Goal: Task Accomplishment & Management: Complete application form

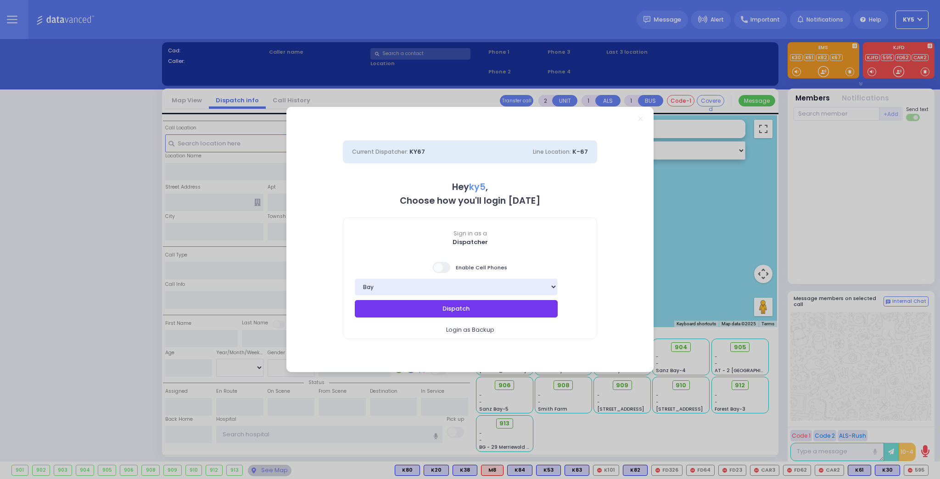
click at [403, 307] on button "Dispatch" at bounding box center [456, 308] width 203 height 17
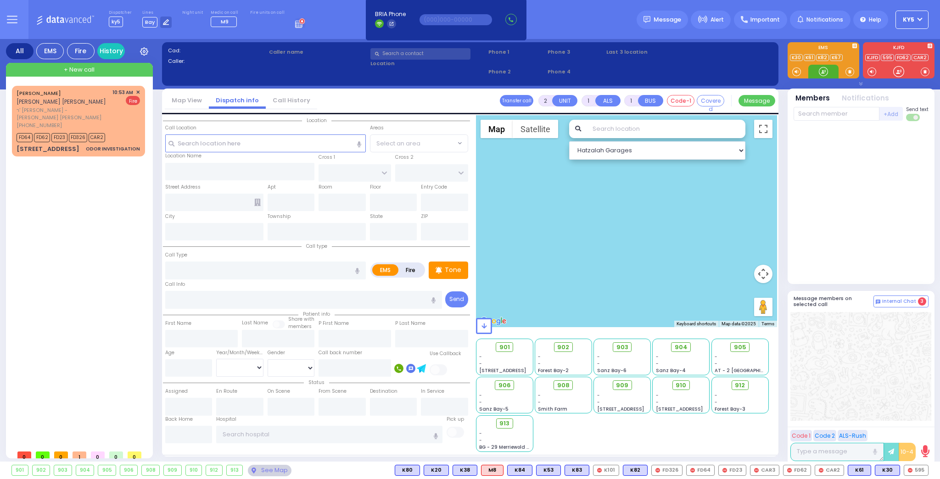
click at [822, 68] on div at bounding box center [823, 71] width 9 height 9
click at [138, 90] on span "✕" at bounding box center [138, 93] width 4 height 8
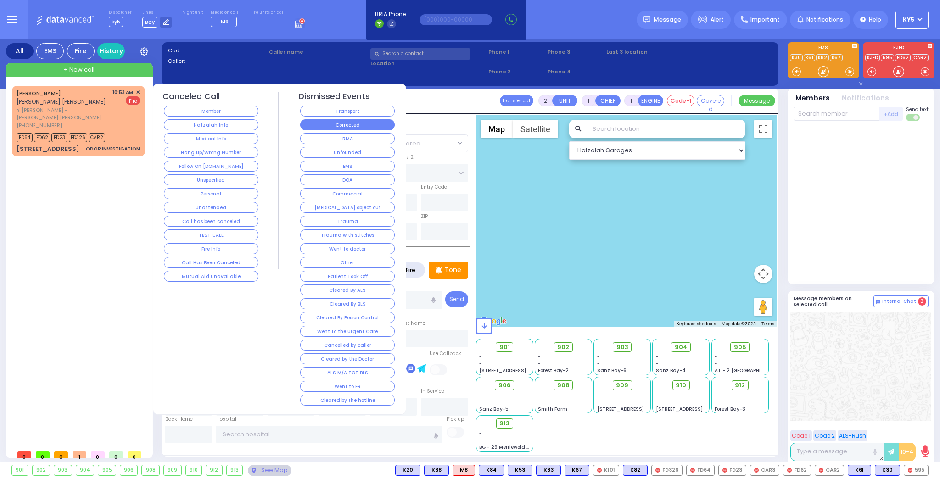
click at [352, 127] on button "Corrected" at bounding box center [347, 124] width 95 height 11
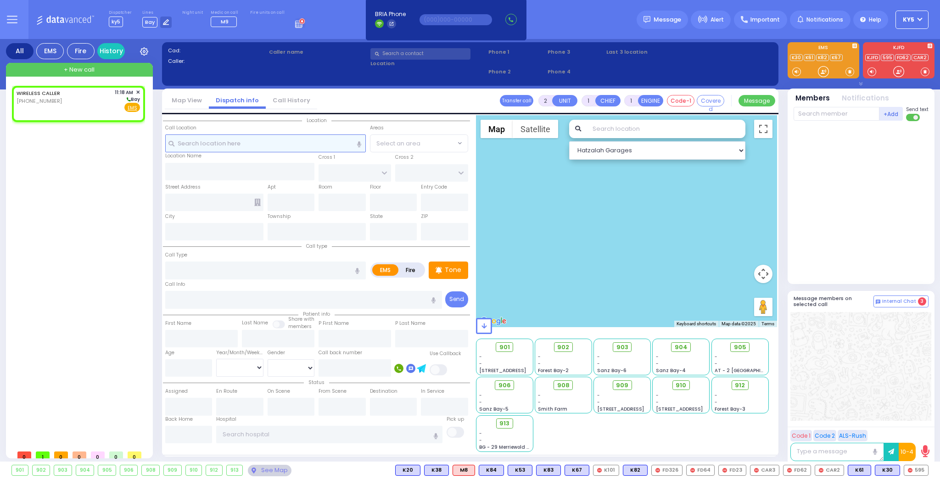
select select
radio input "true"
select select
type input "11:18"
select select "Hatzalah Garages"
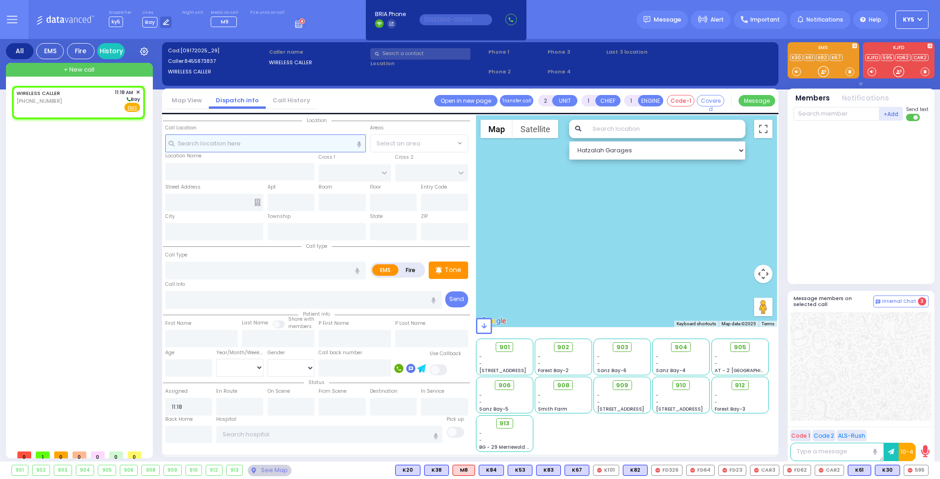
select select
radio input "true"
select select
select select "Hatzalah Garages"
select select
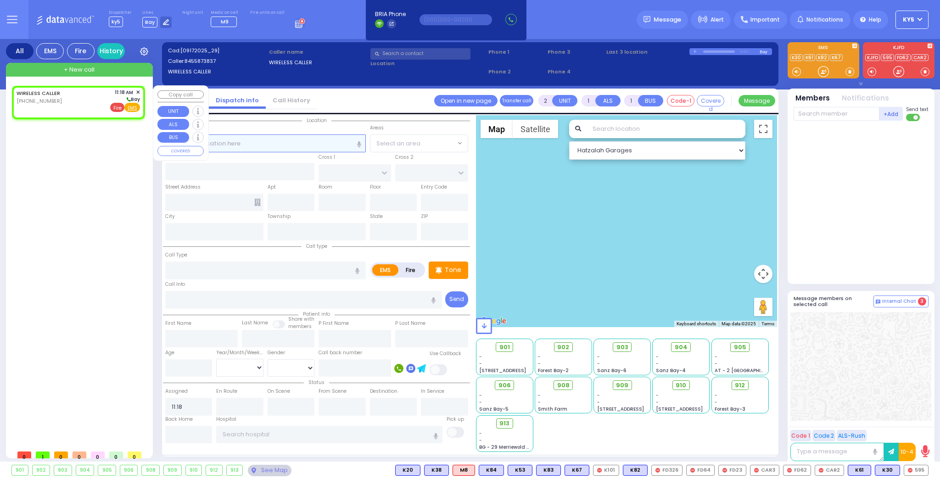
radio input "true"
select select
select select "Hatzalah Garages"
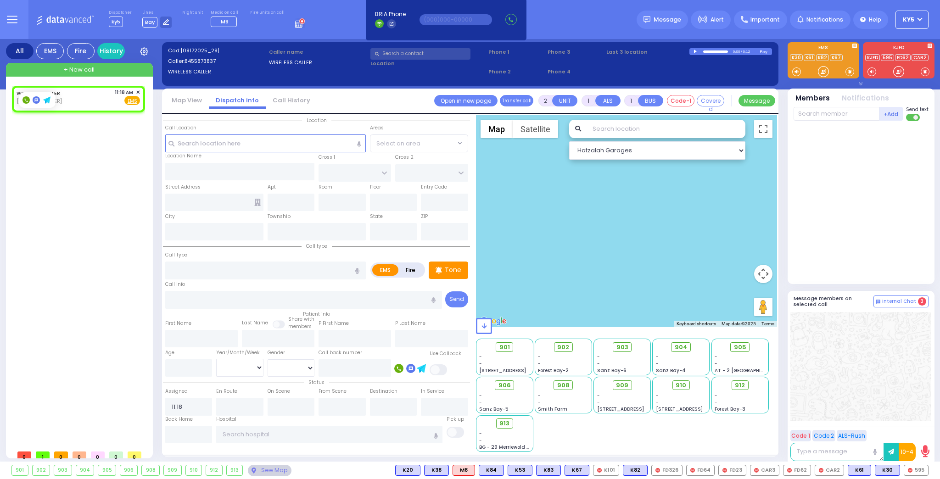
click at [23, 100] on rect at bounding box center [25, 99] width 7 height 7
type input "8455873837"
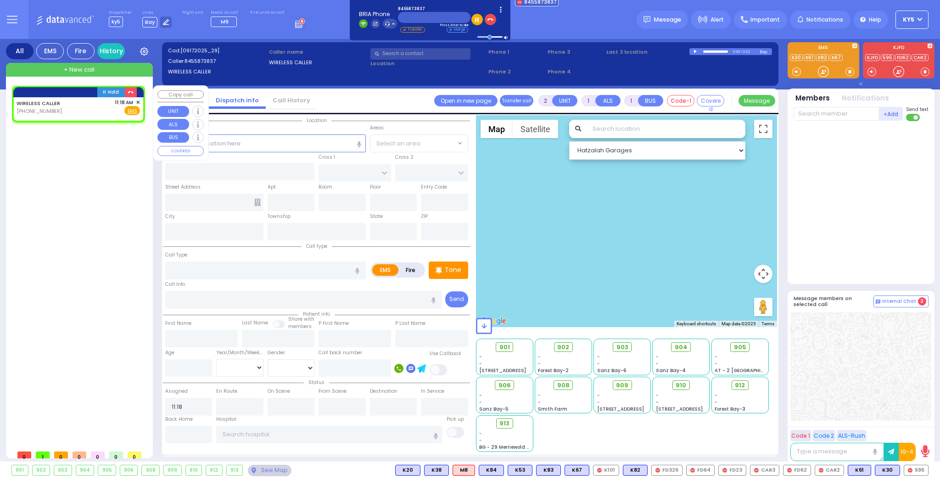
click at [94, 111] on div "WIRELESS CALLER [PHONE_NUMBER] 11:18 AM ✕ Fire EMS" at bounding box center [78, 107] width 123 height 17
select select
radio input "true"
select select
select select "Hatzalah Garages"
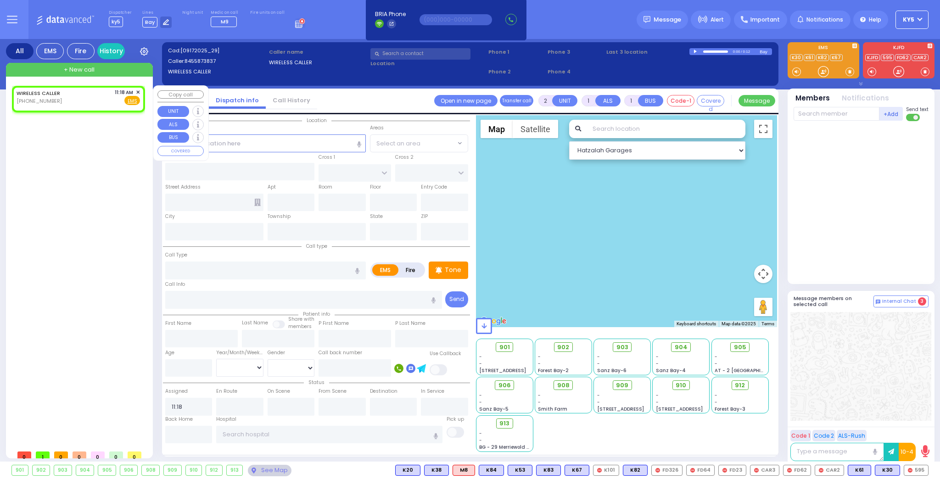
click at [96, 101] on div "WIRELESS CALLER [PHONE_NUMBER] 11:18 AM ✕ Fire EMS" at bounding box center [78, 97] width 123 height 17
select select
radio input "true"
select select
select select "Hatzalah Garages"
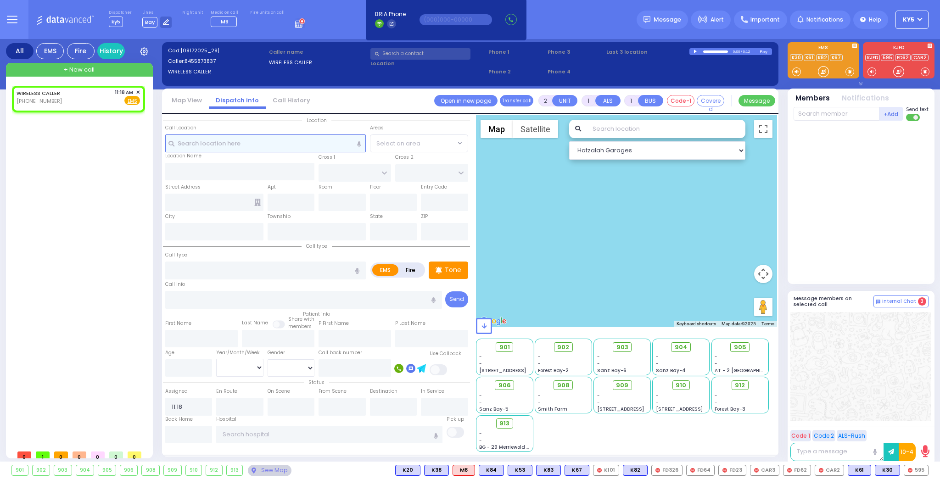
click at [294, 144] on input "text" at bounding box center [265, 142] width 201 height 17
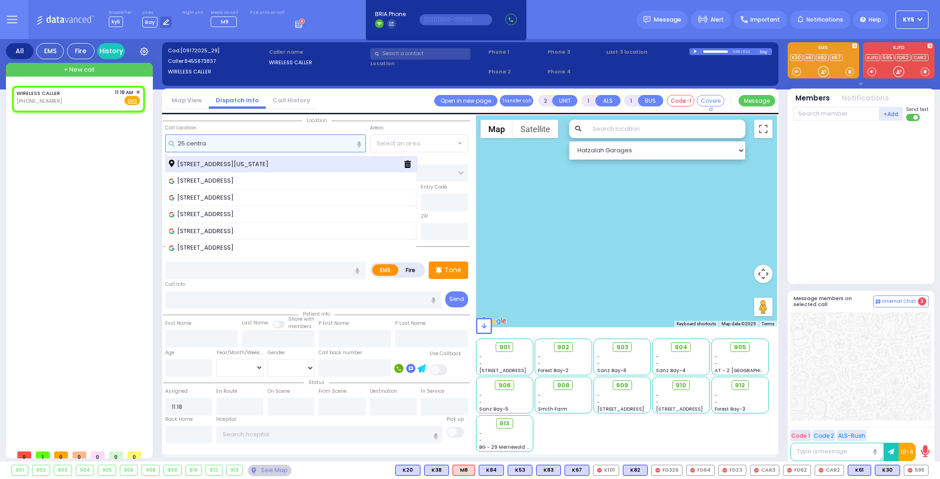
type input "25 centra"
click at [244, 161] on span "[STREET_ADDRESS][US_STATE]" at bounding box center [220, 164] width 103 height 9
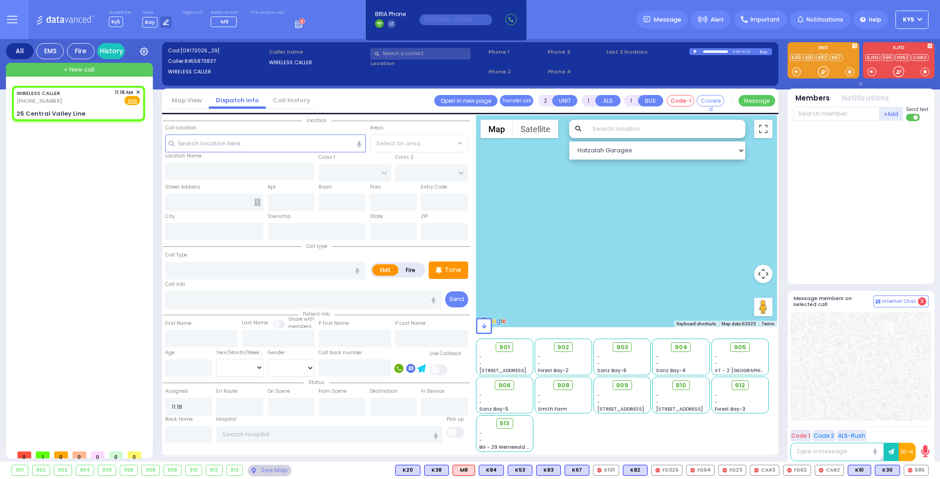
select select
radio input "true"
select select
select select "Hatzalah Garages"
type input "CENTRAL VALLEY LINE"
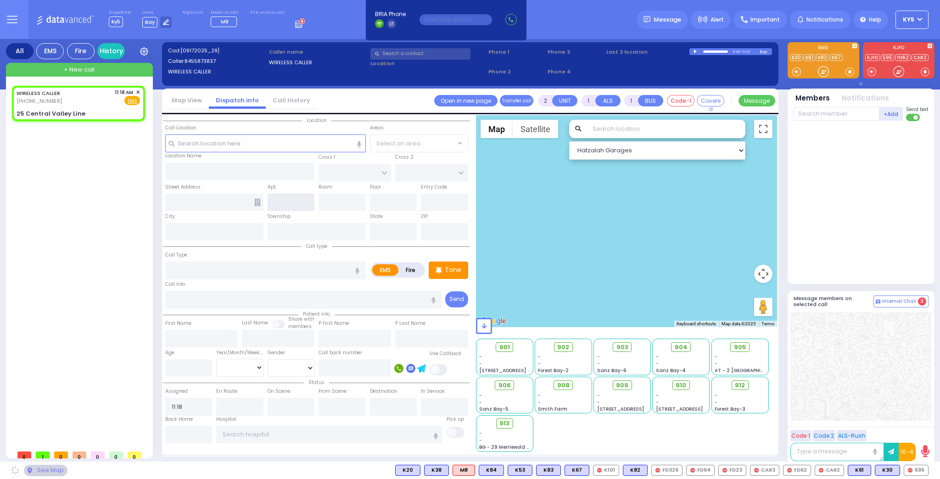
type input "HARRIET HEIGHTS"
type input "25 Central Valley Line"
type input "Monroe"
type input "[US_STATE]"
type input "10950"
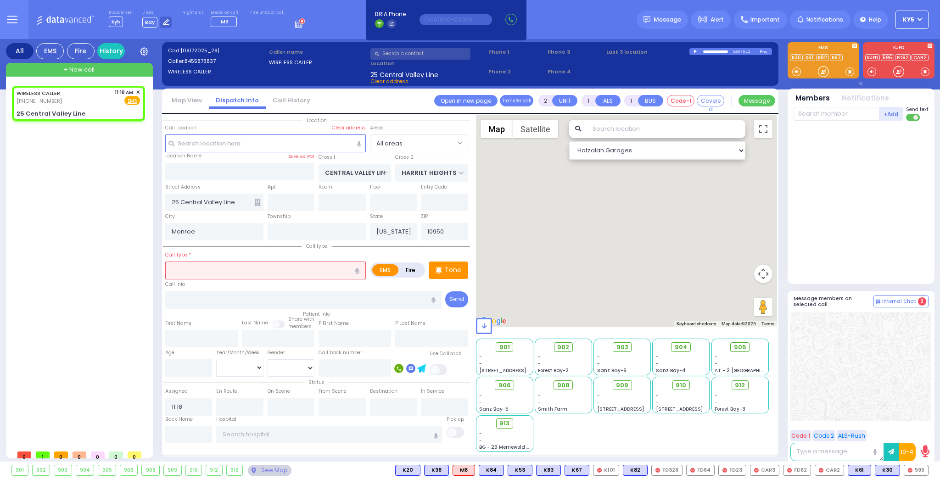
click at [198, 267] on input "text" at bounding box center [265, 270] width 201 height 17
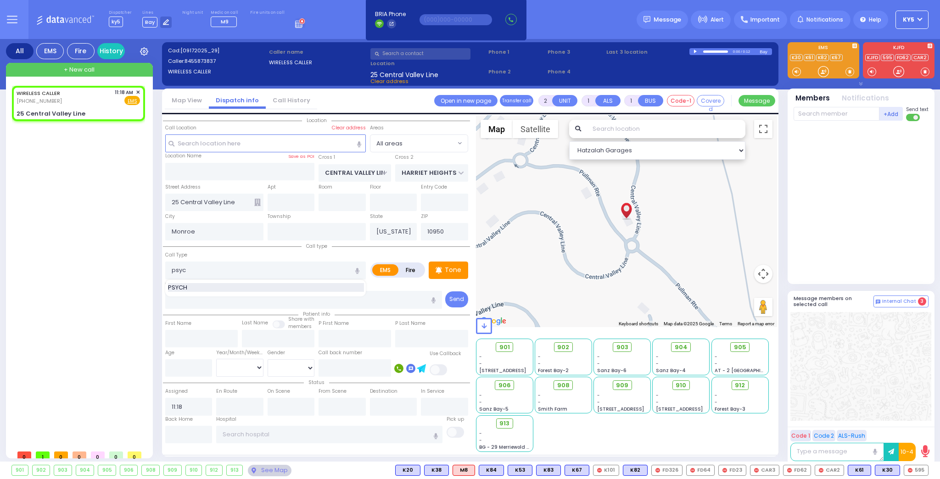
click at [184, 286] on span "PSYCH" at bounding box center [179, 287] width 22 height 9
type input "PSYCH"
select select
radio input "true"
select select
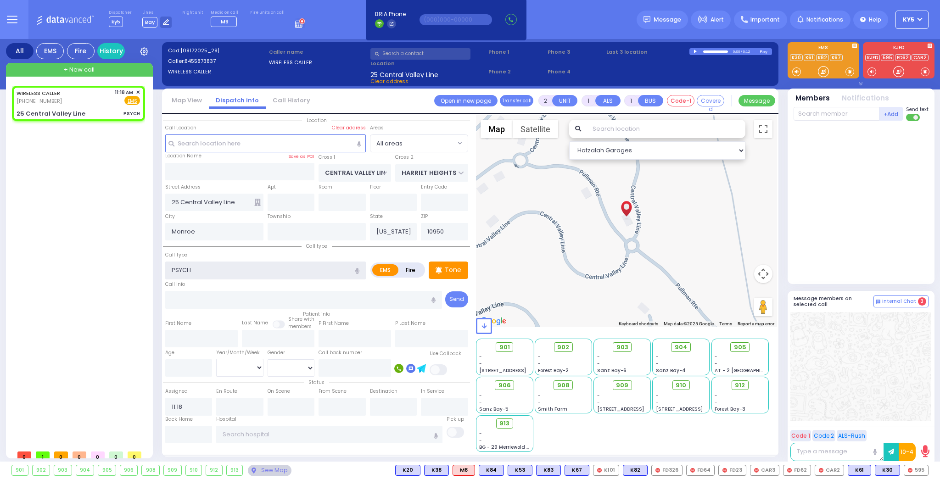
select select "Hatzalah Garages"
select select
radio input "true"
select select
select select "Hatzalah Garages"
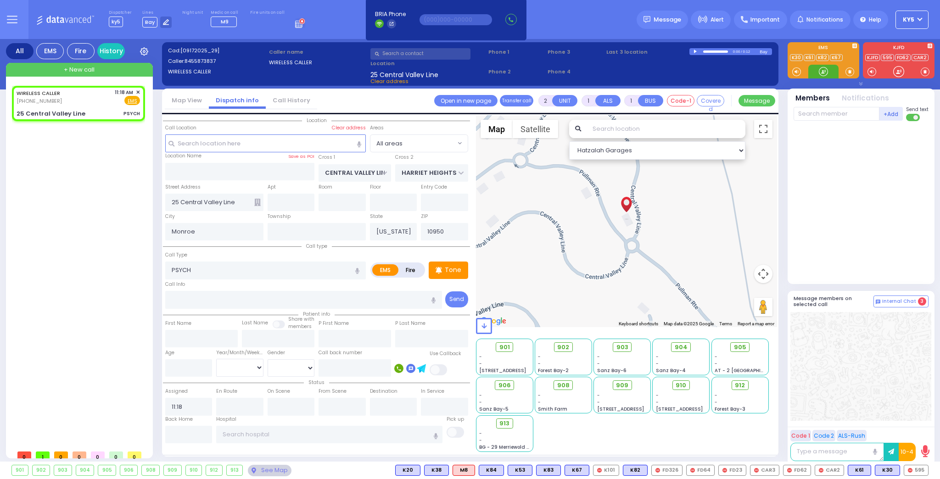
click at [824, 70] on div at bounding box center [823, 71] width 9 height 9
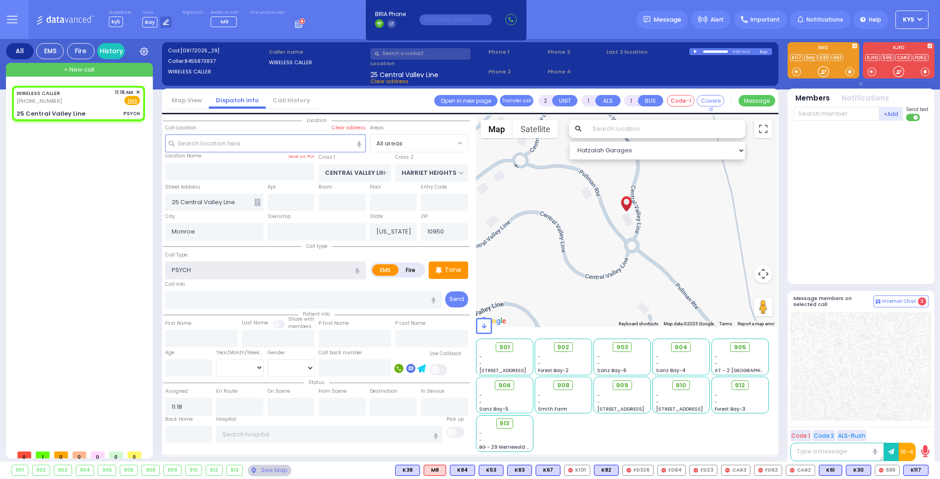
click at [217, 275] on input "PSYCH" at bounding box center [265, 270] width 201 height 17
type input "P"
select select
radio input "true"
select select
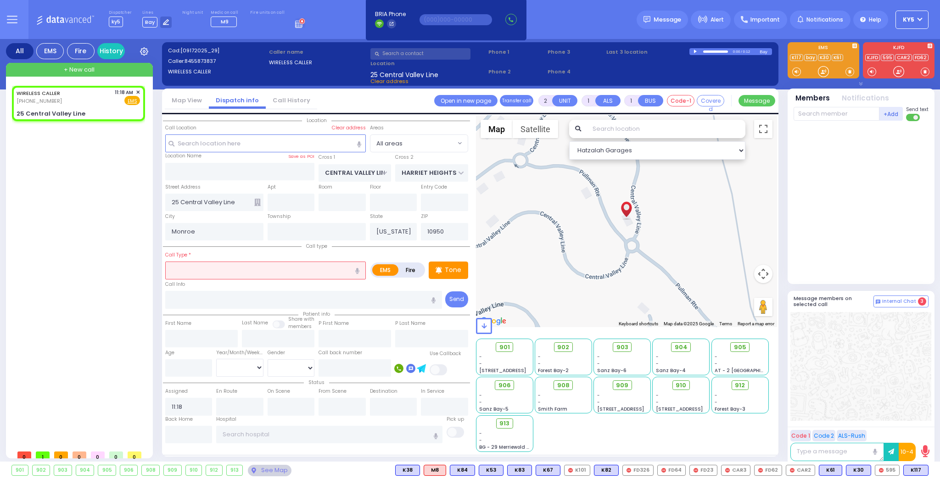
select select "Hatzalah Garages"
select select
radio input "true"
select select
select select "Hatzalah Garages"
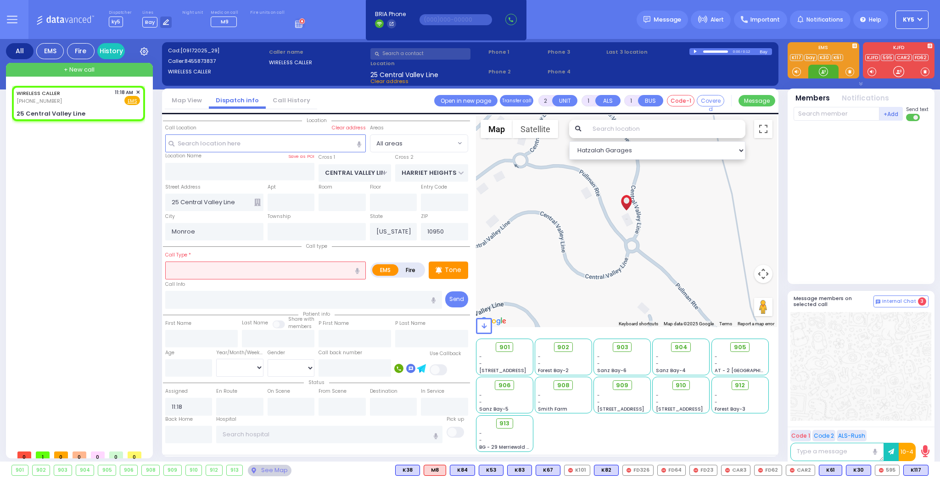
click at [823, 72] on div at bounding box center [823, 71] width 9 height 9
click at [235, 275] on input "text" at bounding box center [265, 270] width 201 height 17
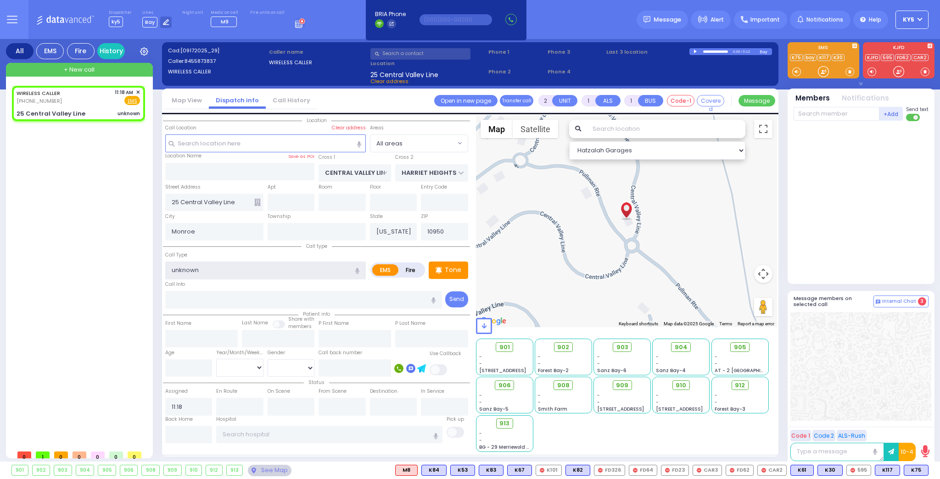
type input "unknown"
select select
radio input "true"
select select
select select "Hatzalah Garages"
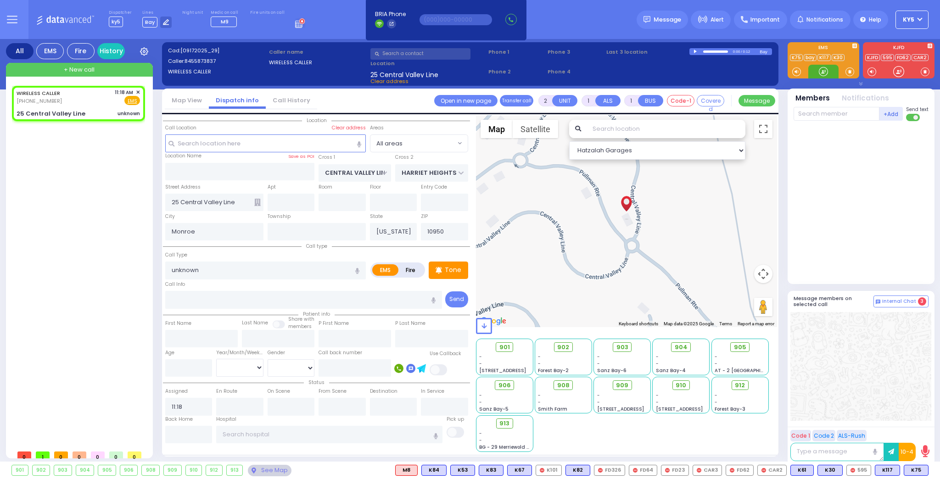
select select
radio input "true"
select select
select select "Hatzalah Garages"
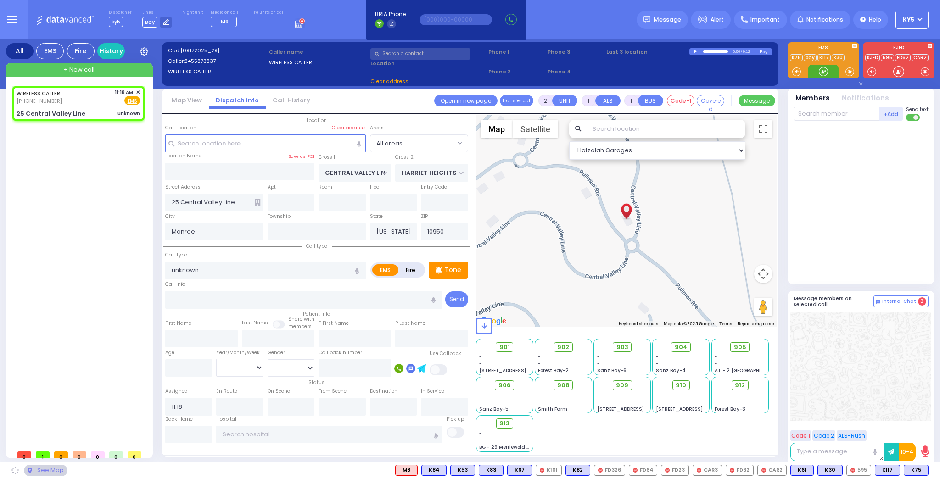
click at [822, 73] on div at bounding box center [823, 71] width 9 height 9
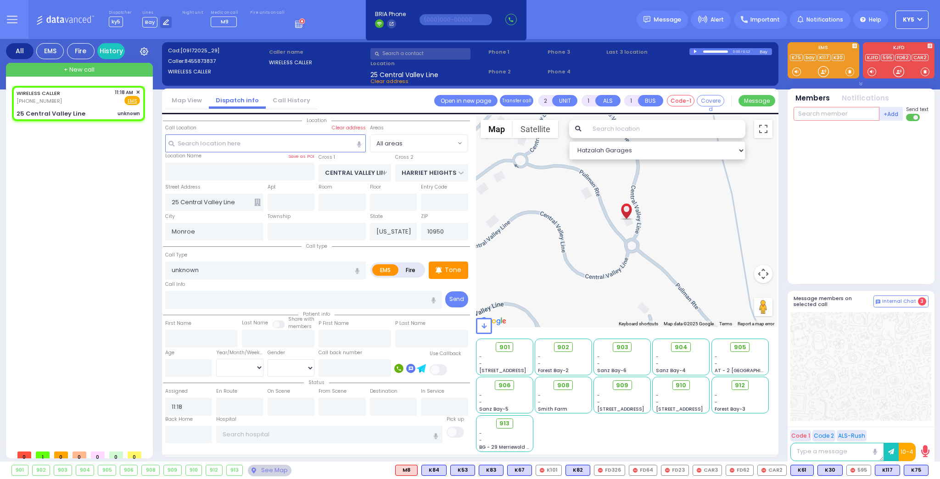
click at [842, 117] on input "text" at bounding box center [837, 114] width 86 height 14
type input "k75"
click at [820, 130] on div "KY75" at bounding box center [824, 132] width 46 height 9
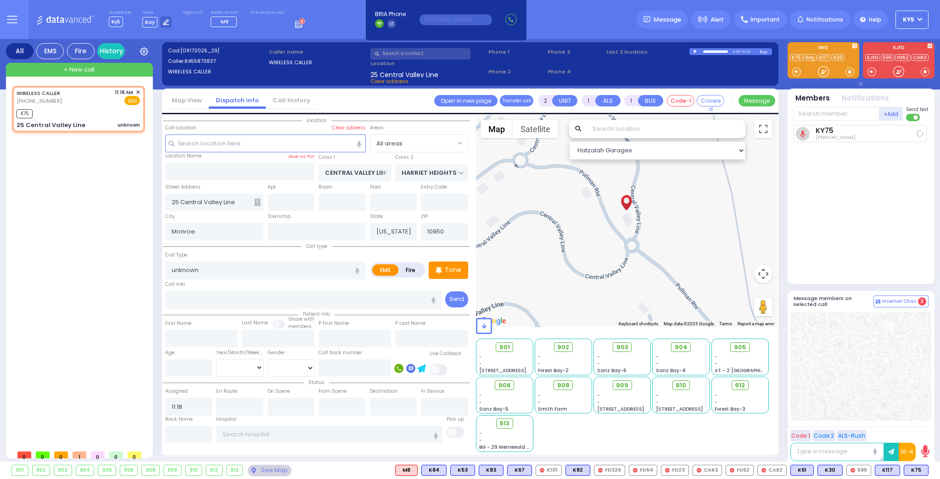
select select
radio input "true"
select select
type input "11:22"
select select "Hatzalah Garages"
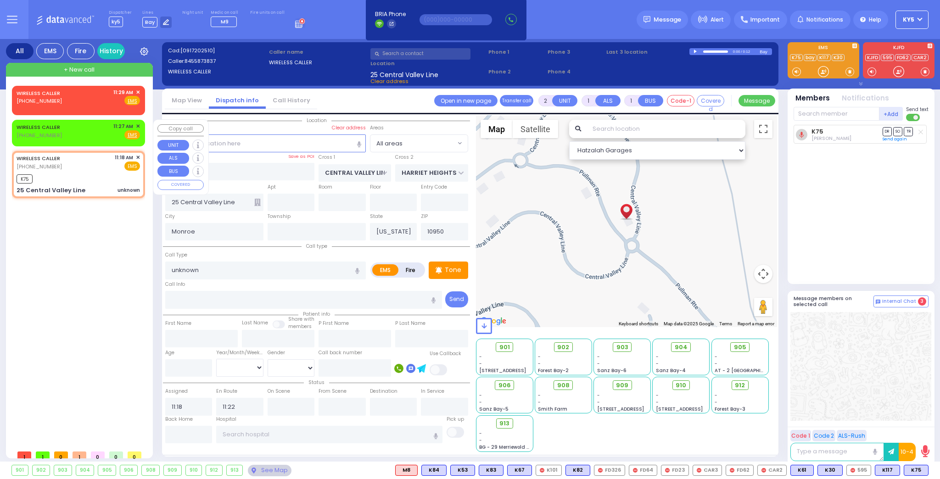
click at [137, 126] on span "✕" at bounding box center [138, 127] width 4 height 8
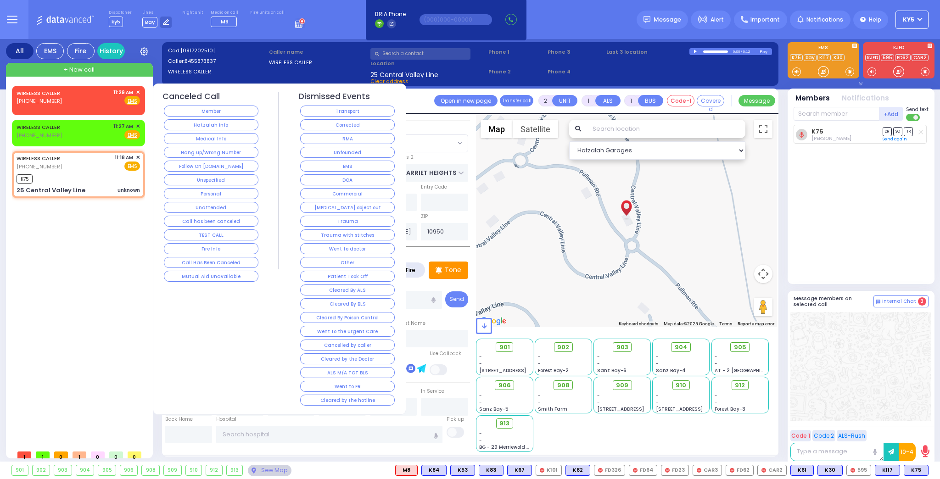
click at [213, 125] on button "Hatzalah Info" at bounding box center [211, 124] width 95 height 11
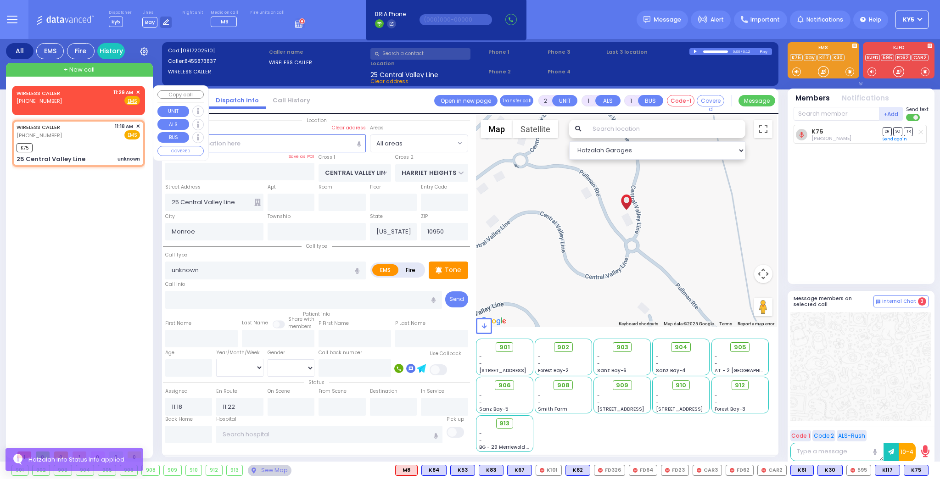
click at [137, 92] on span "✕" at bounding box center [138, 93] width 4 height 8
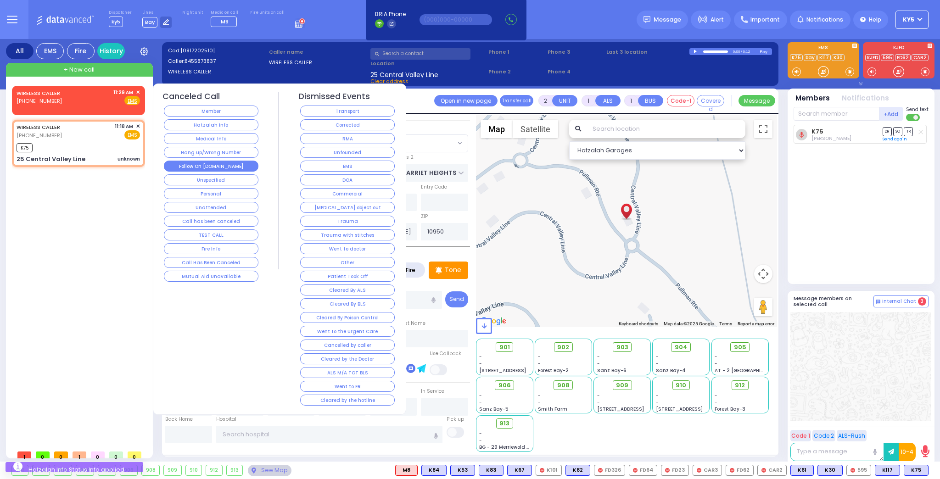
click at [192, 163] on button "Follow On [DOMAIN_NAME]" at bounding box center [211, 166] width 95 height 11
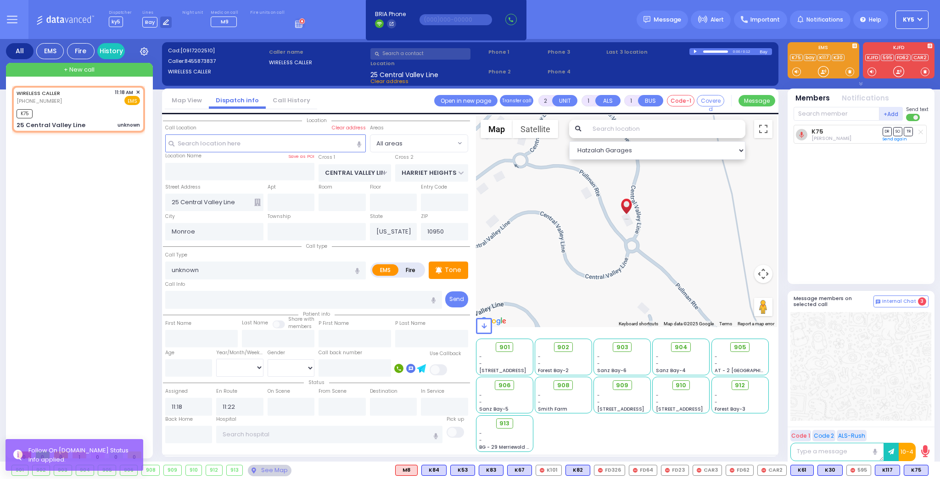
click at [403, 52] on input "text" at bounding box center [420, 53] width 100 height 11
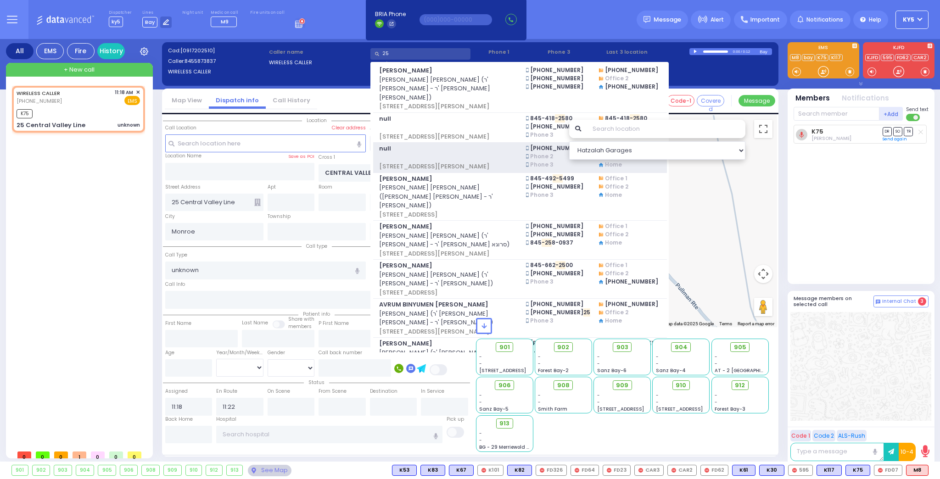
type input "2"
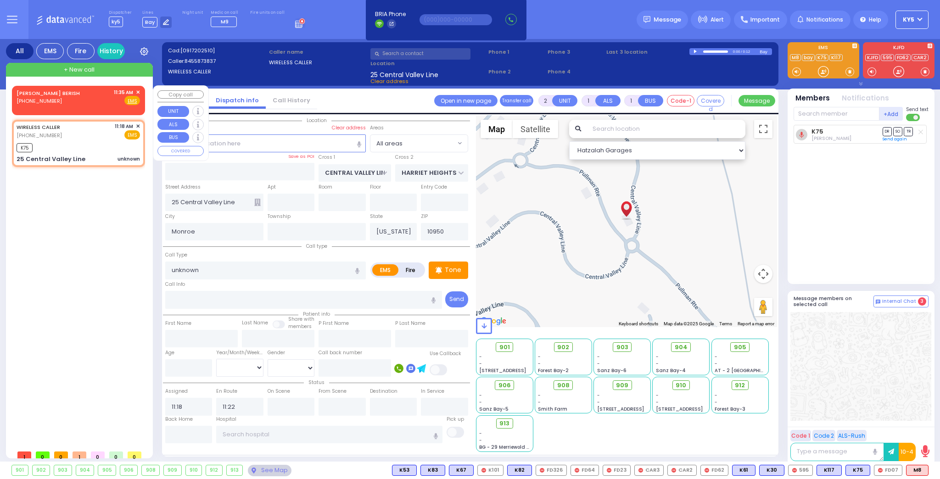
click at [90, 99] on div "[PERSON_NAME] BERISH [PHONE_NUMBER] 11:35 AM ✕ Fire EMS" at bounding box center [78, 97] width 123 height 17
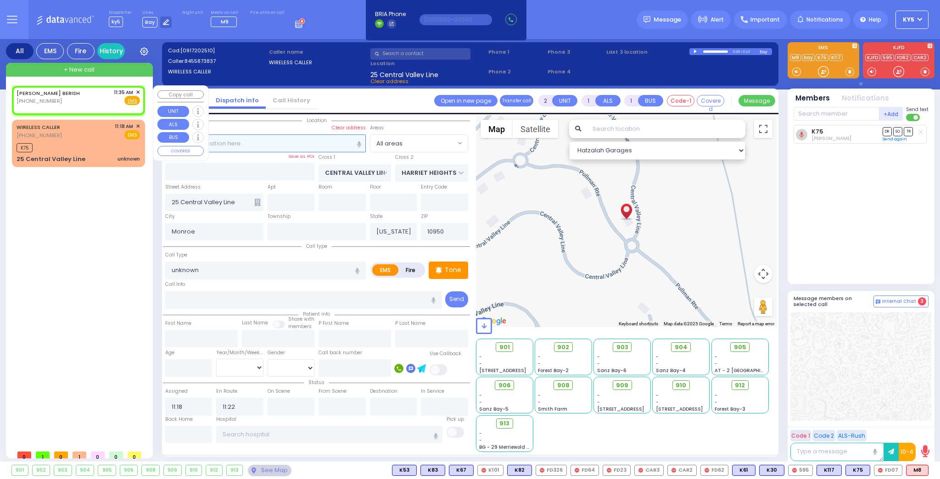
select select
radio input "true"
select select
type input "11:35"
select select "Hatzalah Garages"
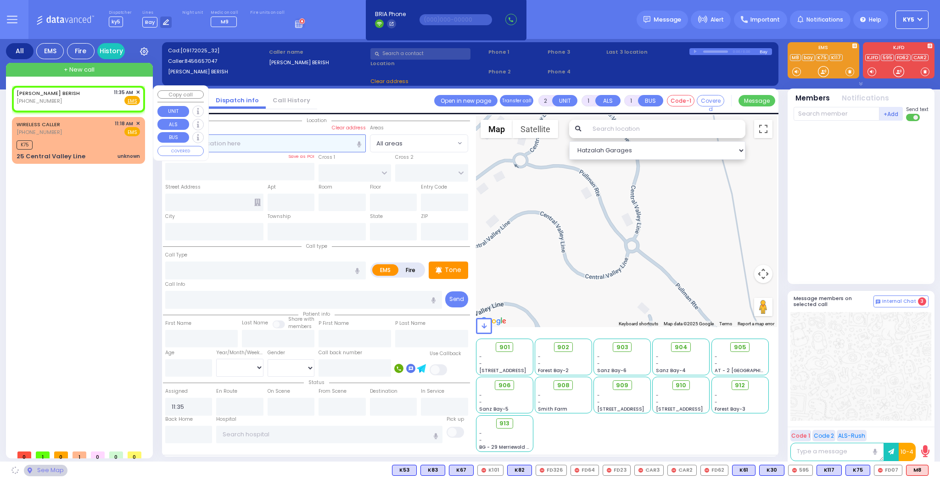
select select
radio input "true"
select select
select select "Hatzalah Garages"
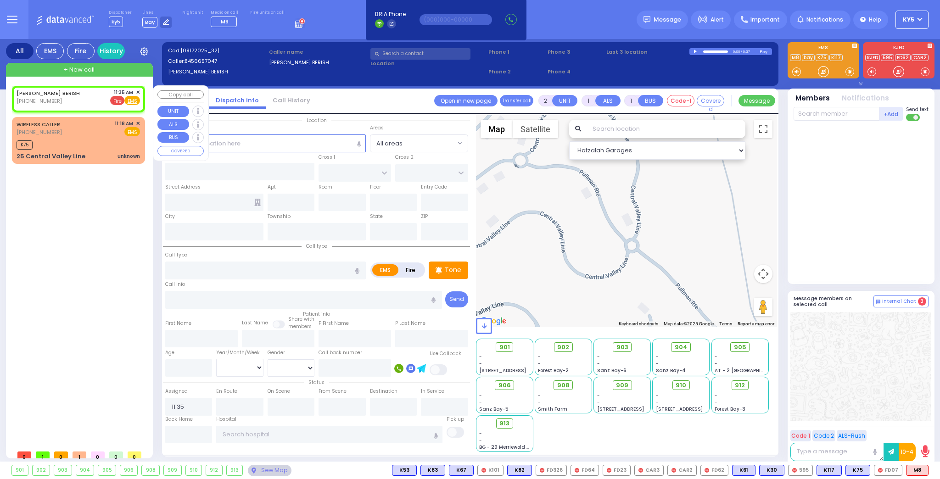
click at [119, 100] on span "Fire" at bounding box center [117, 100] width 14 height 9
select select
radio input "false"
radio input "true"
select select
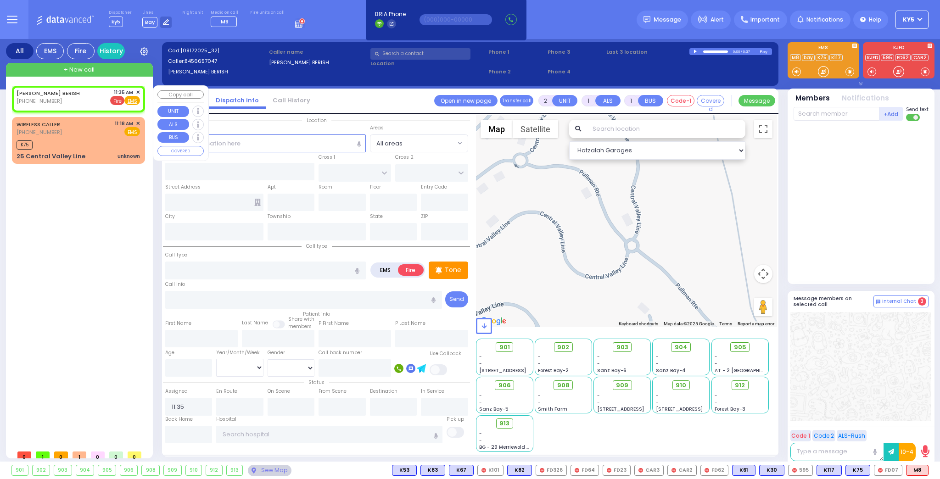
select select "Hatzalah Garages"
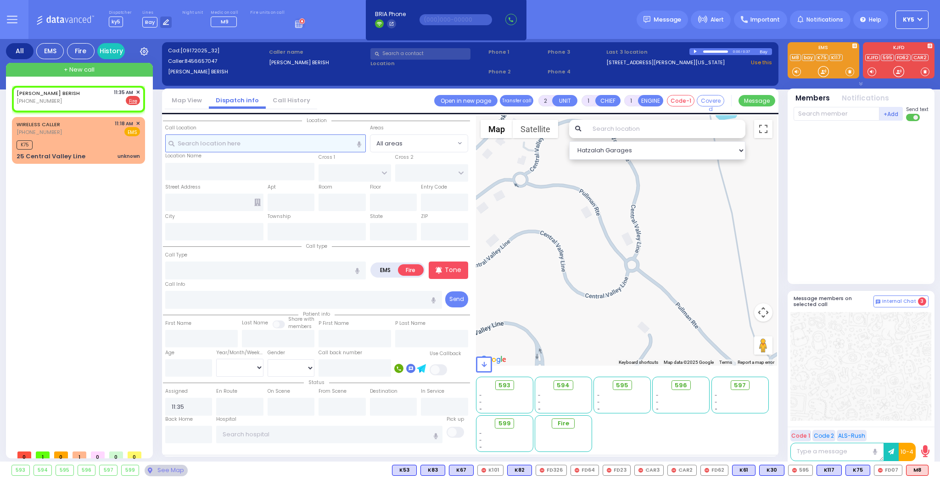
click at [314, 141] on input "text" at bounding box center [265, 142] width 201 height 17
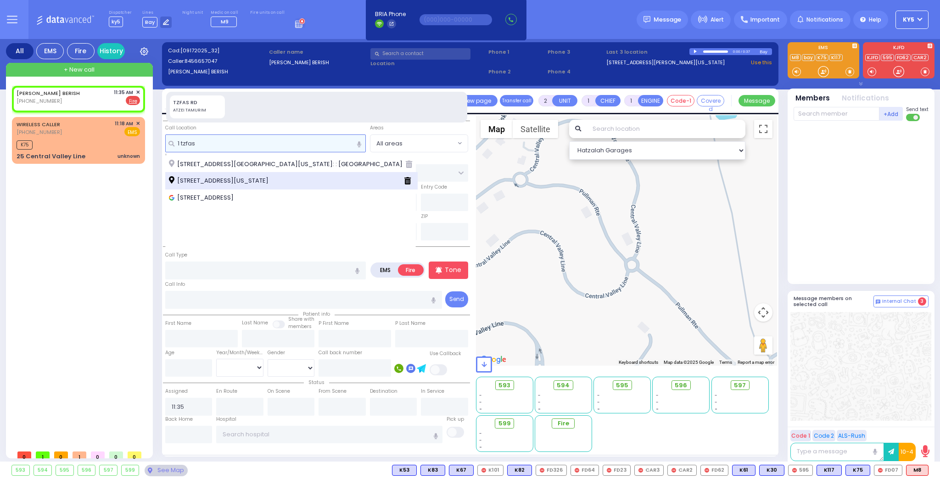
type input "1 tzfas"
click at [235, 175] on div "[STREET_ADDRESS][US_STATE]" at bounding box center [291, 181] width 252 height 17
click at [215, 181] on span "[STREET_ADDRESS][US_STATE]" at bounding box center [220, 180] width 103 height 9
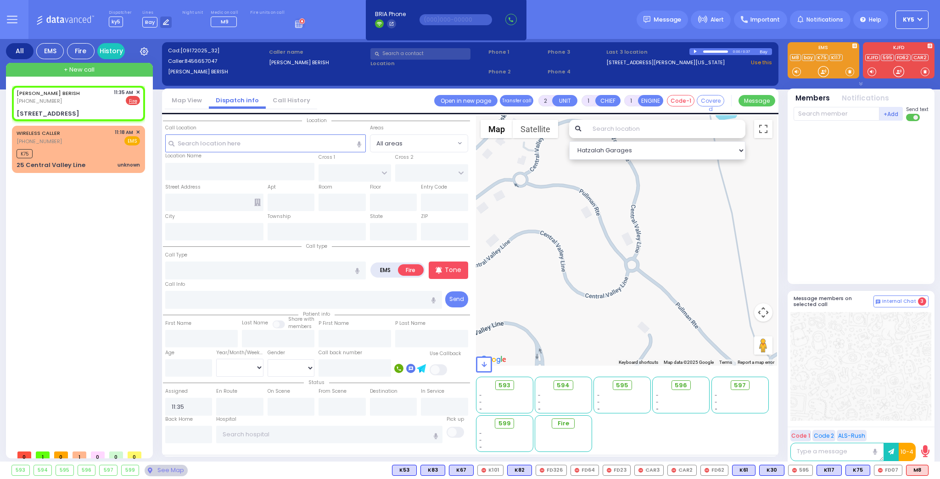
select select
radio input "true"
select select
select select "Hatzalah Garages"
type input "NICKLESBURG RD"
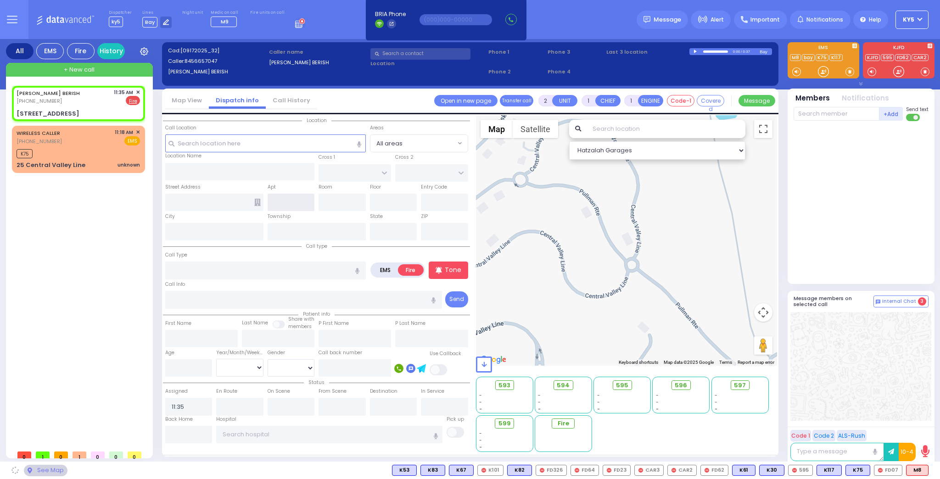
type input "KRAKOW BLVD"
type input "[STREET_ADDRESS]"
type input "Monroe"
type input "[US_STATE]"
type input "10950"
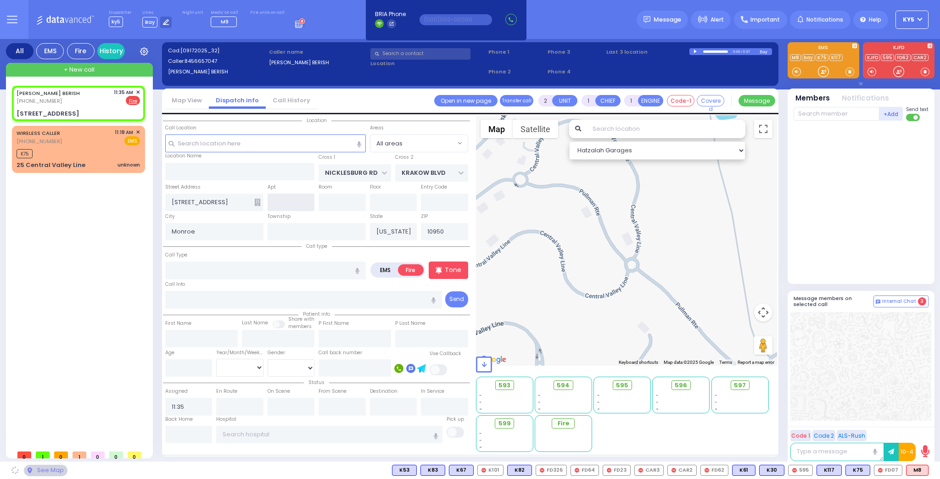
select select "ATZEI TAMURIM"
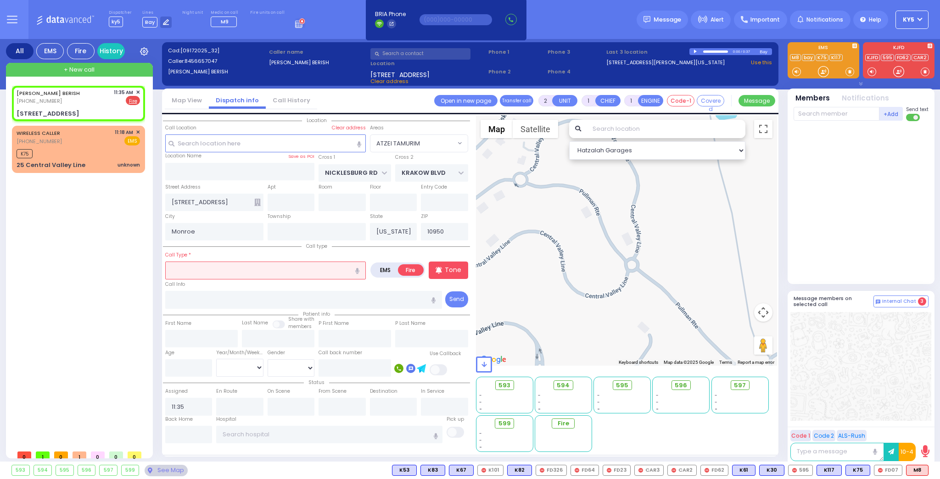
click at [210, 266] on input "text" at bounding box center [265, 270] width 201 height 17
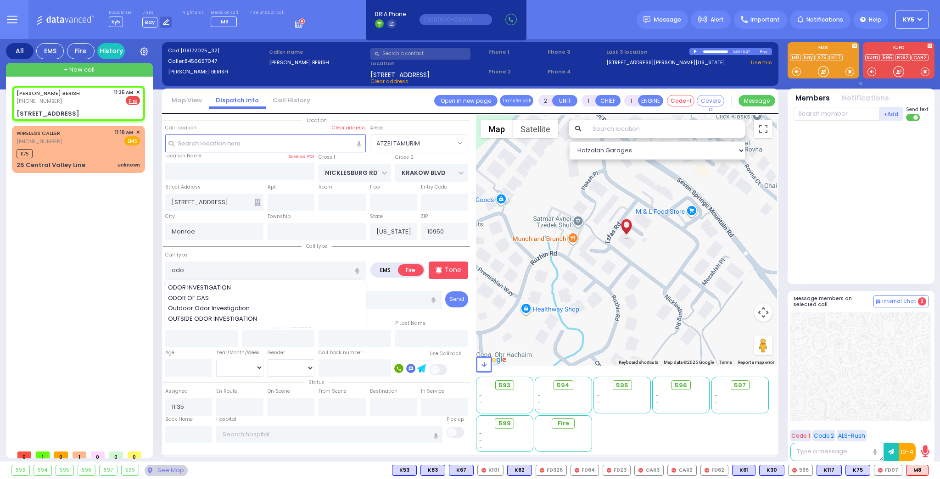
drag, startPoint x: 205, startPoint y: 288, endPoint x: 198, endPoint y: 283, distance: 8.3
click at [205, 288] on span "ODOR INVESTIGATION" at bounding box center [201, 287] width 66 height 9
type input "ODOR INVESTIGATION"
type input "0"
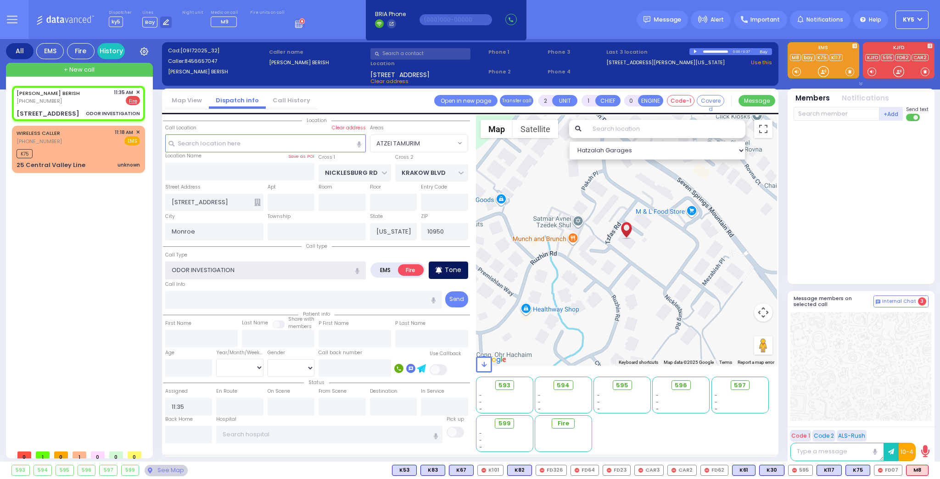
select select
radio input "true"
select select
select select "Hatzalah Garages"
select select "ATZEI TAMURIM"
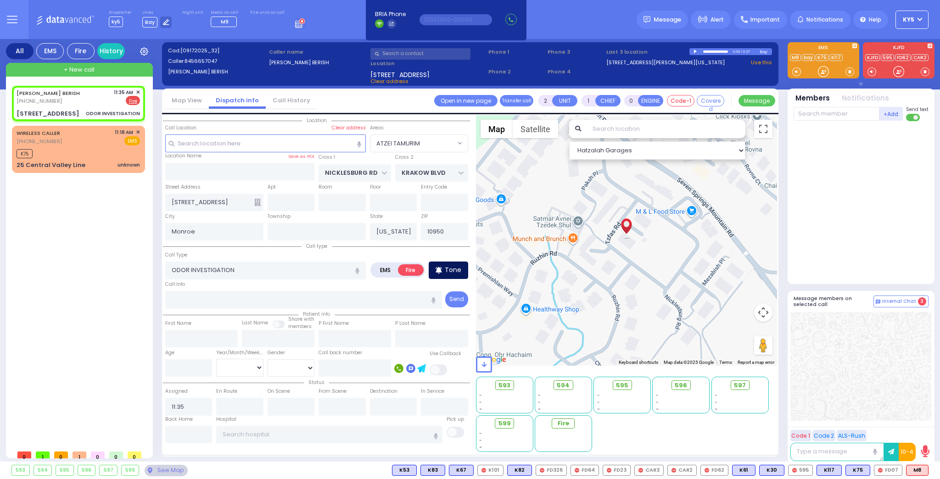
click at [457, 266] on p "Tone" at bounding box center [453, 270] width 17 height 10
select select
radio input "true"
select select
select select "Hatzalah Garages"
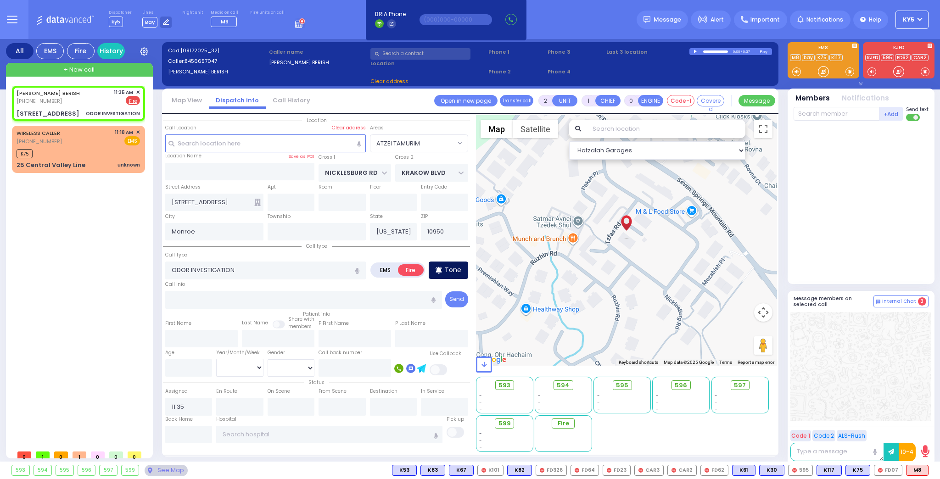
select select "ATZEI TAMURIM"
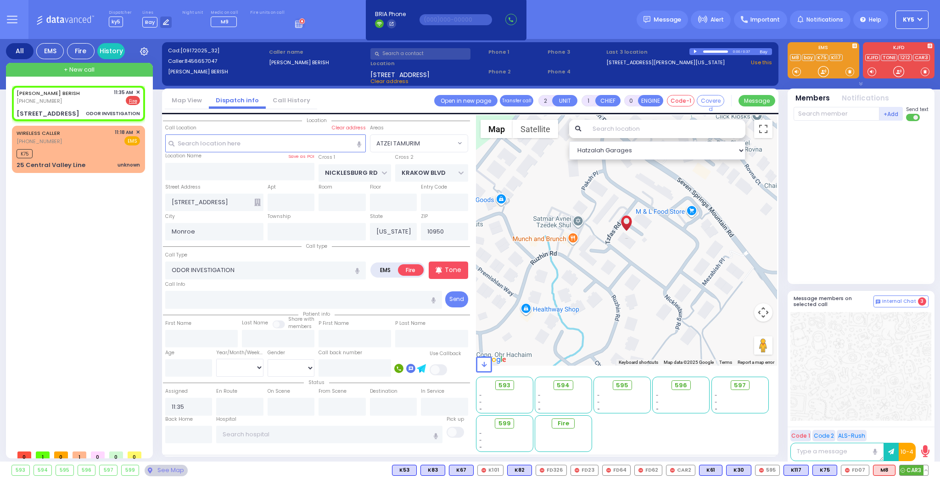
click at [915, 470] on span "CAR3" at bounding box center [914, 470] width 28 height 10
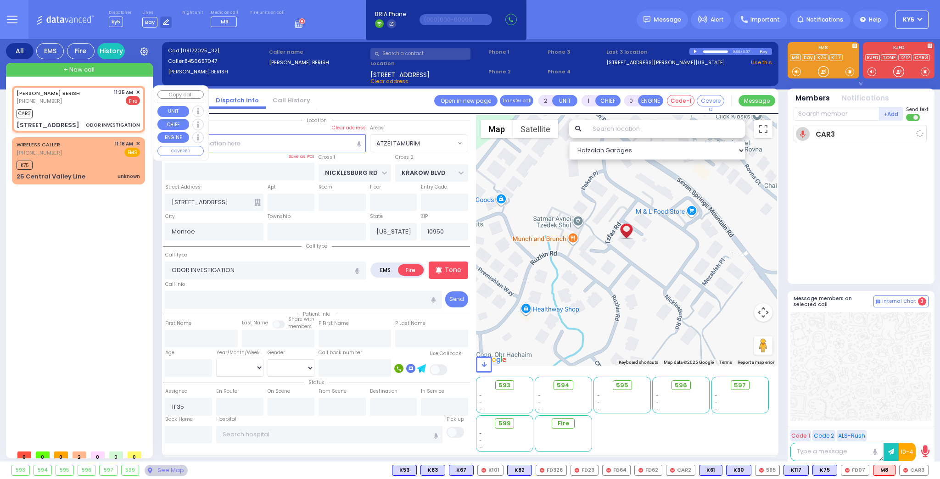
select select
radio input "true"
select select
type input "11:36"
select select "ATZEI TAMURIM"
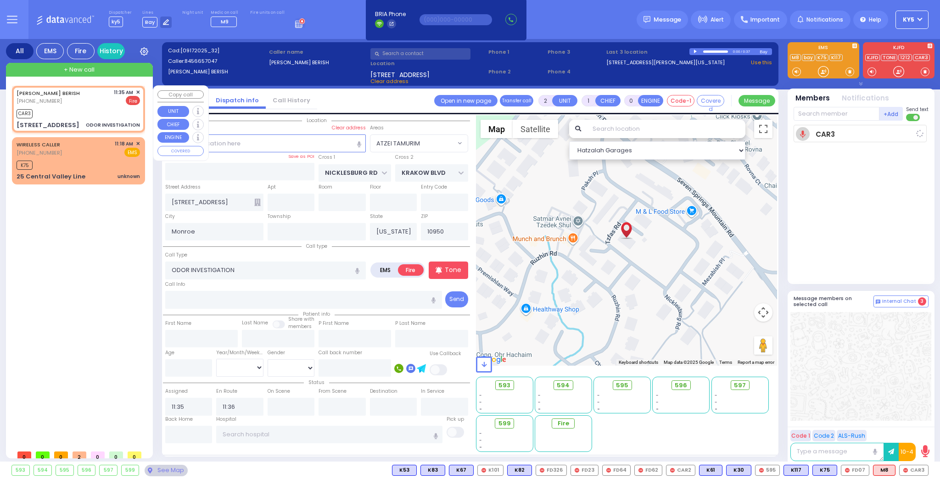
select select "Hatzalah Garages"
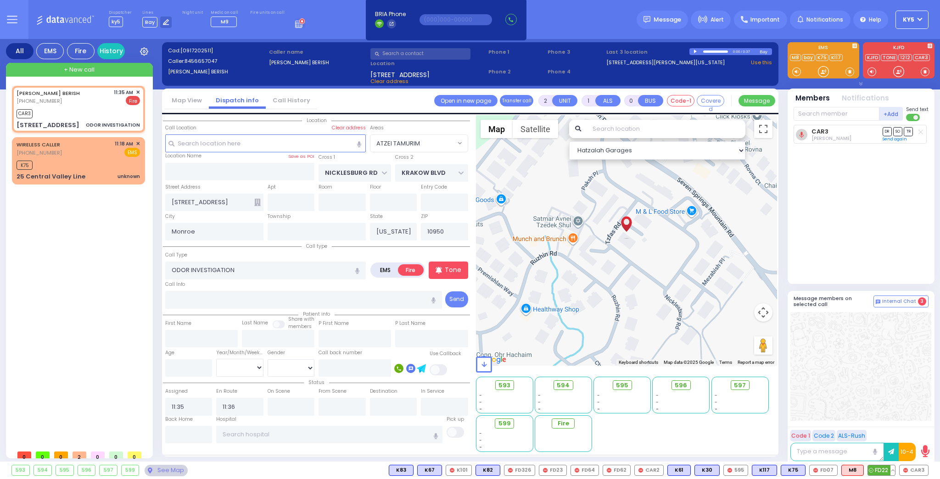
click at [883, 470] on span "FD22" at bounding box center [881, 470] width 27 height 10
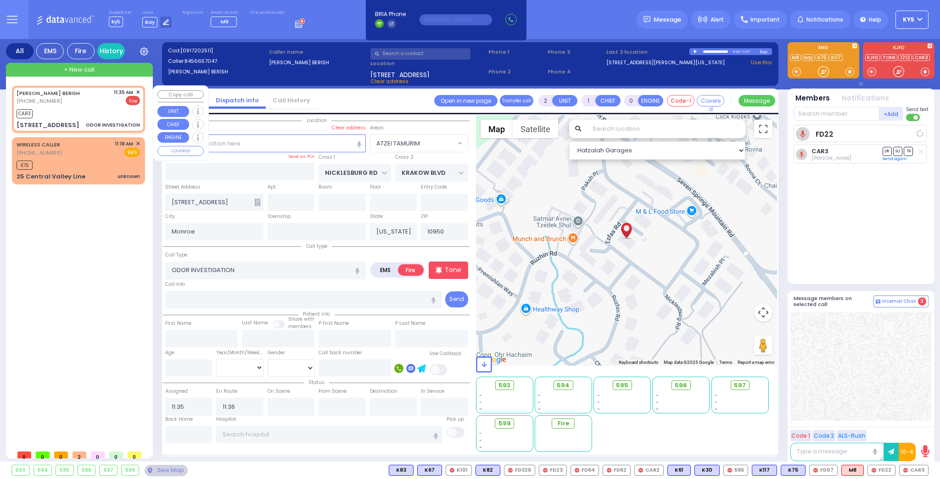
select select
radio input "true"
select select
select select "Hatzalah Garages"
select select "ATZEI TAMURIM"
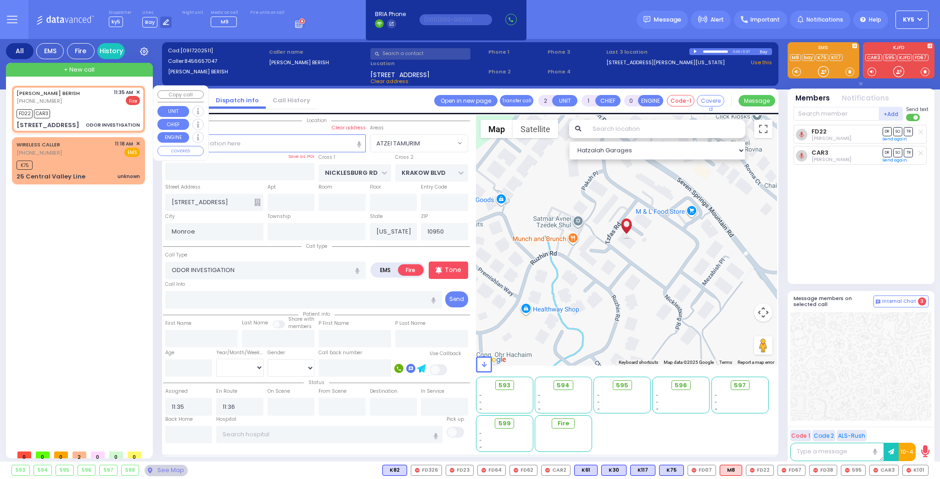
click at [138, 91] on span "✕" at bounding box center [138, 93] width 4 height 8
click at [139, 91] on span "✕" at bounding box center [138, 93] width 4 height 8
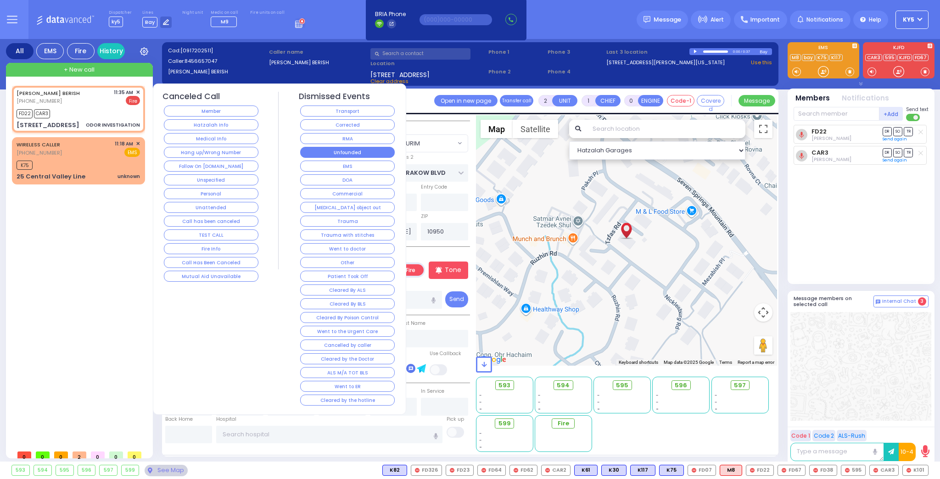
click at [336, 151] on button "Unfounded" at bounding box center [347, 152] width 95 height 11
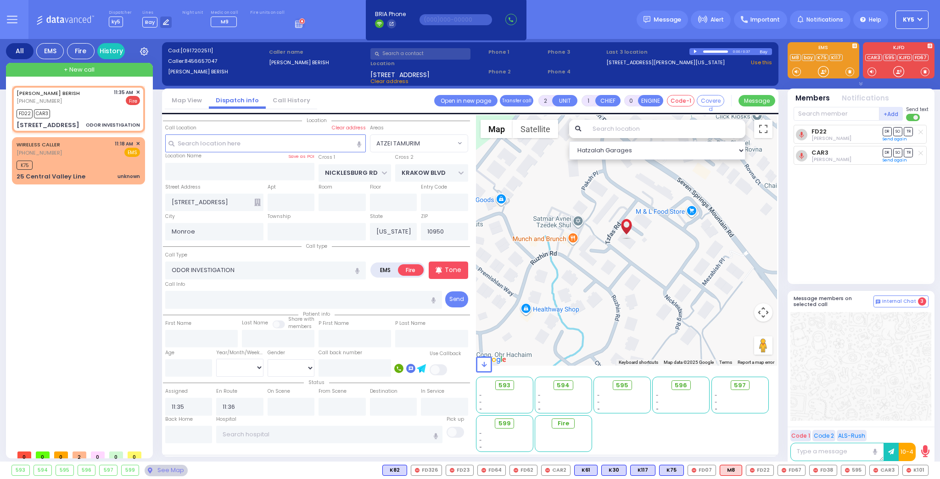
select select
radio input "true"
select select
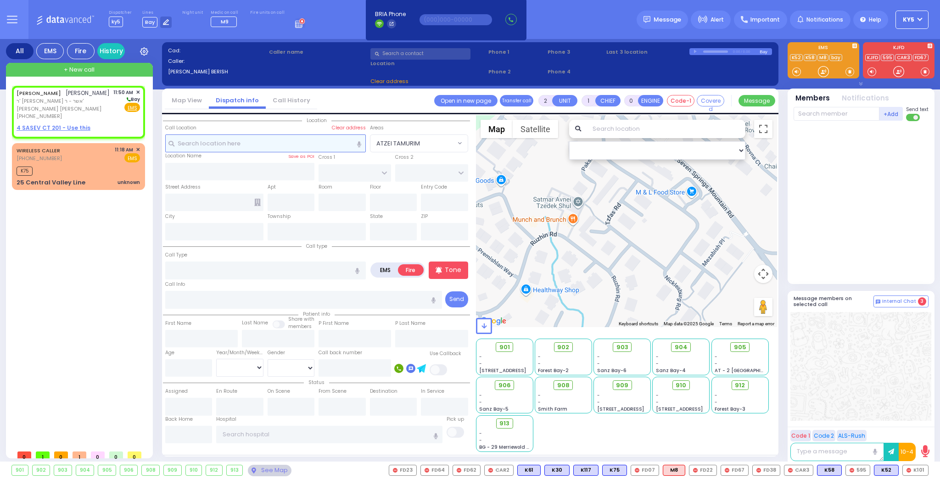
type input "1"
select select
radio input "true"
type input "ELUZER"
type input "KALLER"
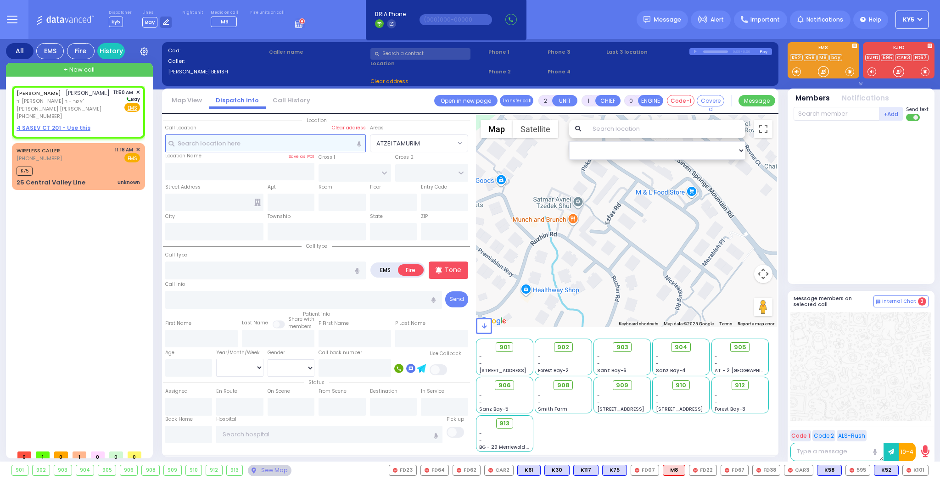
select select
type input "11:50"
select select "Hatzalah Garages"
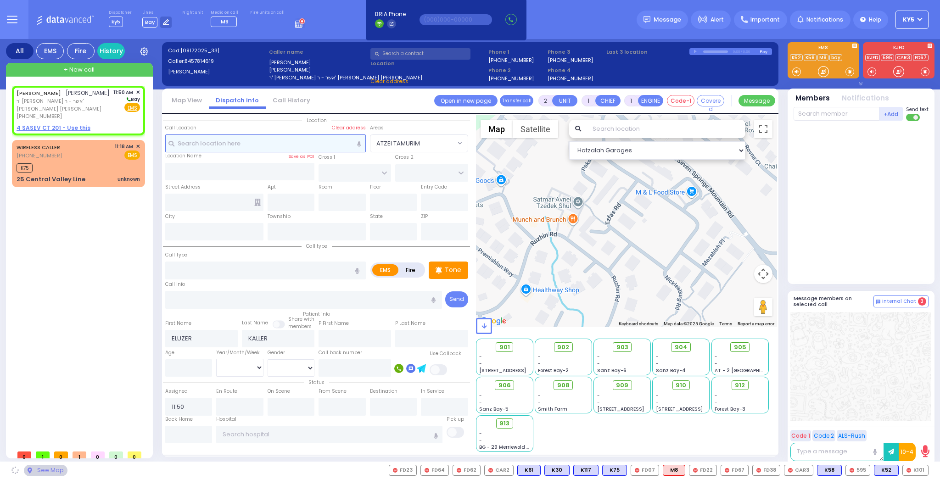
select select
radio input "true"
select select
select select "Hatzalah Garages"
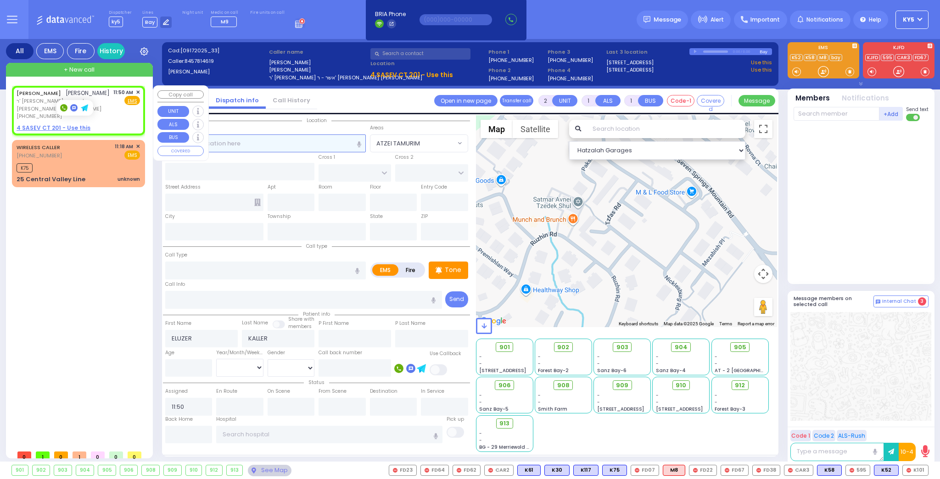
select select
radio input "true"
select select
select select "Hatzalah Garages"
click at [88, 221] on div "ELUZER KALLER [PERSON_NAME] ר' [PERSON_NAME] אשר - ר' [PERSON_NAME] [PERSON_NAM…" at bounding box center [80, 266] width 137 height 360
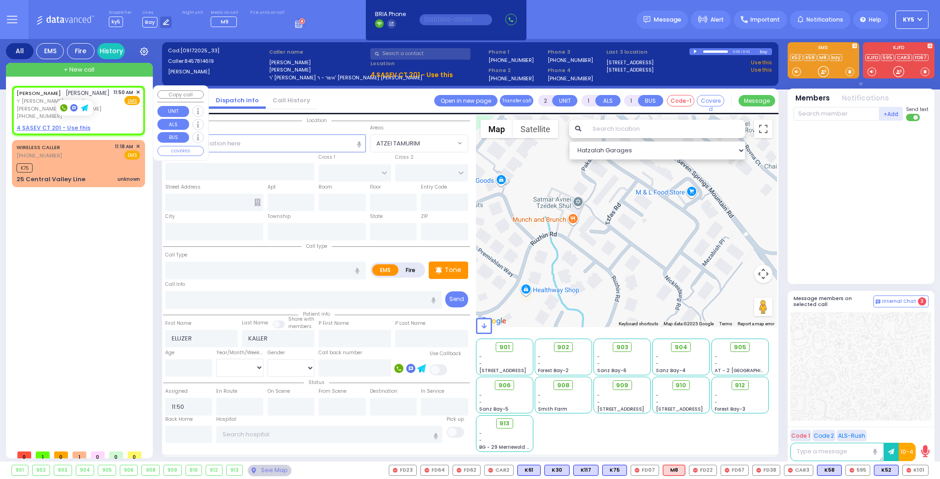
click at [68, 124] on u "4 SASEV CT 201 - Use this" at bounding box center [54, 128] width 74 height 8
select select
radio input "true"
select select
select select "Hatzalah Garages"
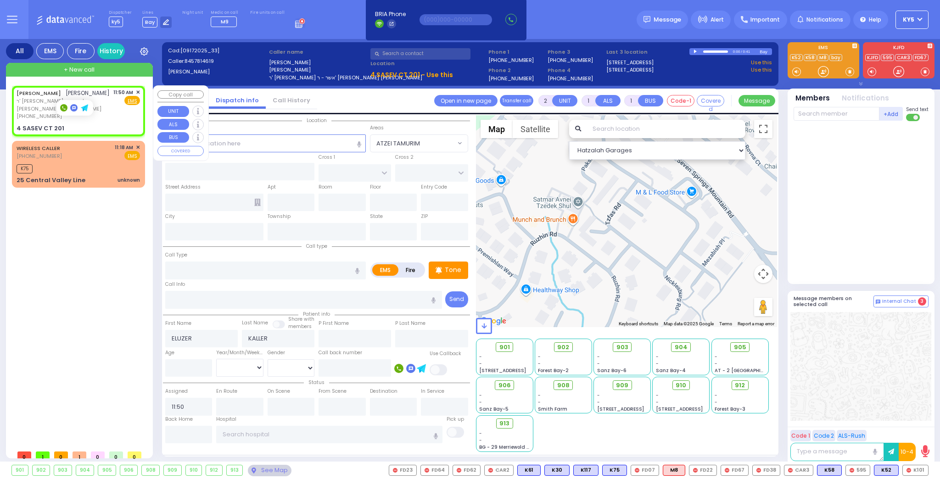
select select
radio input "true"
select select
select select "Hatzalah Garages"
type input "[GEOGRAPHIC_DATA]"
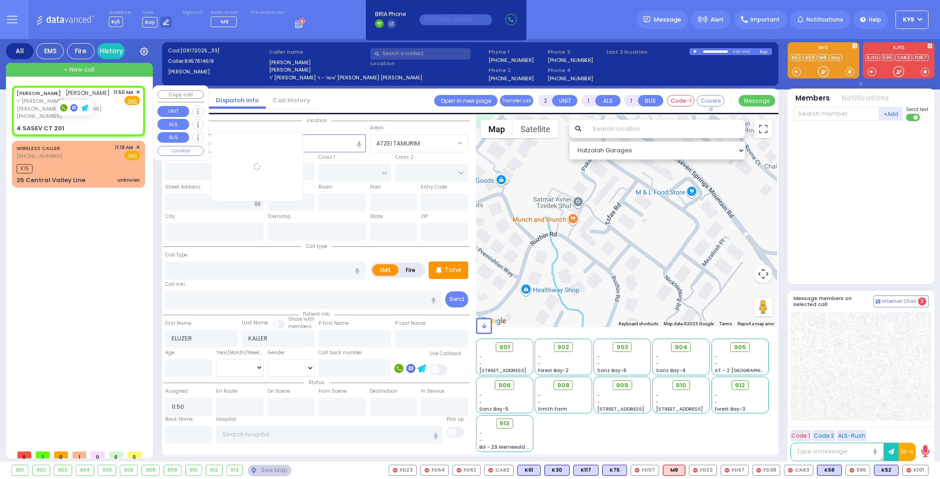
type input "4 SASEV CT"
type input "201"
type input "Monroe"
type input "[US_STATE]"
type input "10950"
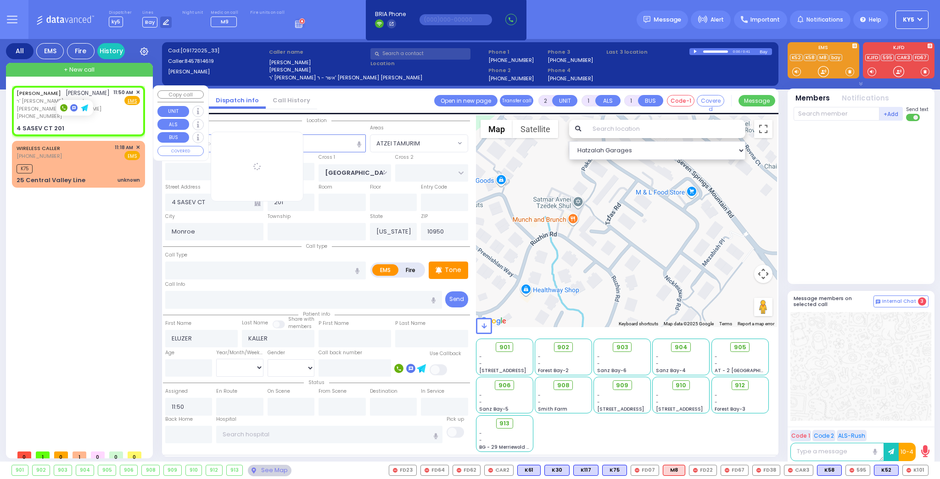
select select "[GEOGRAPHIC_DATA]"
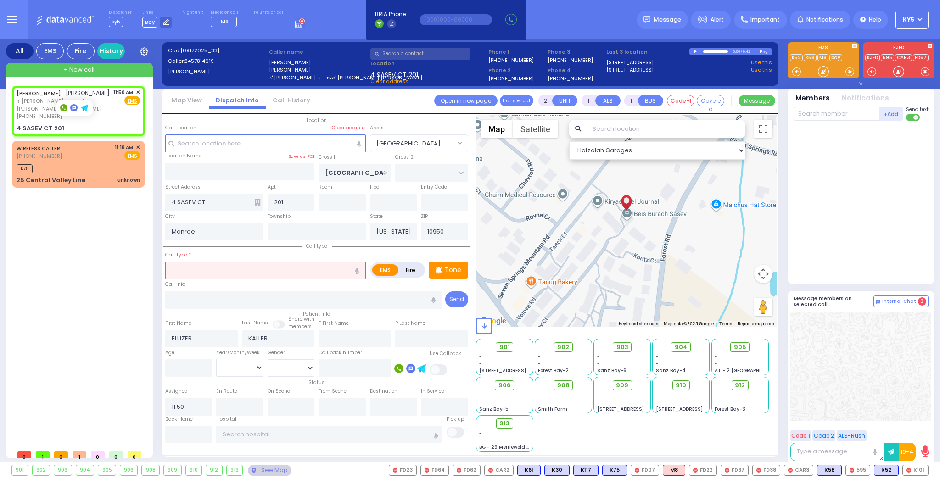
click at [200, 272] on input "text" at bounding box center [265, 270] width 201 height 17
click at [216, 286] on div "Lift Assist" at bounding box center [266, 287] width 196 height 9
type input "Lift Assist"
type input "4"
type input "0"
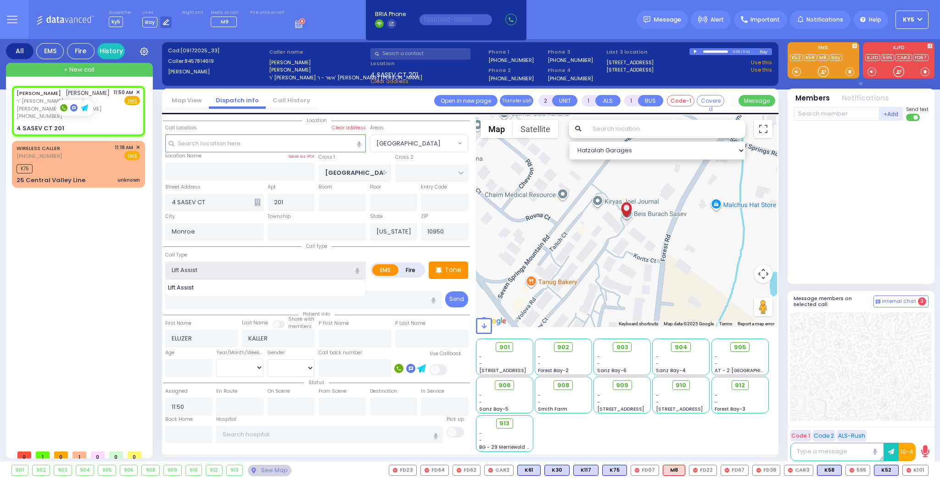
type input "0"
select select
radio input "true"
select select
select select "Hatzalah Garages"
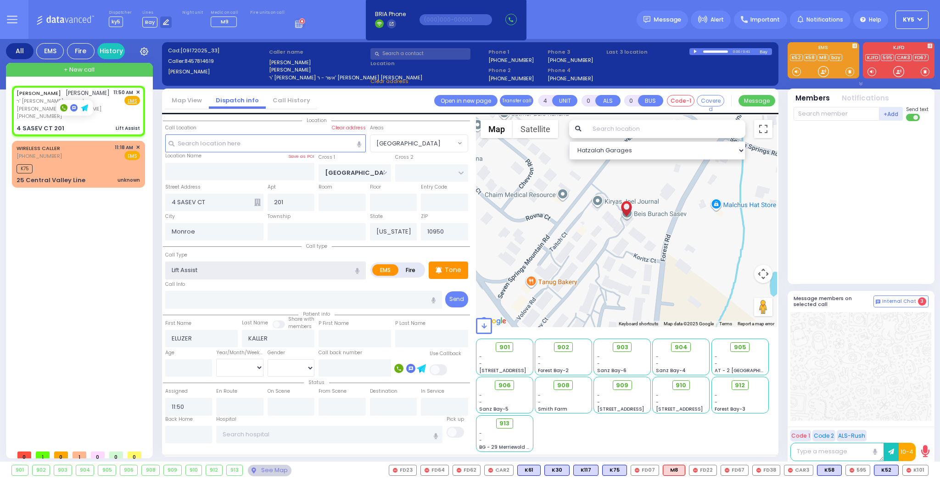
select select "[GEOGRAPHIC_DATA]"
select select
radio input "true"
select select
select select "Hatzalah Garages"
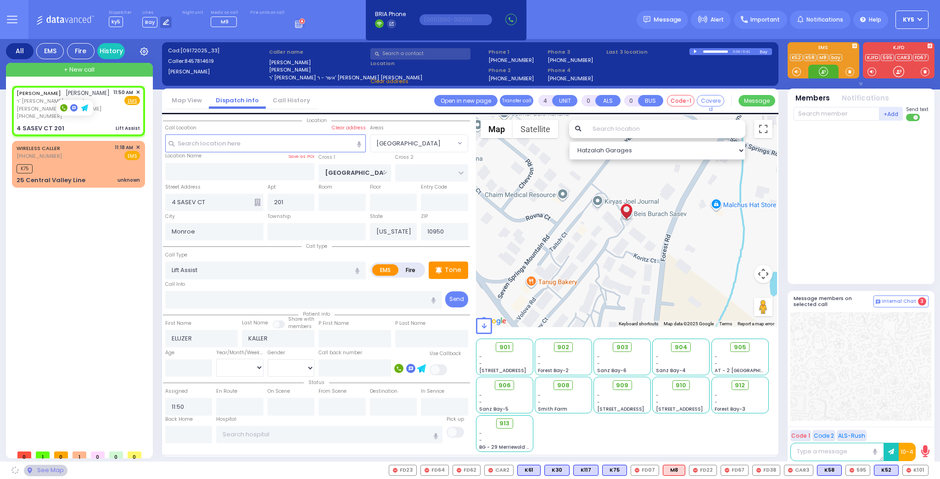
select select "[GEOGRAPHIC_DATA]"
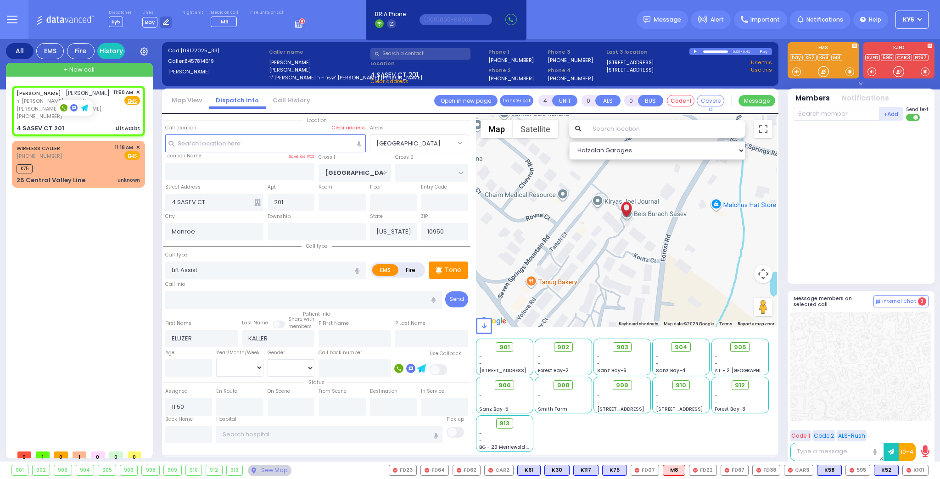
click at [817, 158] on div at bounding box center [862, 200] width 137 height 151
click at [821, 69] on div at bounding box center [823, 71] width 9 height 9
click at [821, 68] on div at bounding box center [823, 71] width 9 height 9
click at [916, 474] on span "K82" at bounding box center [916, 470] width 24 height 10
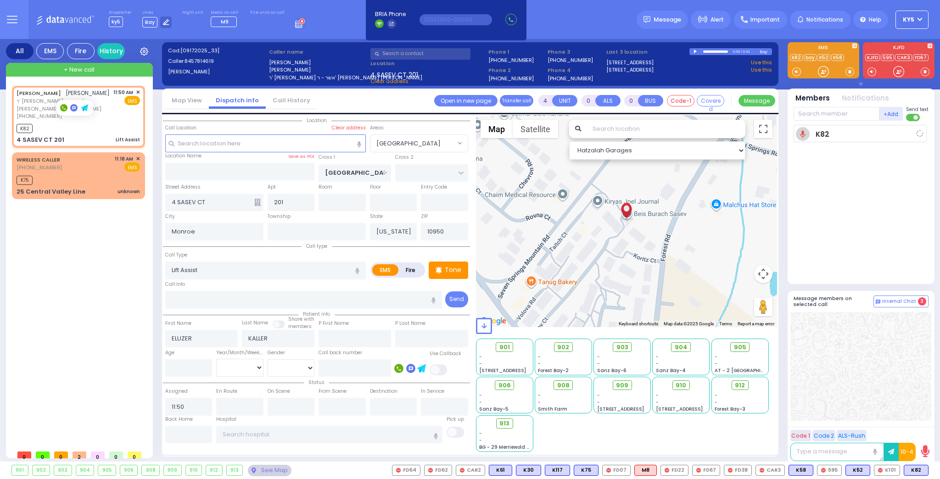
select select
radio input "true"
select select
type input "11:53"
select select "[GEOGRAPHIC_DATA]"
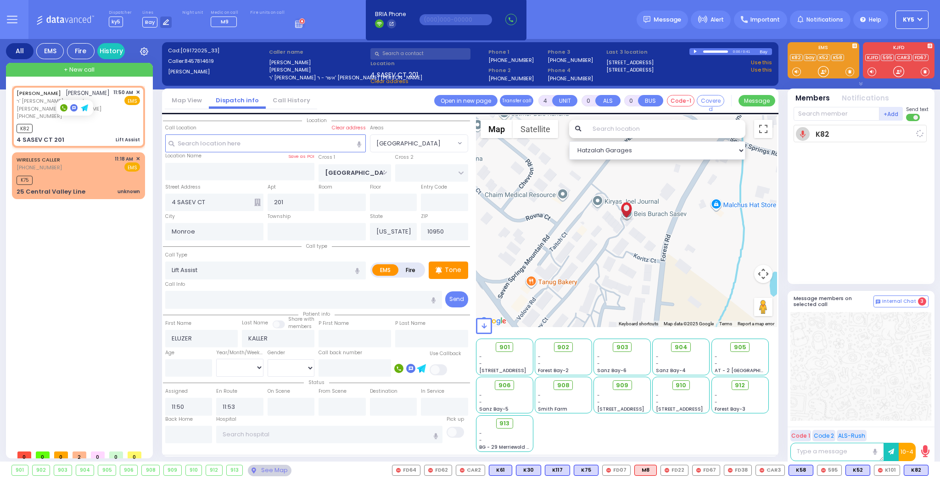
select select "Hatzalah Garages"
click at [821, 73] on div at bounding box center [823, 71] width 9 height 9
click at [820, 70] on div at bounding box center [823, 71] width 9 height 9
click at [823, 73] on div at bounding box center [823, 71] width 9 height 9
click at [821, 72] on div at bounding box center [823, 71] width 9 height 9
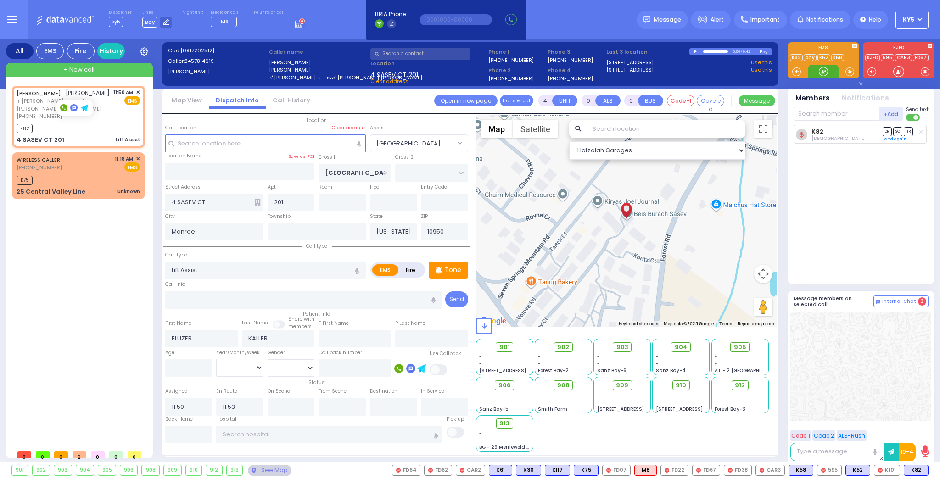
click at [821, 73] on div at bounding box center [823, 71] width 9 height 9
click at [912, 468] on span "K48" at bounding box center [916, 470] width 24 height 10
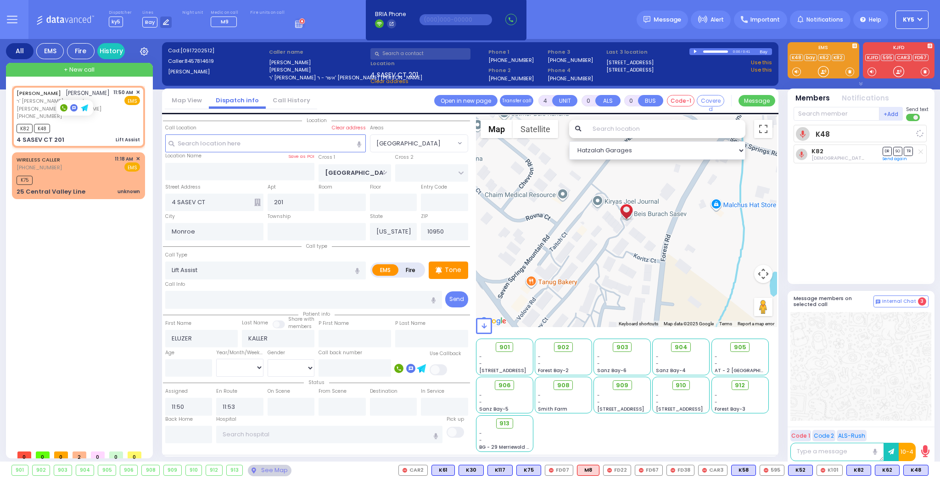
select select
radio input "true"
select select
select select "[GEOGRAPHIC_DATA]"
select select "Hatzalah Garages"
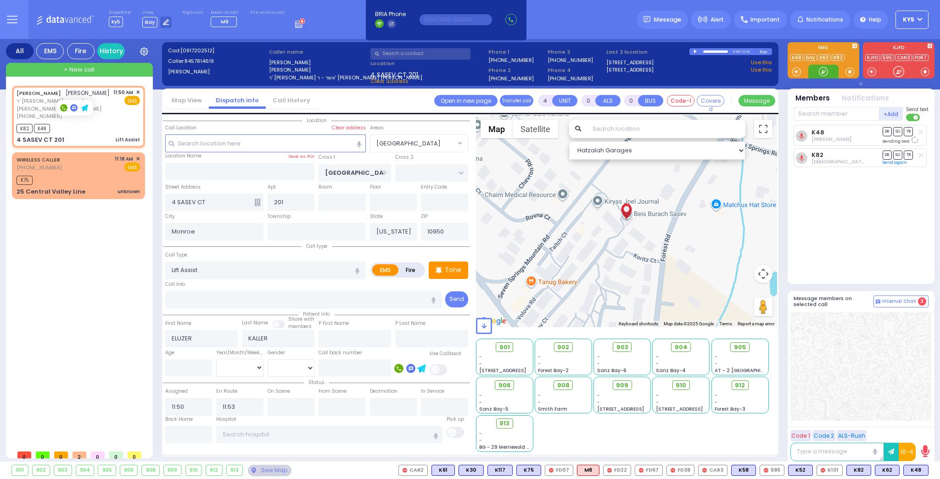
click at [821, 72] on div at bounding box center [823, 71] width 9 height 9
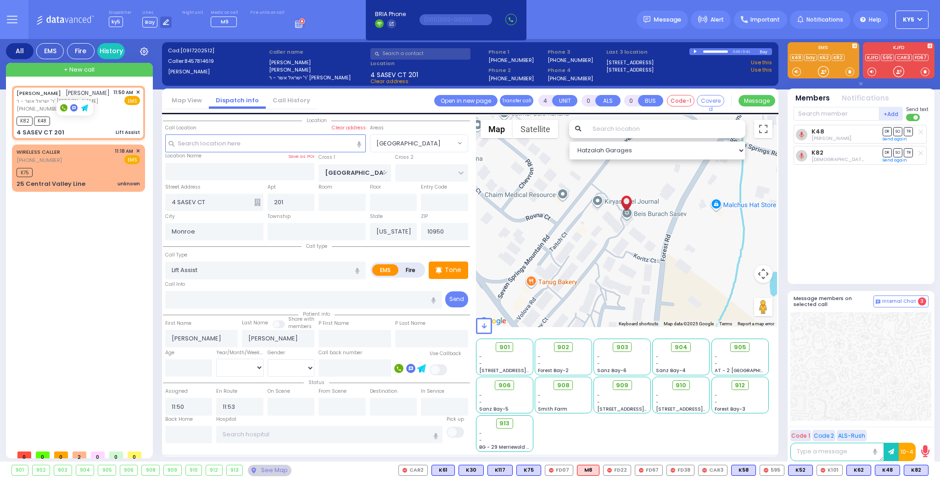
select select "BLOOMING GROVE"
select select
click at [821, 70] on div at bounding box center [823, 71] width 9 height 9
click at [824, 70] on div at bounding box center [823, 71] width 9 height 9
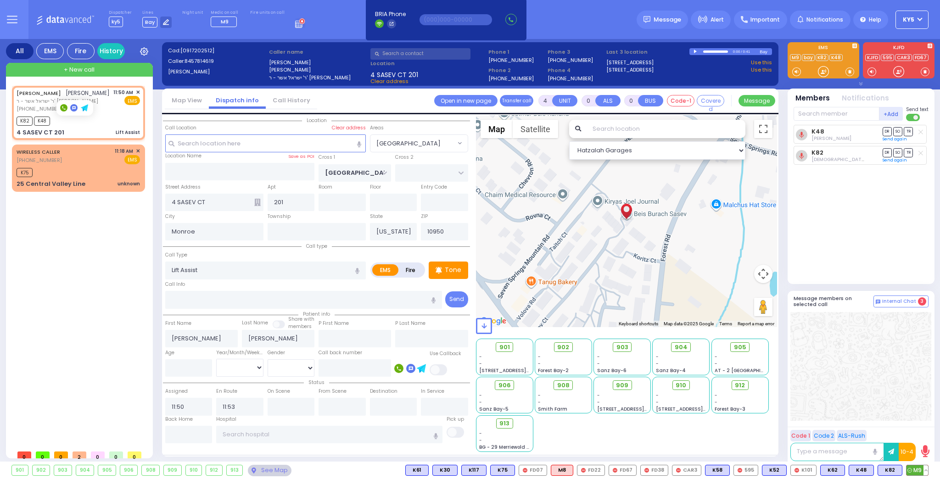
click at [917, 468] on span "M9" at bounding box center [917, 470] width 22 height 10
select select
radio input "true"
select select
select select "BLOOMING GROVE"
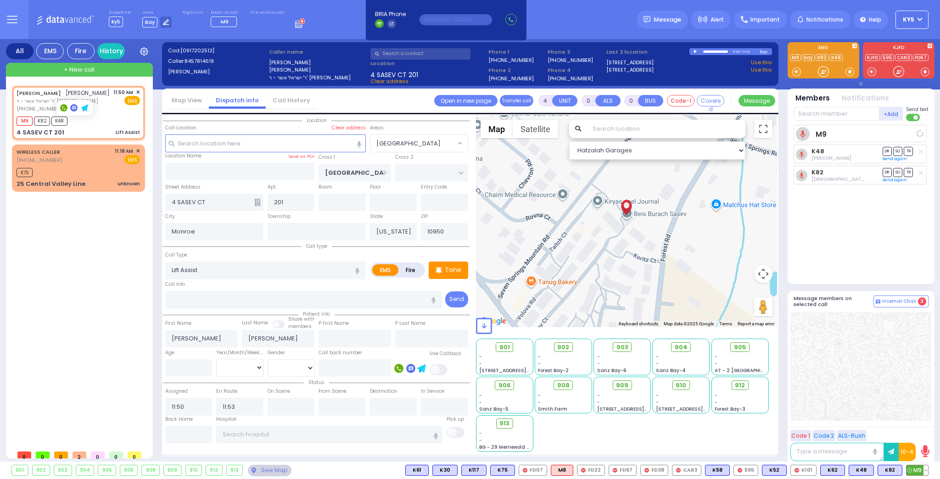
select select "Hatzalah Garages"
click at [923, 470] on button at bounding box center [925, 470] width 5 height 10
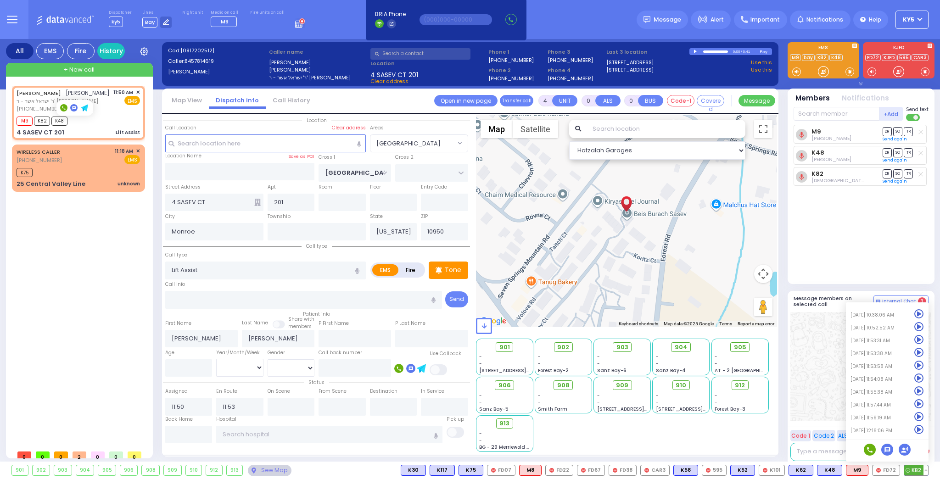
click at [922, 431] on icon at bounding box center [919, 430] width 10 height 10
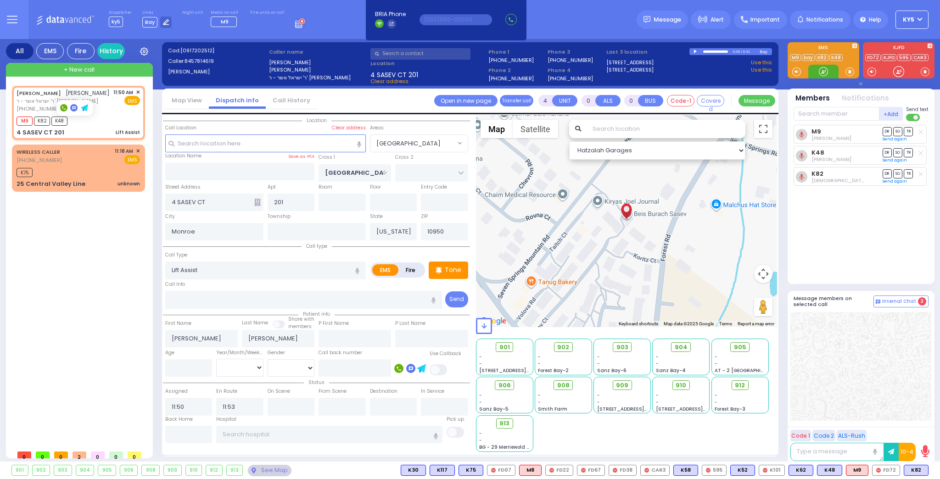
click at [827, 70] on div at bounding box center [823, 71] width 9 height 9
click at [827, 72] on div at bounding box center [823, 71] width 9 height 9
click at [826, 73] on div at bounding box center [823, 71] width 9 height 9
click at [848, 69] on span at bounding box center [849, 71] width 9 height 9
click at [822, 68] on div at bounding box center [823, 71] width 9 height 9
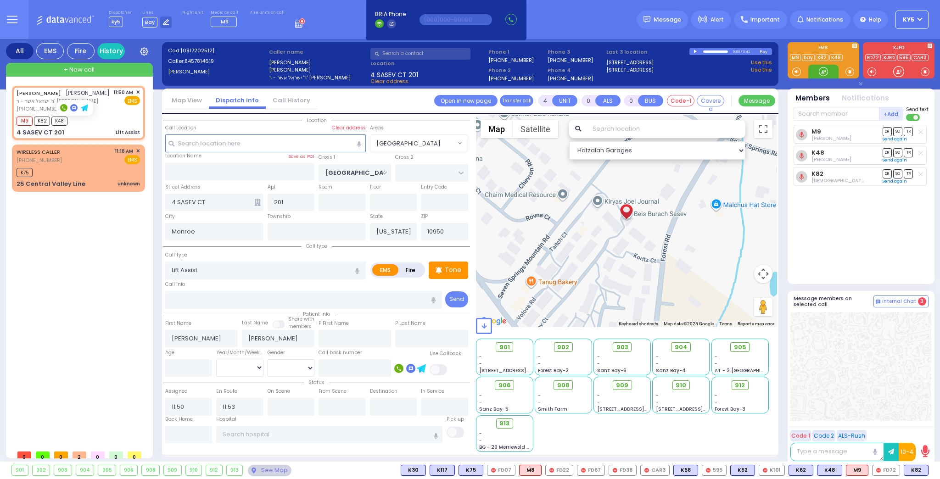
click at [822, 69] on div at bounding box center [823, 71] width 9 height 9
click at [849, 73] on span at bounding box center [849, 71] width 9 height 9
click at [823, 73] on div at bounding box center [823, 71] width 9 height 9
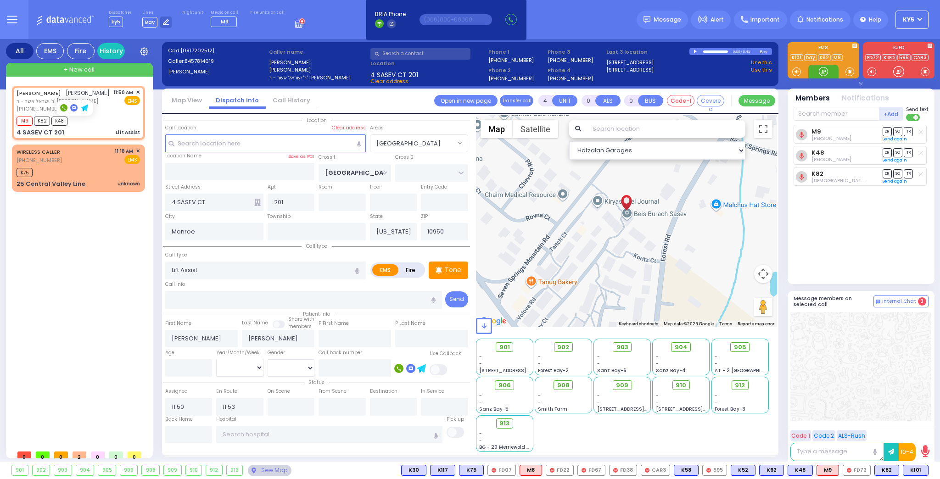
click at [823, 73] on div at bounding box center [823, 71] width 9 height 9
click at [826, 74] on div at bounding box center [823, 71] width 9 height 9
click at [825, 70] on div at bounding box center [823, 71] width 9 height 9
click at [824, 67] on div at bounding box center [823, 71] width 9 height 9
click at [861, 470] on span "K101" at bounding box center [858, 470] width 25 height 10
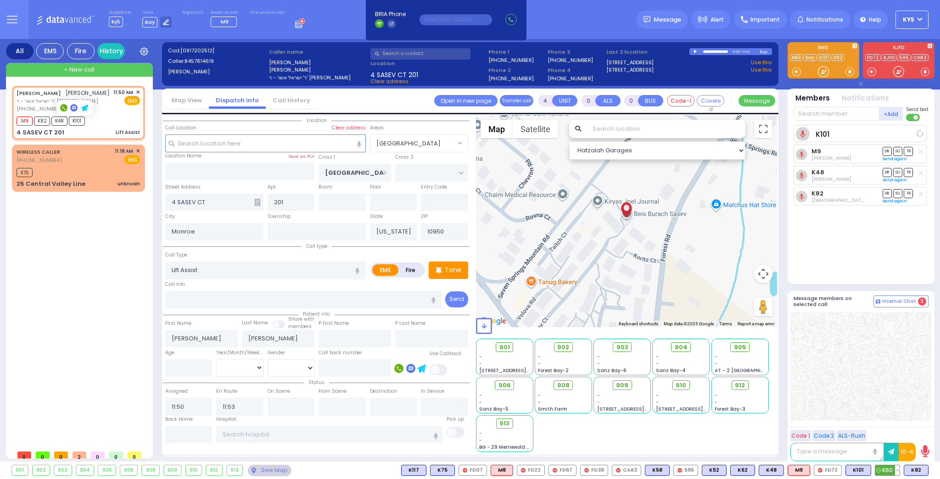
click at [886, 469] on span "K60" at bounding box center [887, 470] width 24 height 10
select select
radio input "true"
select select
select select "Hatzalah Garages"
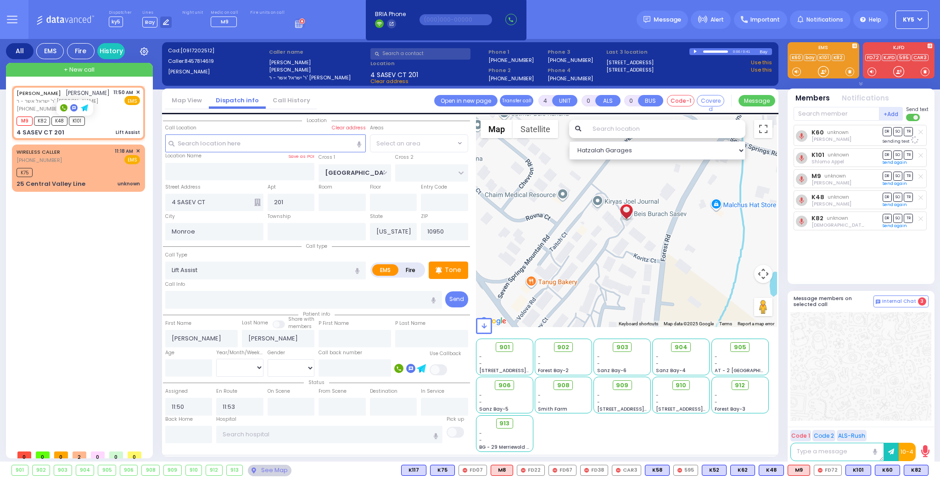
select select "[GEOGRAPHIC_DATA]"
select select
radio input "true"
select select
select select "[GEOGRAPHIC_DATA]"
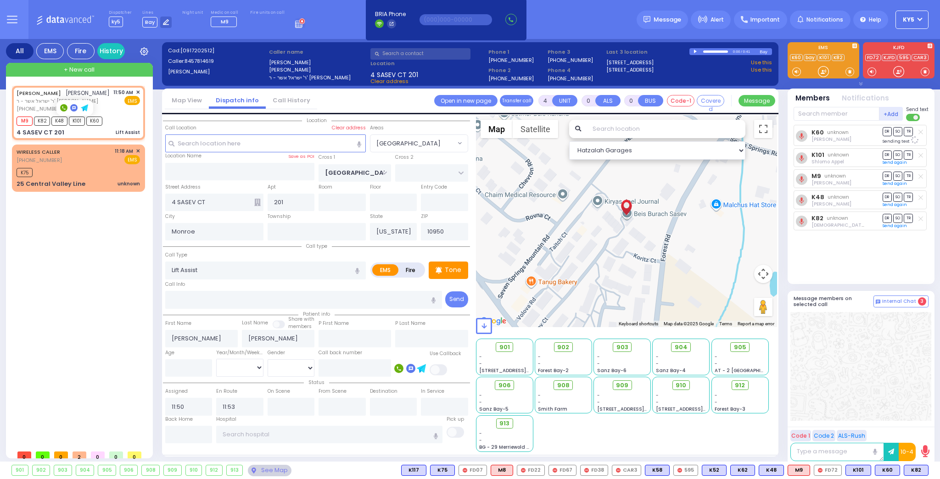
select select "Hatzalah Garages"
drag, startPoint x: 829, startPoint y: 72, endPoint x: 835, endPoint y: 86, distance: 15.4
click at [832, 78] on div at bounding box center [823, 72] width 30 height 14
click at [821, 113] on input "text" at bounding box center [837, 114] width 86 height 14
type input "903"
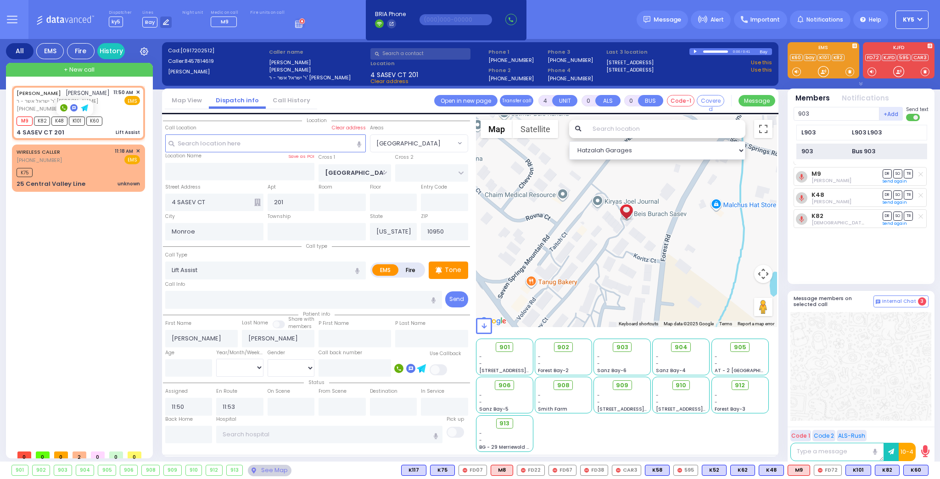
click at [853, 150] on div "Bus 903" at bounding box center [863, 151] width 23 height 9
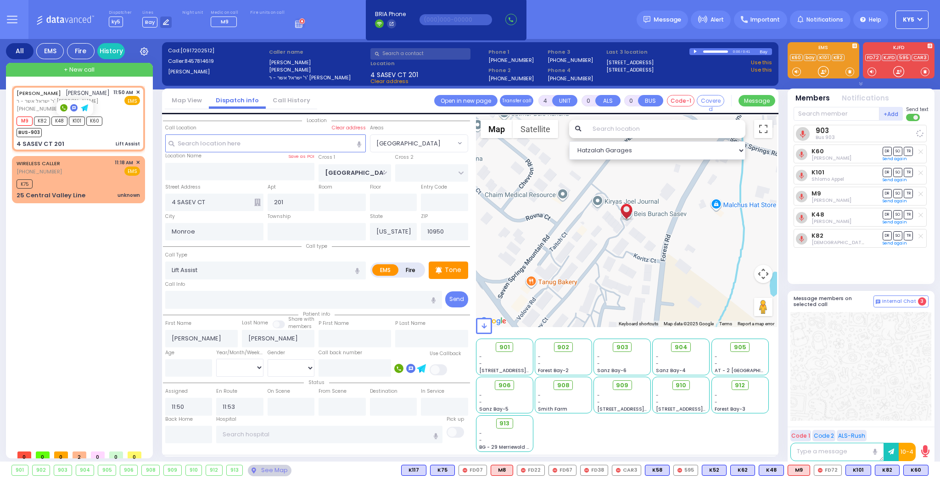
select select
radio input "true"
select select
select select "Hatzalah Garages"
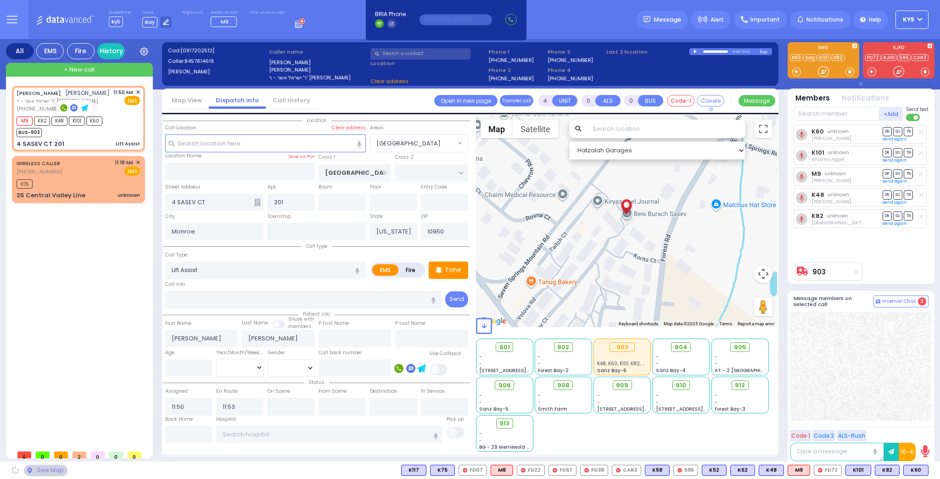
select select "[GEOGRAPHIC_DATA]"
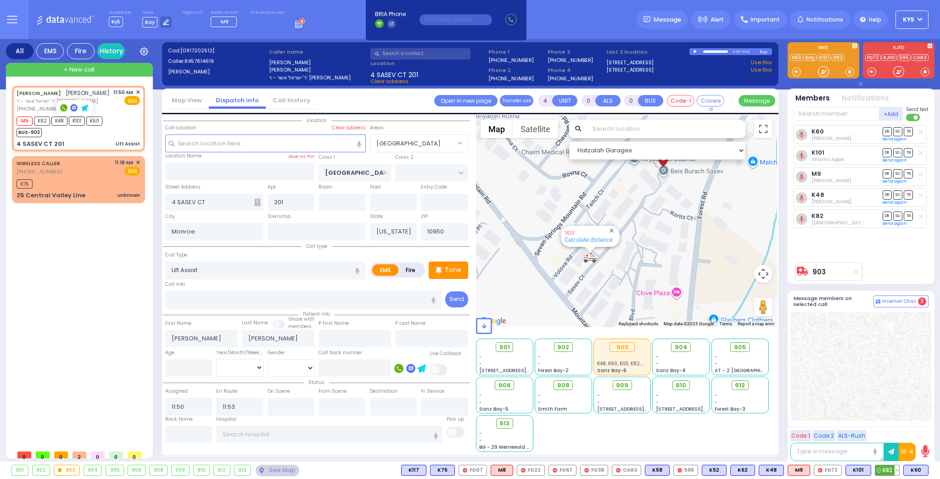
click at [897, 470] on button at bounding box center [897, 470] width 5 height 10
click at [889, 314] on icon at bounding box center [890, 314] width 10 height 10
click at [918, 265] on div "903" at bounding box center [861, 272] width 135 height 18
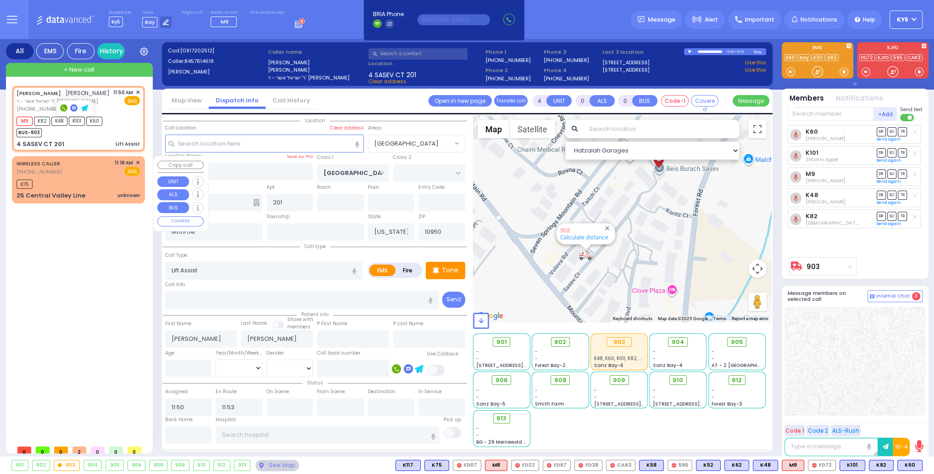
click at [136, 162] on span "✕" at bounding box center [138, 163] width 4 height 8
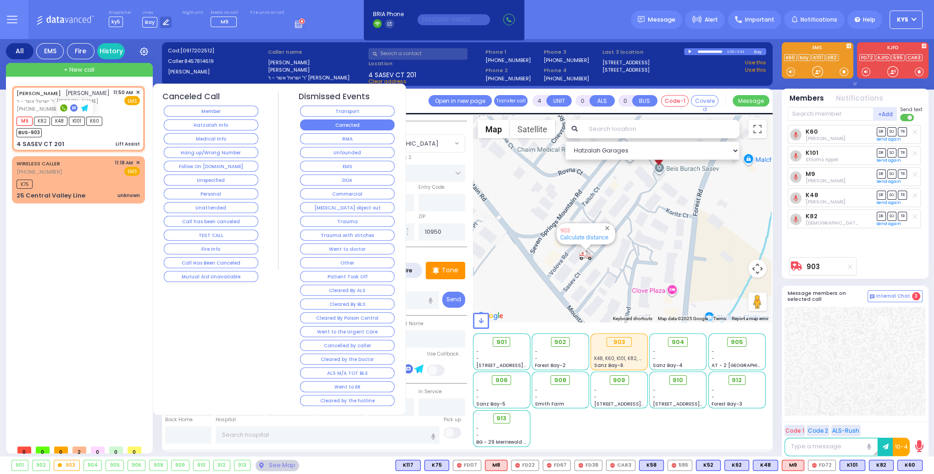
click at [340, 124] on button "Corrected" at bounding box center [347, 124] width 95 height 11
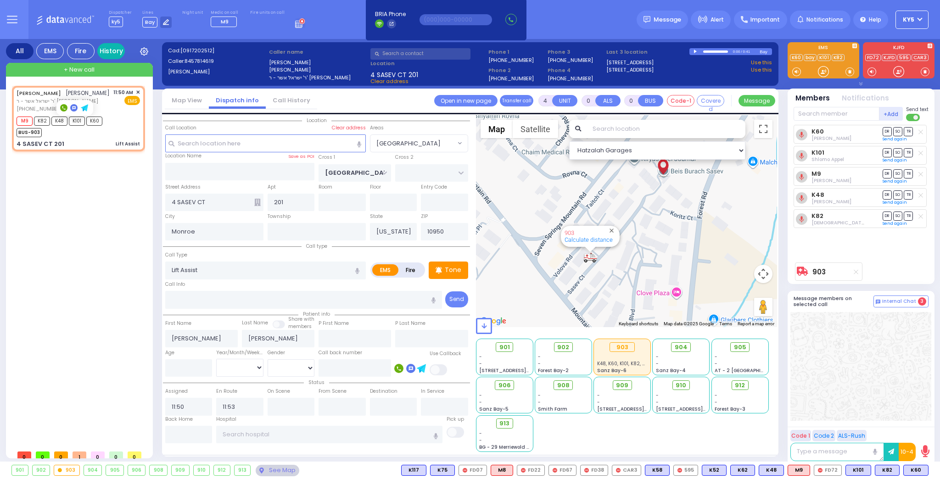
click at [103, 53] on link "History" at bounding box center [111, 51] width 28 height 16
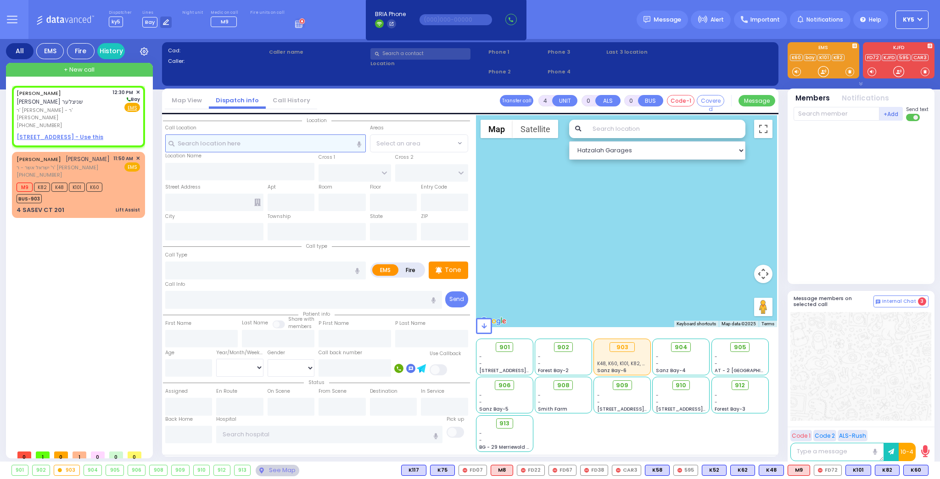
type input "2"
type input "1"
select select
radio input "true"
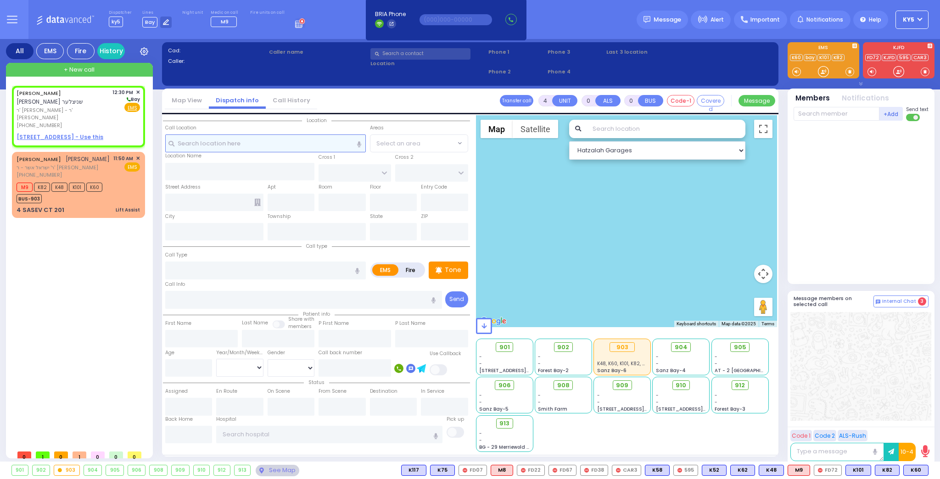
type input "YITZCHOK EIZIK"
type input "SCHNITZLER"
select select
type input "12:30"
select select "Hatzalah Garages"
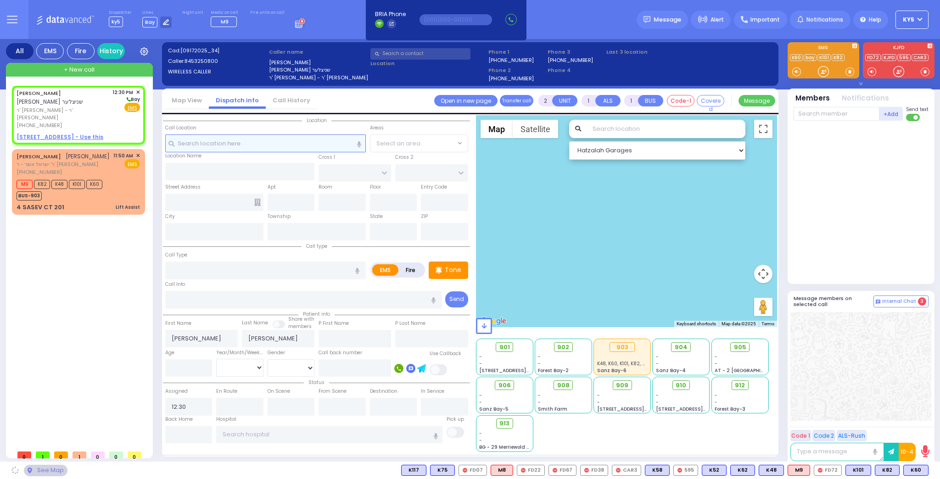
select select
radio input "true"
select select
select select "Hatzalah Garages"
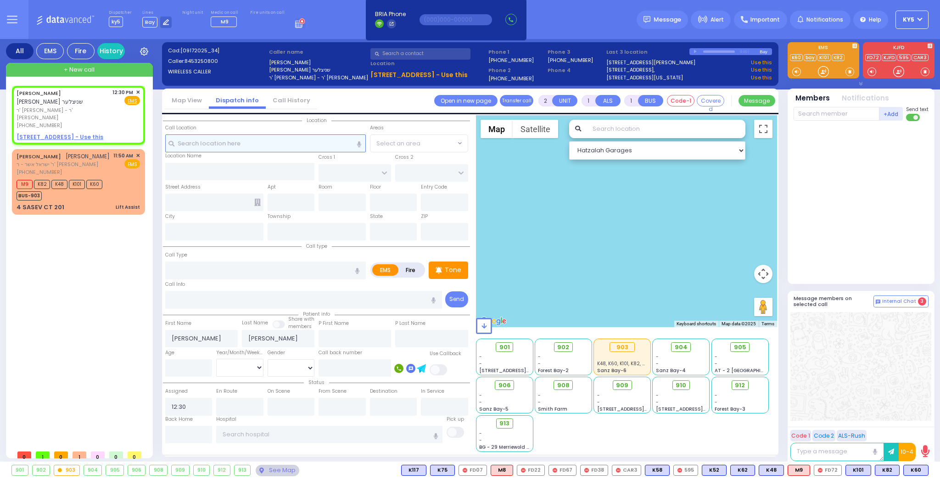
select select
radio input "true"
select select
select select "Hatzalah Garages"
click at [120, 101] on span "Fire" at bounding box center [117, 100] width 14 height 9
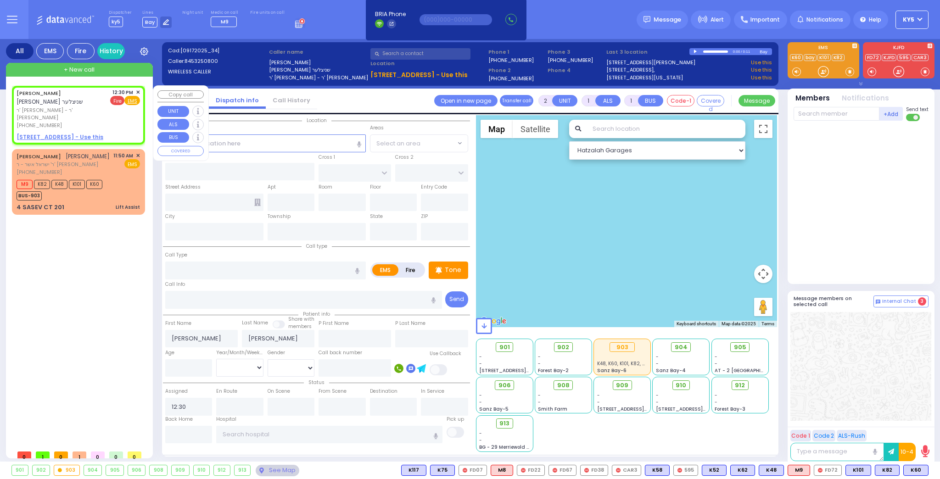
select select
radio input "false"
radio input "true"
select select
select select "Hatzalah Garages"
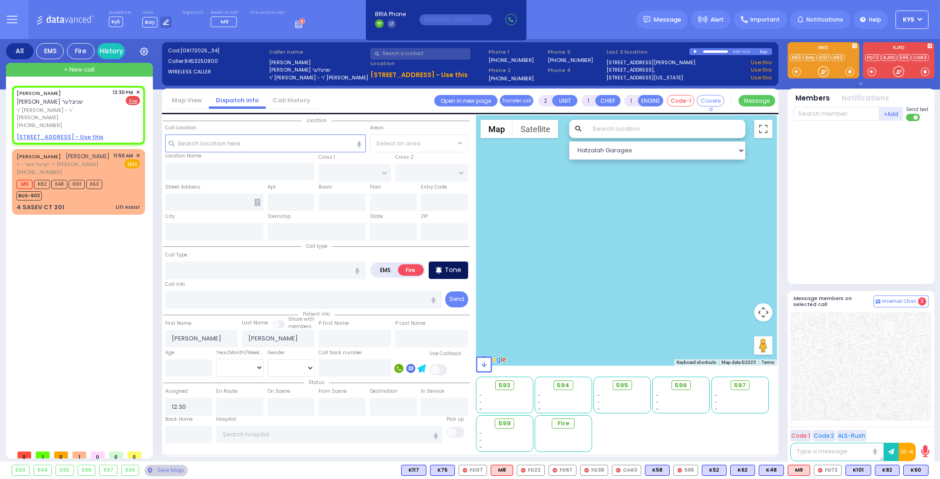
click at [453, 267] on p "Tone" at bounding box center [453, 270] width 17 height 10
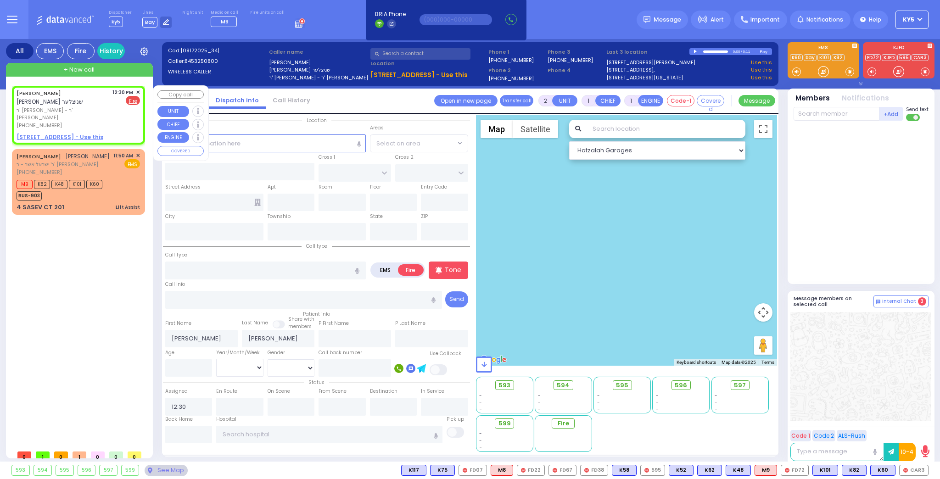
click at [101, 125] on div "YITZCHOK EIZIK SCHNITZLER יצחק אייזיק שניצלער ר' ברוך יודא - ר' שמחה חיים סאנדע…" at bounding box center [78, 115] width 129 height 56
select select
radio input "true"
select select
select select "Hatzalah Garages"
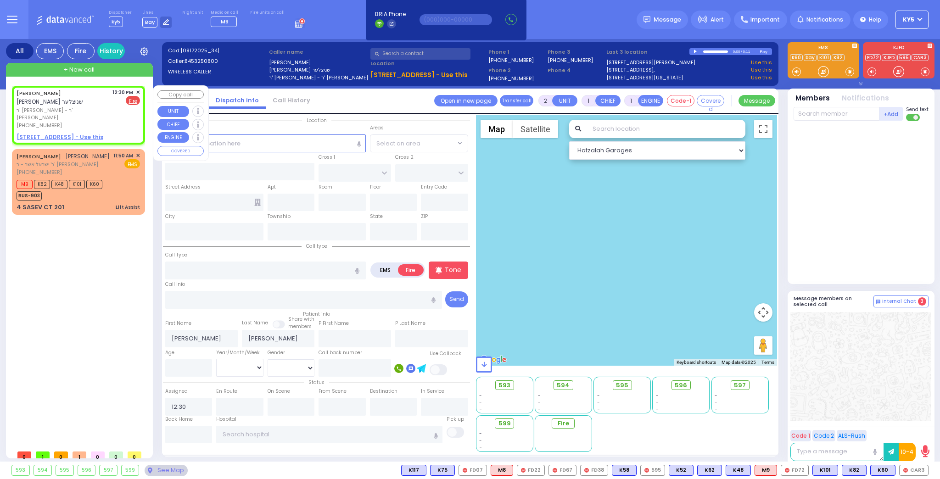
click at [67, 133] on u "14 OLD TOWN RD - Use this" at bounding box center [60, 137] width 87 height 8
select select
radio input "true"
select select
select select "Hatzalah Garages"
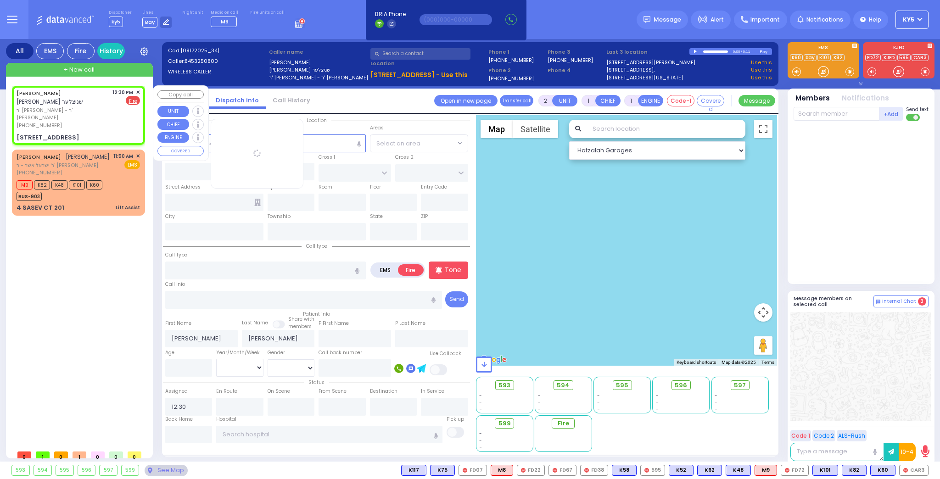
select select
radio input "true"
select select
select select "Hatzalah Garages"
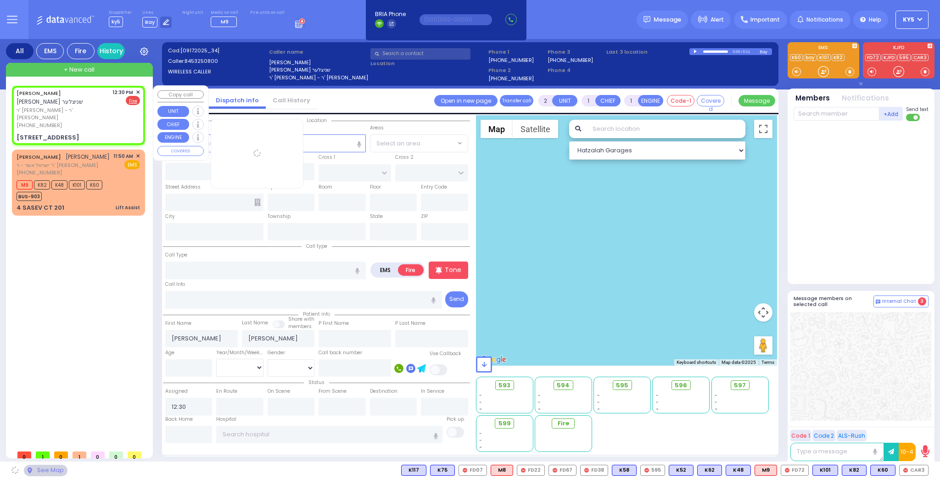
type input "STRAWBERRY DR"
type input "BURR DR"
type input "14 OLD TOWN RD"
type input "Monroe"
type input "[US_STATE]"
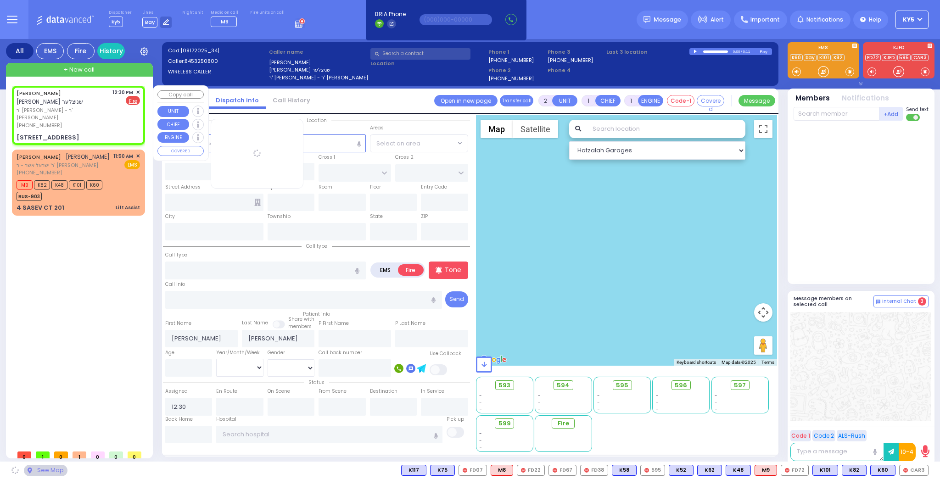
type input "10950"
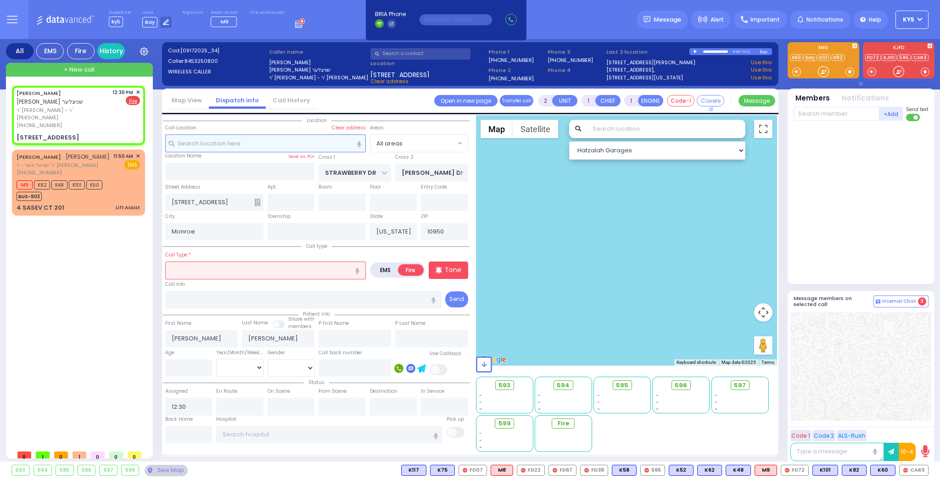
click at [325, 144] on input "text" at bounding box center [265, 142] width 201 height 17
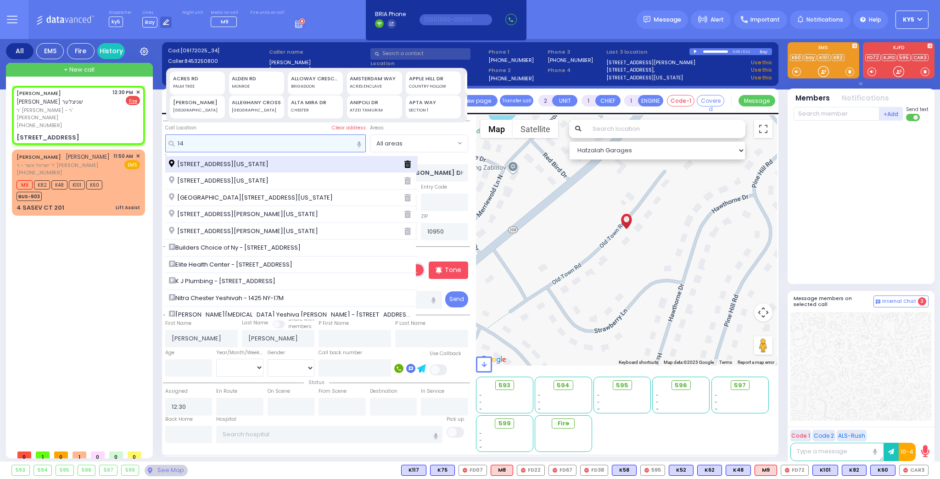
type input "1"
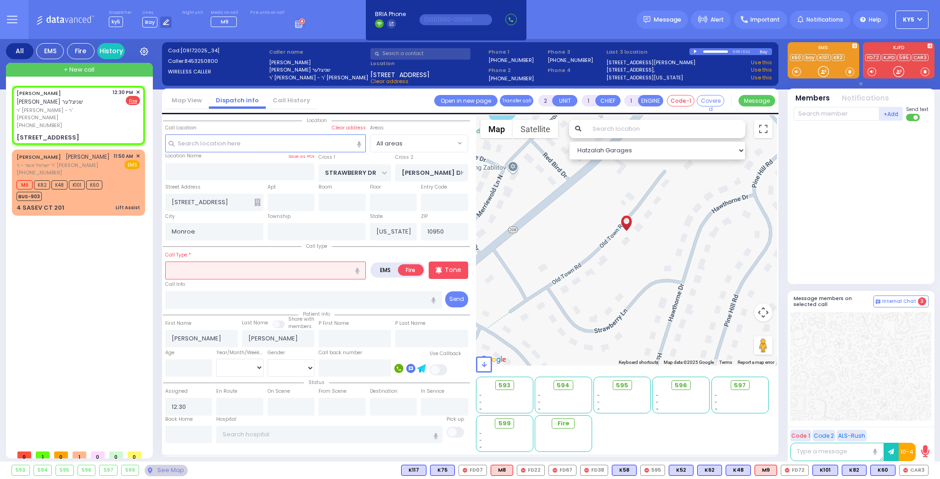
click at [210, 266] on input "text" at bounding box center [265, 270] width 201 height 17
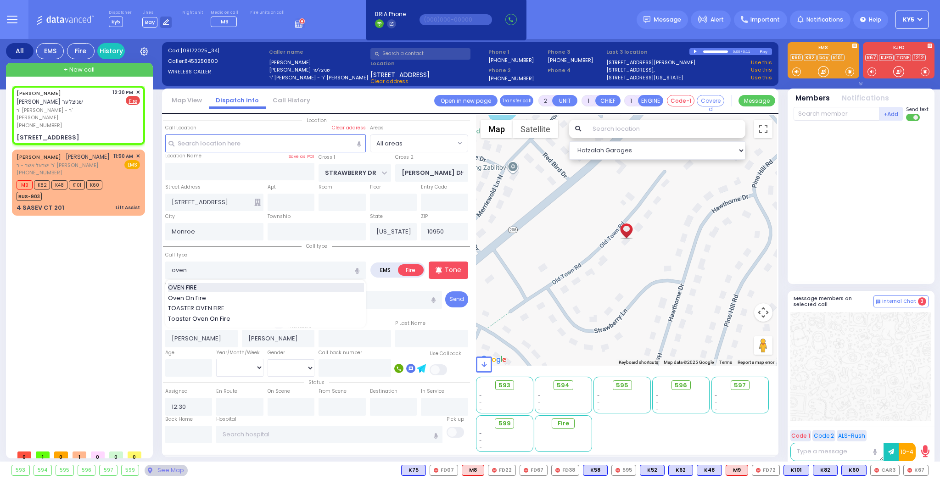
click at [208, 286] on div "OVEN FIRE" at bounding box center [266, 287] width 196 height 9
type input "OVEN FIRE"
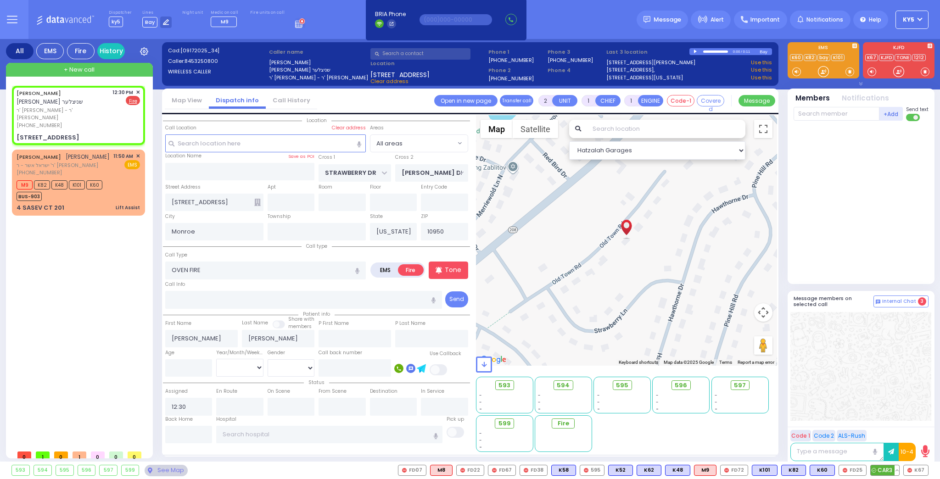
click at [888, 470] on span "CAR3" at bounding box center [885, 470] width 28 height 10
select select
radio input "true"
select select
type input "12:31"
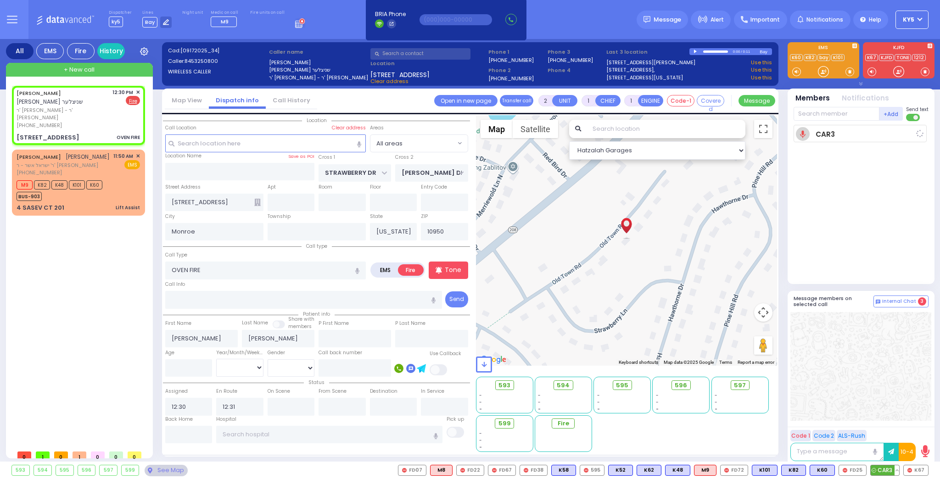
select select "Hatzalah Garages"
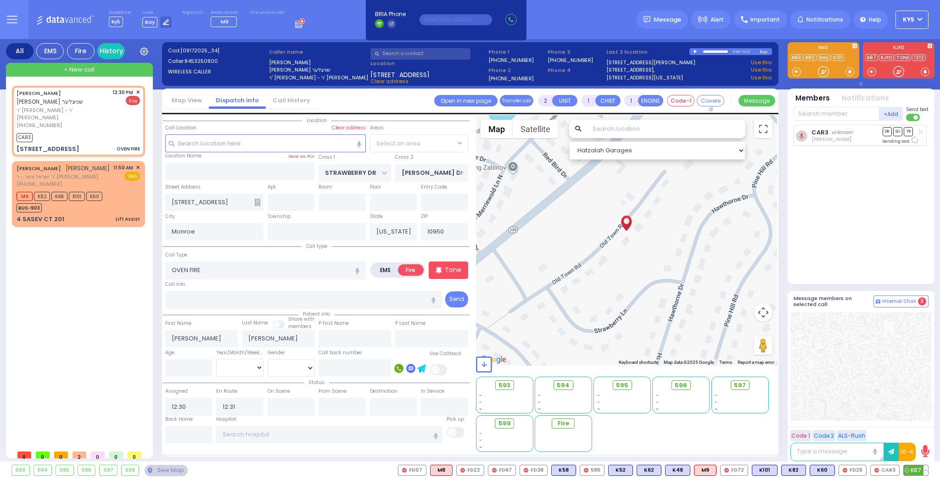
select select
radio input "true"
select select
select select "Hatzalah Garages"
select select
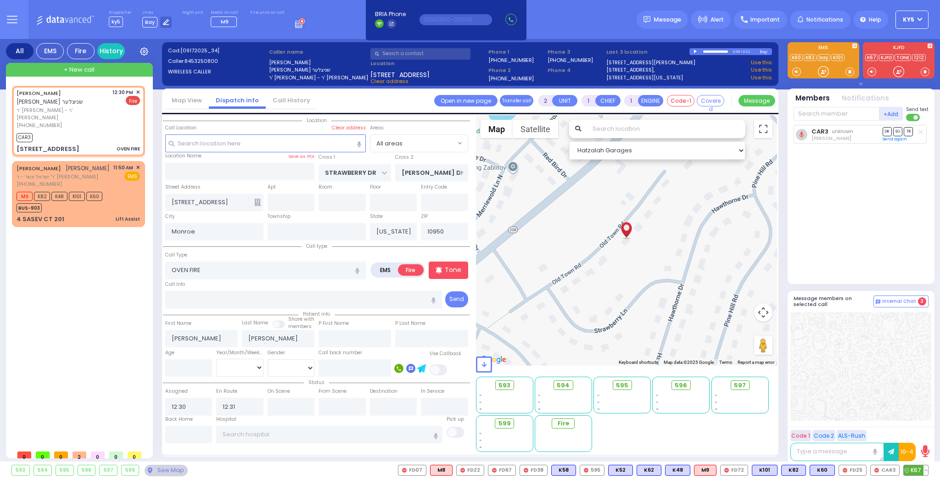
radio input "true"
select select
select select "Hatzalah Garages"
select select
radio input "true"
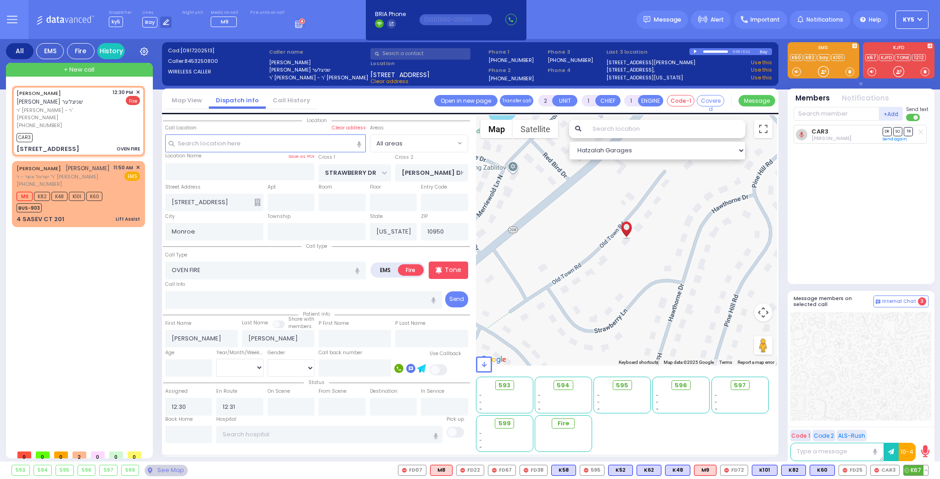
select select
select select "Hatzalah Garages"
click at [856, 470] on span "FD25" at bounding box center [852, 470] width 27 height 10
click at [916, 471] on span "K67" at bounding box center [916, 470] width 24 height 10
select select
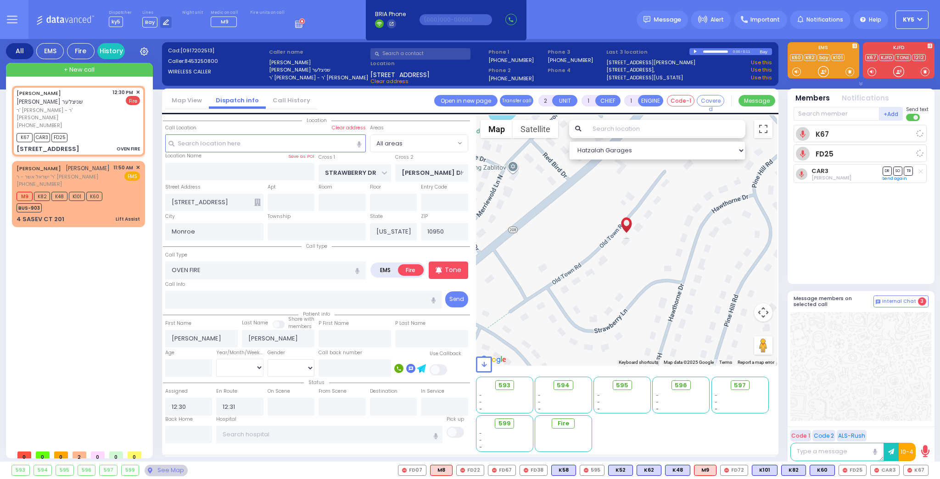
radio input "true"
select select
radio input "true"
select select
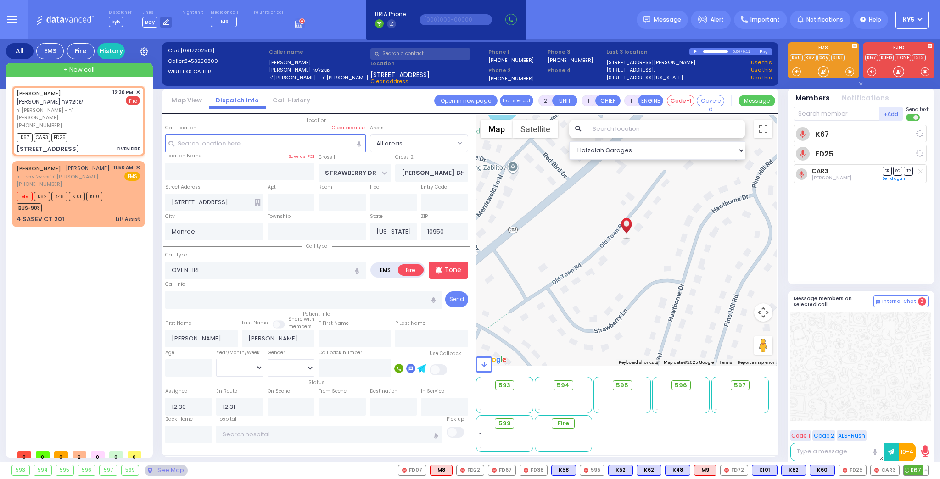
select select "Hatzalah Garages"
click at [921, 132] on icon at bounding box center [920, 131] width 5 height 5
select select
radio input "true"
select select
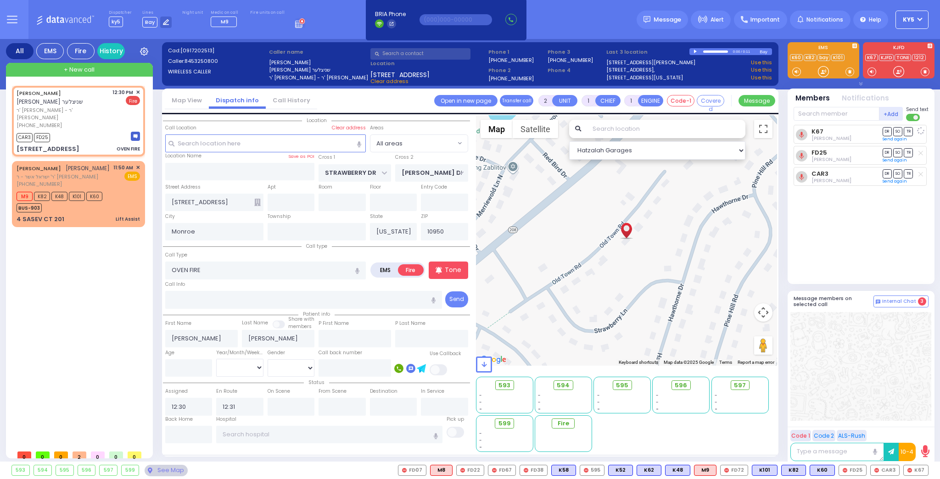
select select "Hatzalah Garages"
click at [101, 70] on div "+ New call" at bounding box center [79, 70] width 147 height 14
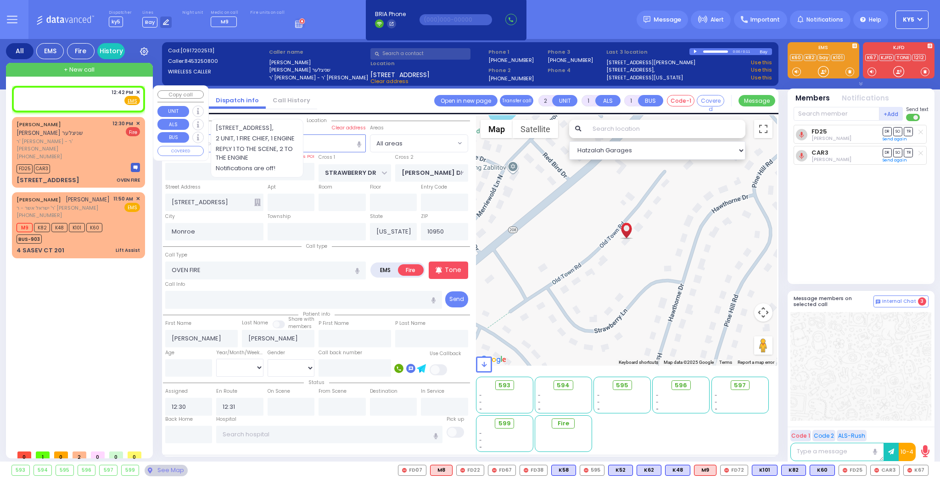
select select
radio input "true"
select select
type input "12:42"
select select "Hatzalah Garages"
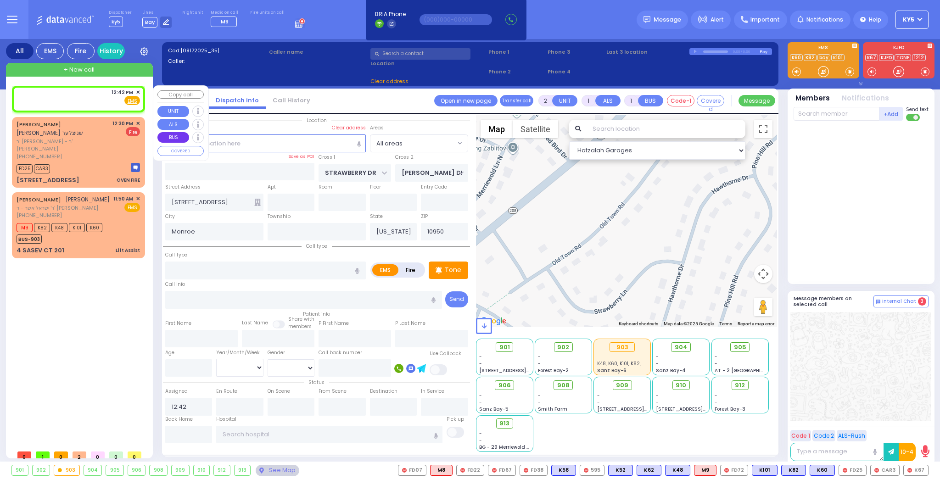
select select
radio input "true"
select select
select select "Hatzalah Garages"
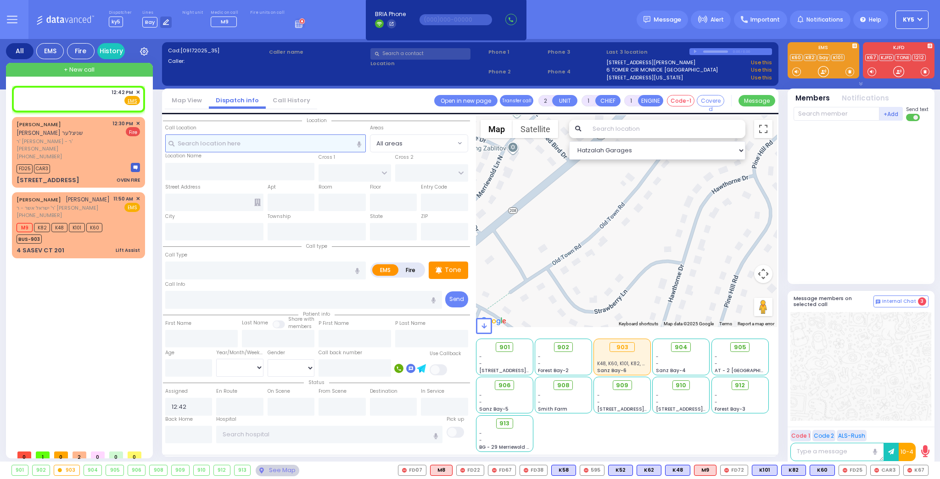
click at [327, 142] on input "text" at bounding box center [265, 142] width 201 height 17
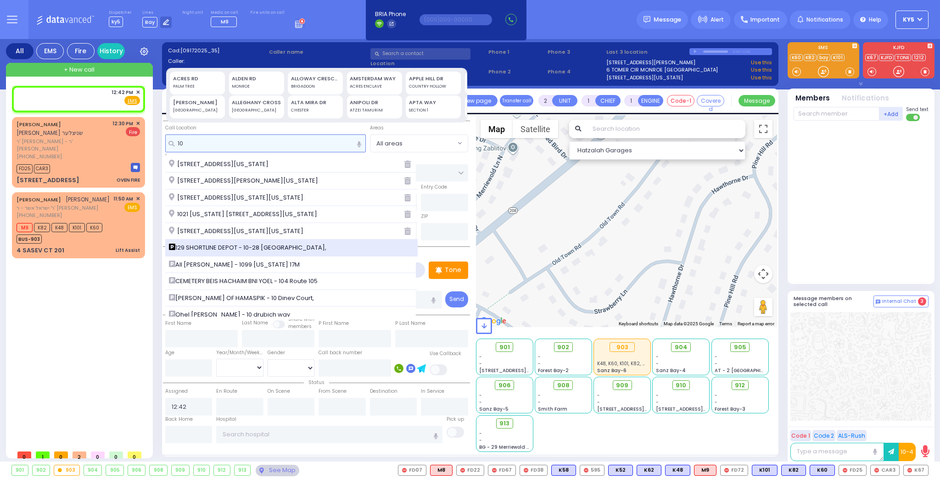
type input "10"
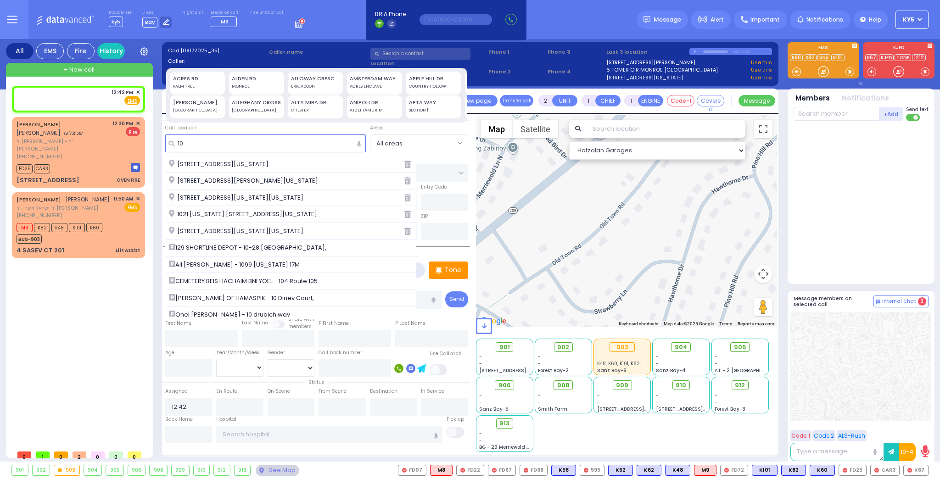
drag, startPoint x: 258, startPoint y: 249, endPoint x: 264, endPoint y: 247, distance: 6.2
click at [261, 248] on span "129 SHORTLINE DEPOT - 10-28 Orange and Rockland Rd," at bounding box center [249, 247] width 161 height 9
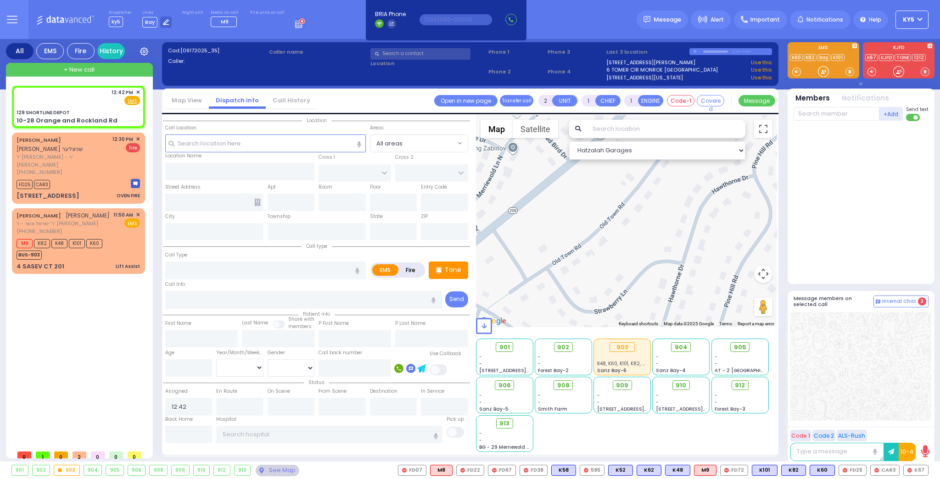
select select
radio input "true"
select select
select select "Hatzalah Garages"
type input "129 SHORTLINE DEPOT"
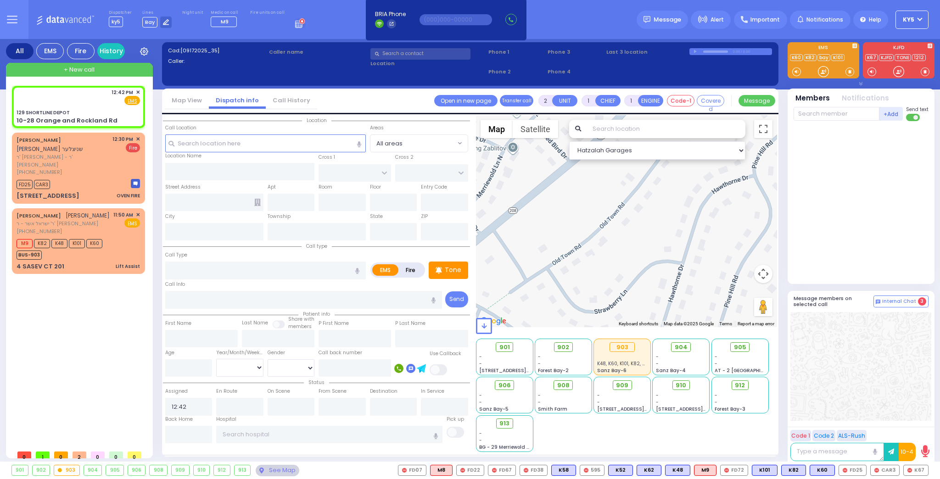
type input "10-28 Orange and Rockland Rd"
type input "Monroe"
type input "[US_STATE]"
type input "10950"
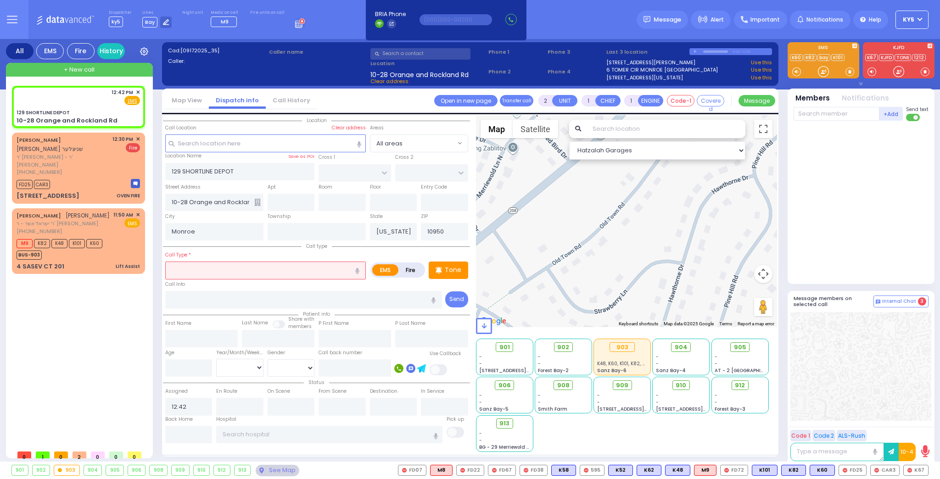
click at [207, 266] on input "text" at bounding box center [265, 270] width 201 height 17
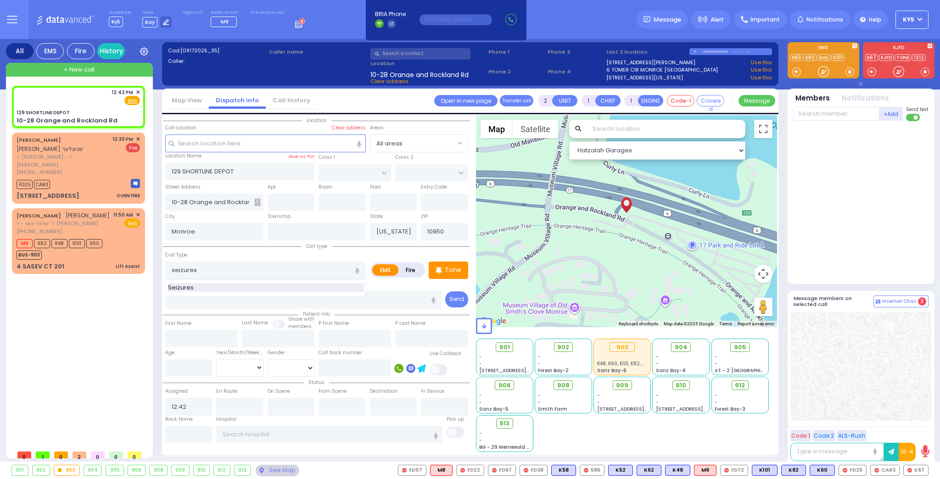
click at [221, 290] on div "Seizures" at bounding box center [266, 287] width 196 height 9
type input "Seizures"
type input "3"
type input "2"
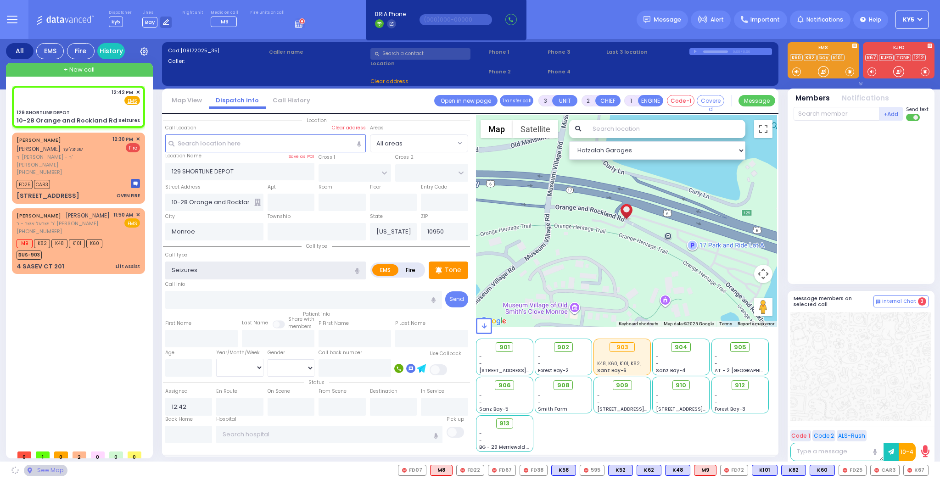
select select
radio input "true"
select select
select select "Hatzalah Garages"
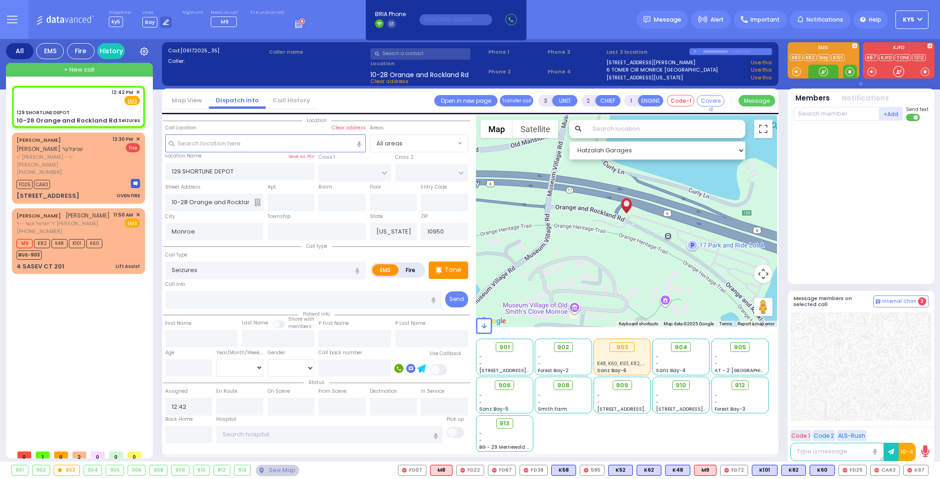
select select
radio input "true"
select select
select select "Hatzalah Garages"
click at [849, 72] on span at bounding box center [849, 71] width 9 height 9
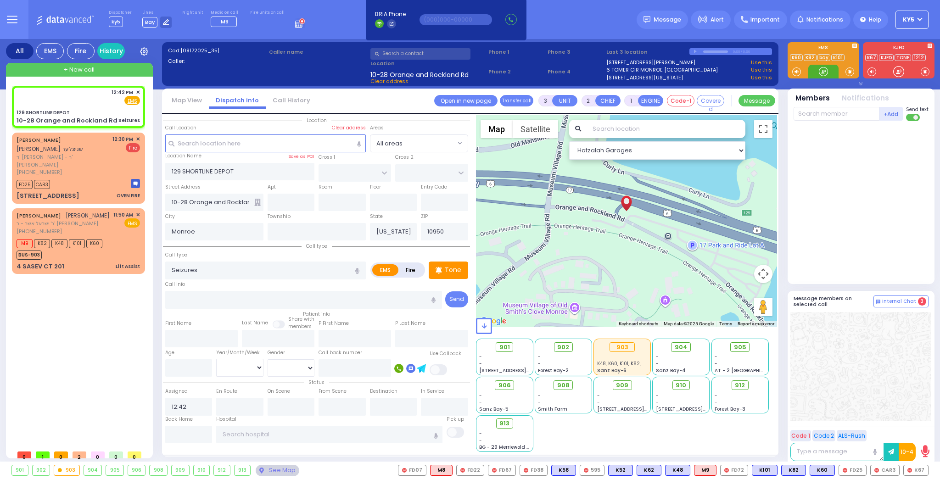
drag, startPoint x: 823, startPoint y: 72, endPoint x: 828, endPoint y: 75, distance: 5.5
click at [825, 74] on div at bounding box center [823, 71] width 9 height 9
click at [825, 73] on div at bounding box center [823, 71] width 9 height 9
click at [824, 70] on div at bounding box center [823, 71] width 9 height 9
click at [849, 72] on span at bounding box center [849, 71] width 9 height 9
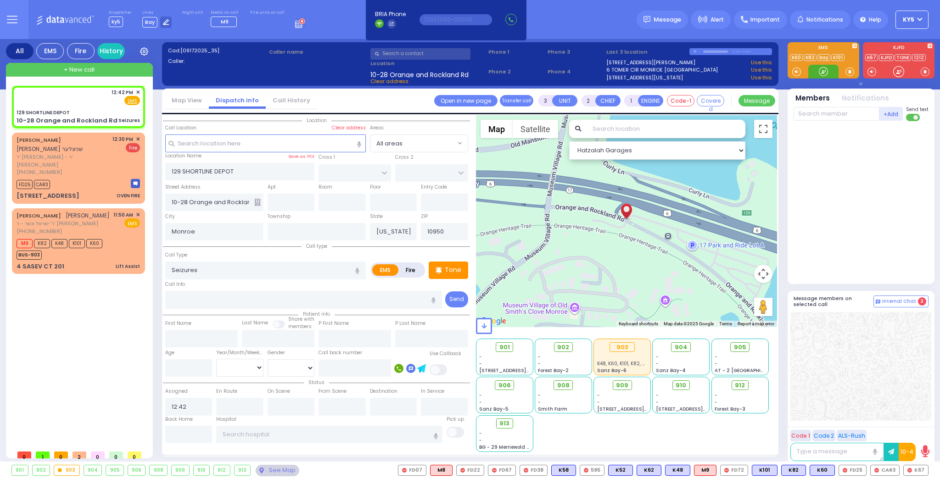
click at [820, 70] on div at bounding box center [823, 71] width 9 height 9
click at [819, 69] on div at bounding box center [823, 71] width 9 height 9
click at [915, 467] on span "K39" at bounding box center [916, 470] width 24 height 10
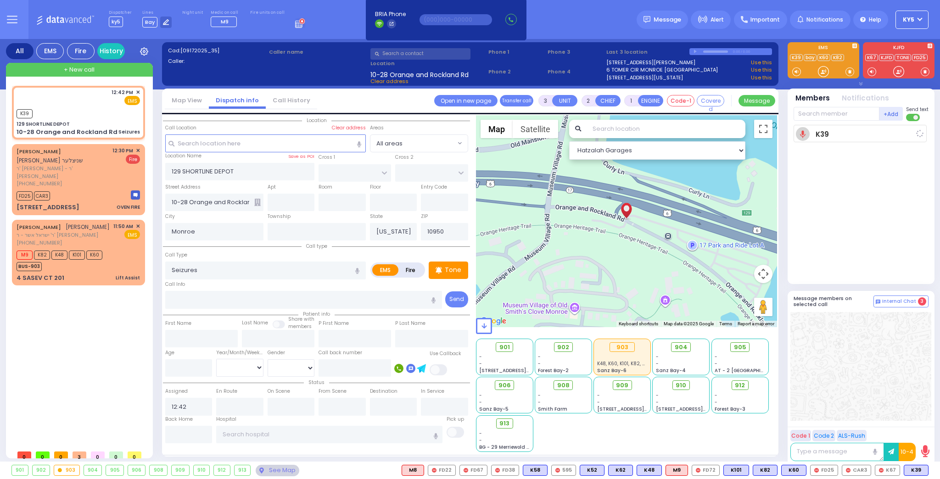
select select
radio input "true"
select select
type input "12:43"
select select "Hatzalah Garages"
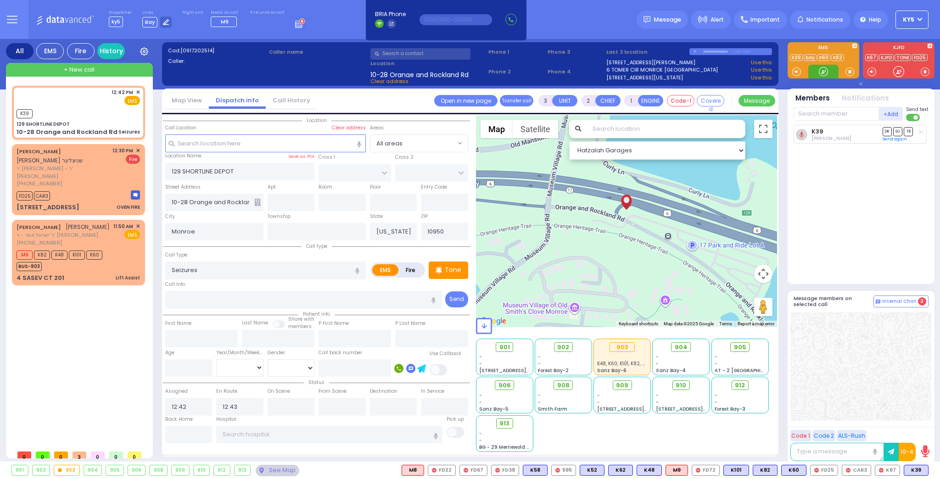
click at [822, 70] on div at bounding box center [823, 71] width 9 height 9
click at [850, 73] on span at bounding box center [849, 71] width 9 height 9
click at [824, 72] on div at bounding box center [823, 71] width 9 height 9
click at [824, 70] on div at bounding box center [823, 71] width 9 height 9
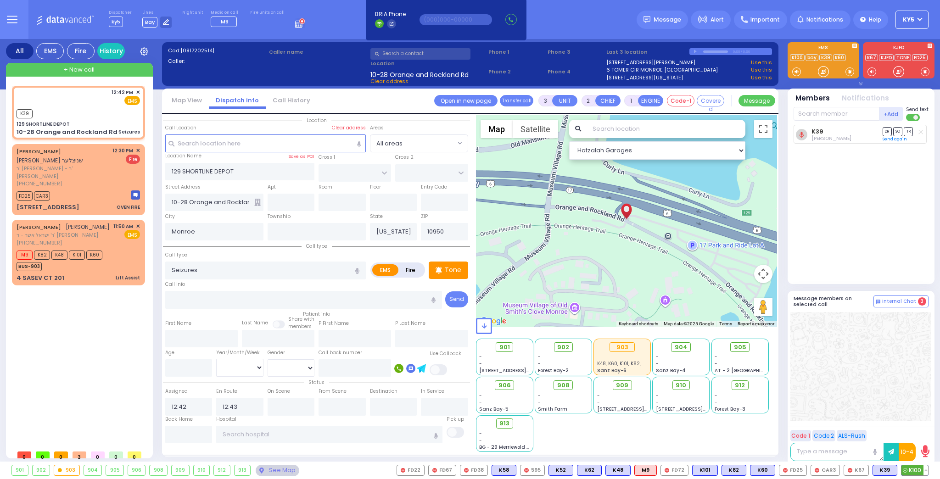
click at [909, 470] on span "K100" at bounding box center [914, 470] width 27 height 10
select select
radio input "true"
select select
select select "Hatzalah Garages"
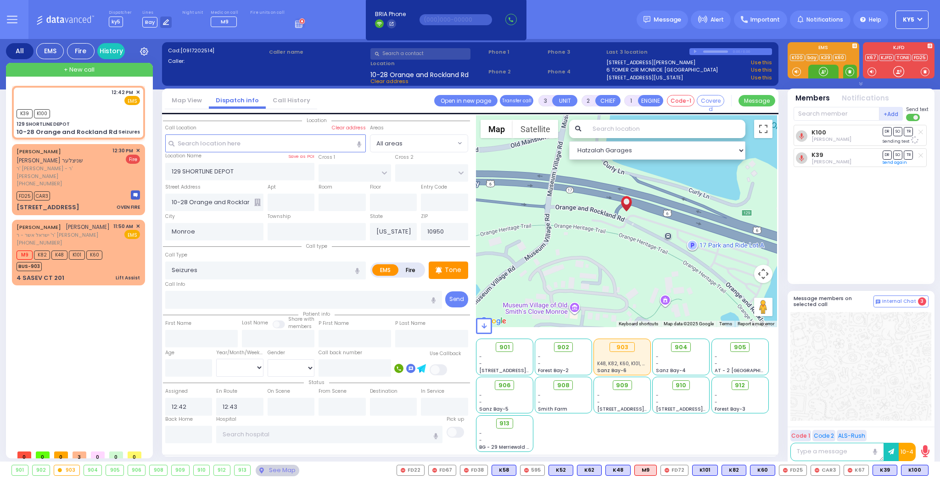
click at [849, 70] on span at bounding box center [849, 71] width 9 height 9
click at [819, 76] on div at bounding box center [823, 71] width 9 height 9
click at [825, 73] on div at bounding box center [823, 71] width 9 height 9
click at [850, 72] on span at bounding box center [849, 71] width 9 height 9
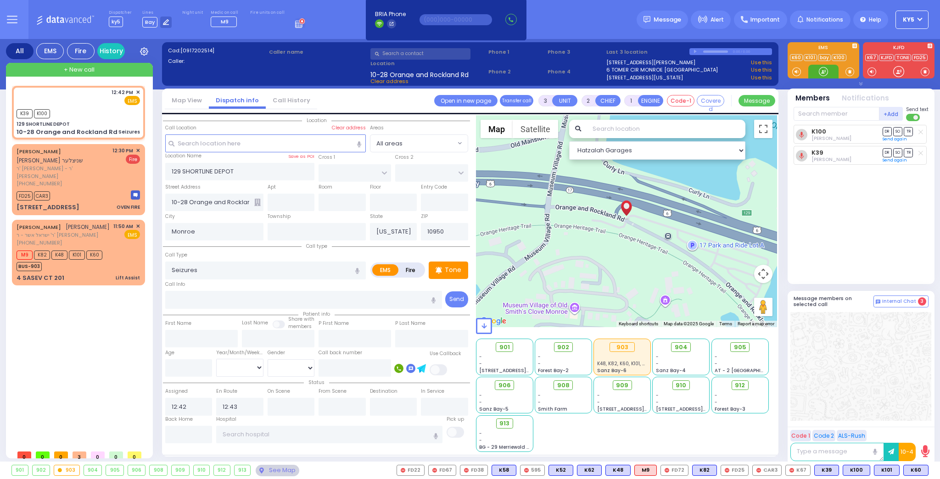
click at [824, 73] on div at bounding box center [823, 71] width 9 height 9
click at [915, 469] on span "M13" at bounding box center [916, 470] width 23 height 10
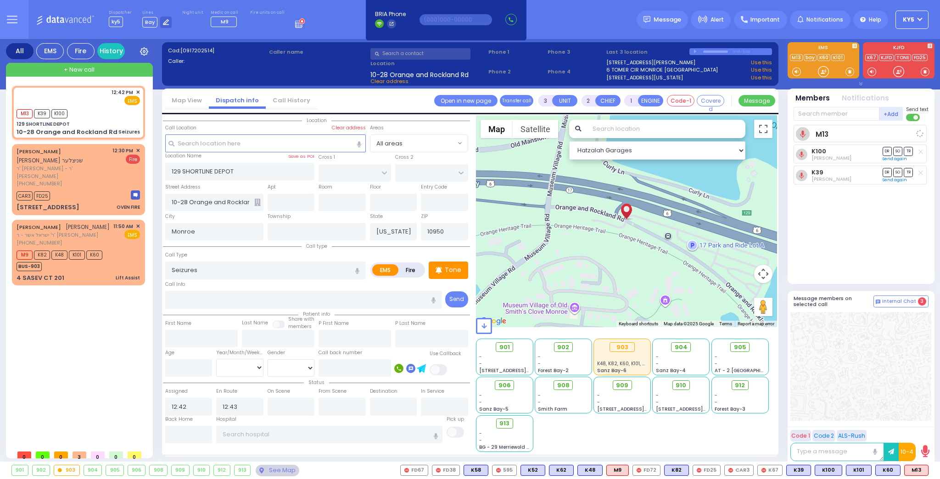
select select
radio input "true"
select select
select select "Hatzalah Garages"
click at [137, 149] on span "✕" at bounding box center [138, 151] width 4 height 8
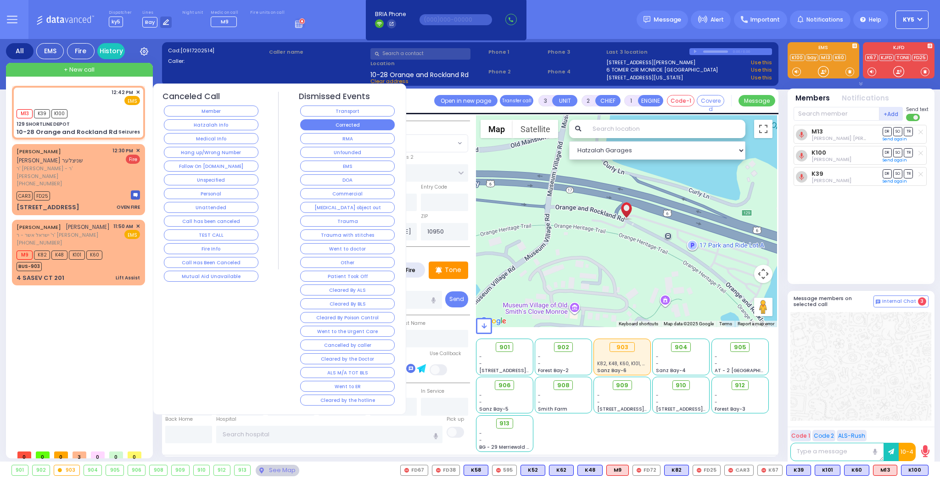
click at [357, 123] on button "Corrected" at bounding box center [347, 124] width 95 height 11
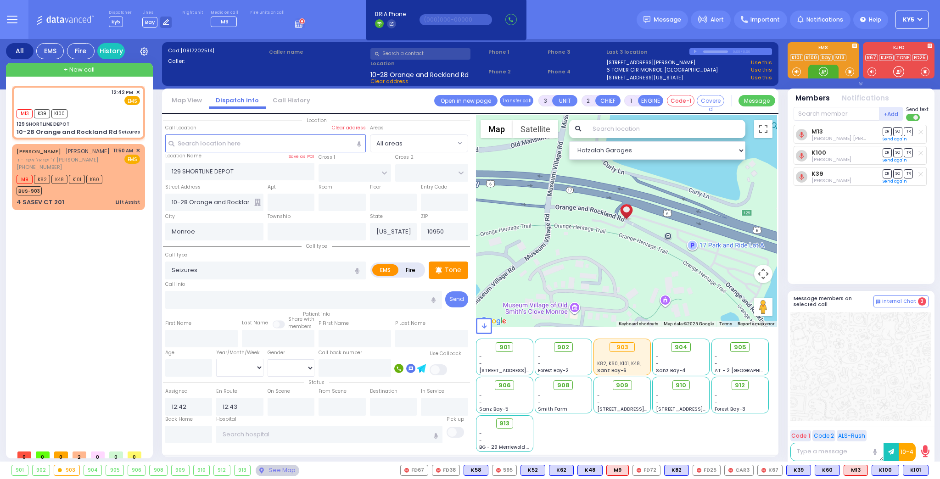
click at [827, 71] on div at bounding box center [823, 71] width 9 height 9
drag, startPoint x: 124, startPoint y: 179, endPoint x: 134, endPoint y: 178, distance: 10.2
click at [129, 180] on div "M9 K82 K48 K101 K60 BUS-903" at bounding box center [78, 184] width 123 height 23
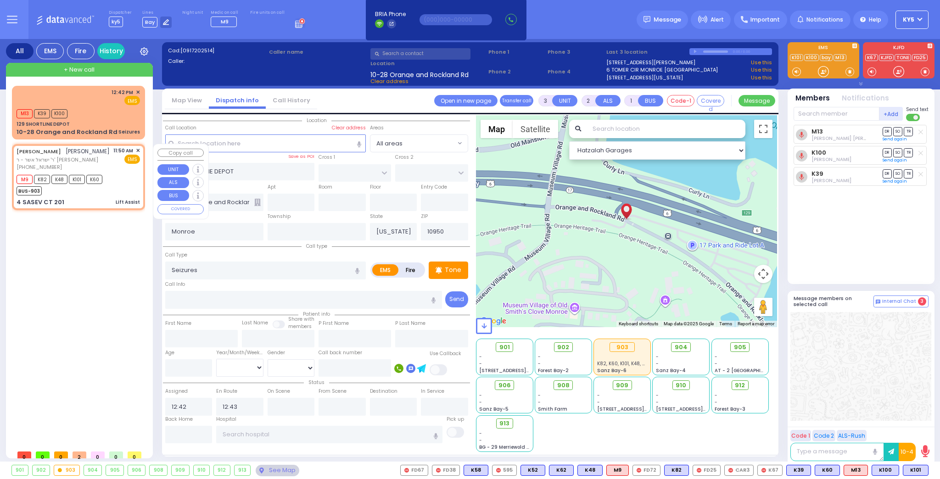
type input "4"
type input "0"
select select
type input "Lift Assist"
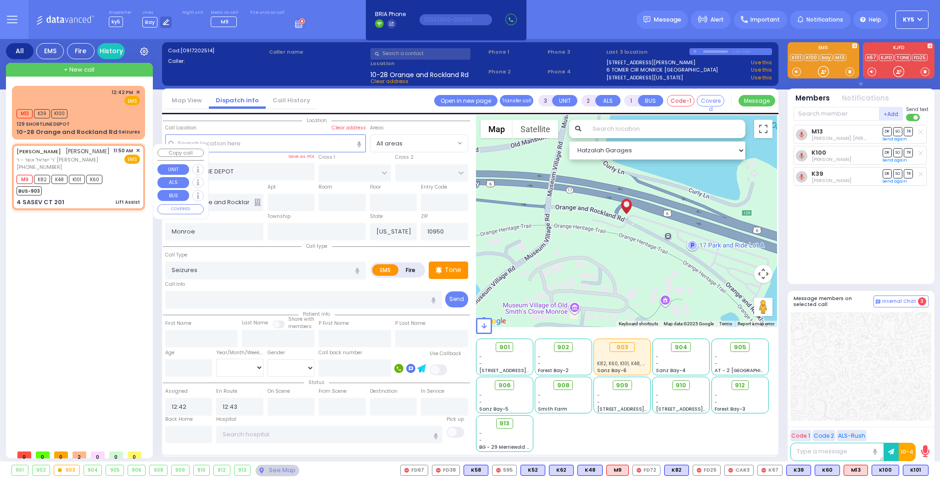
radio input "true"
type input "ELUZER"
type input "KALLER"
select select
type input "11:50"
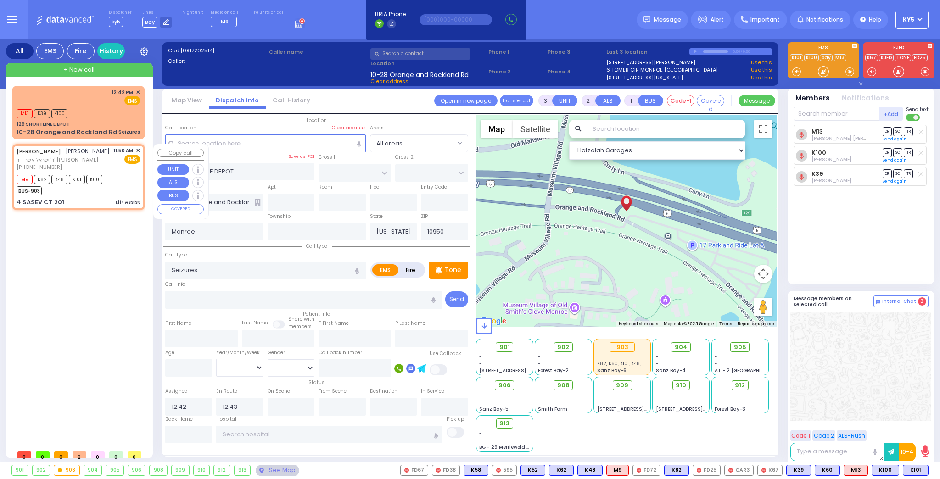
type input "11:53"
type input "[GEOGRAPHIC_DATA]"
type input "4 SASEV CT"
type input "201"
select select "[GEOGRAPHIC_DATA]"
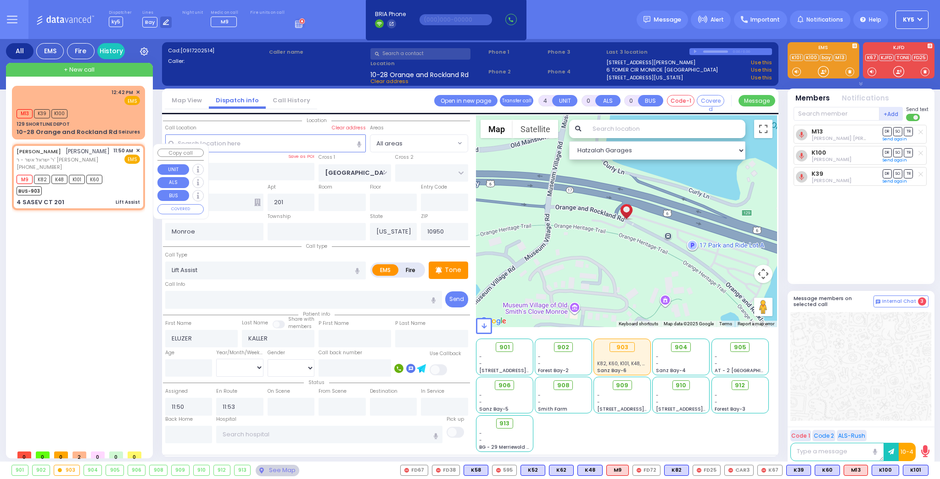
select select "Hatzalah Garages"
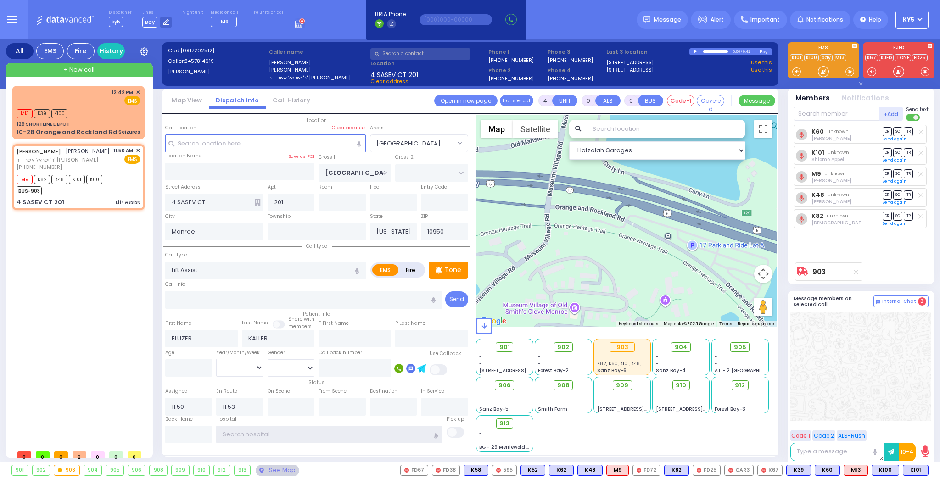
click at [252, 430] on input "text" at bounding box center [329, 434] width 226 height 17
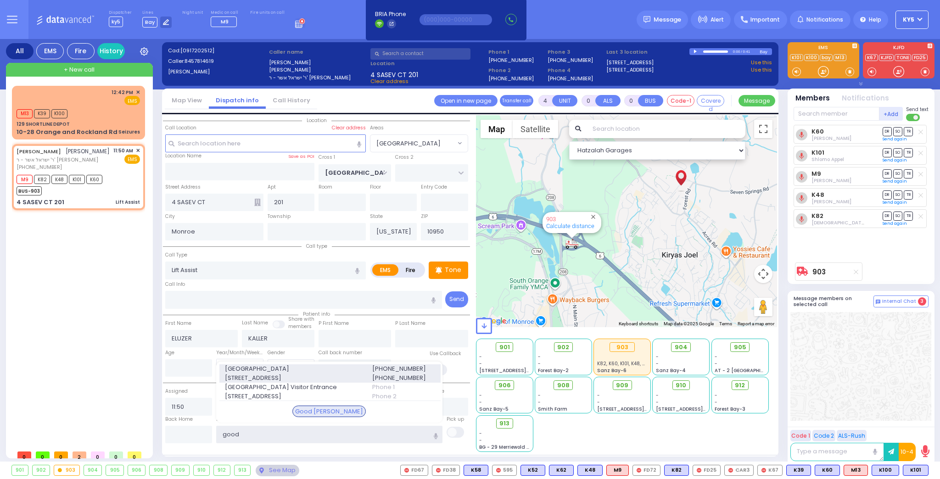
type input "good"
click at [261, 365] on span "Good Samaritan Hospital" at bounding box center [293, 368] width 136 height 9
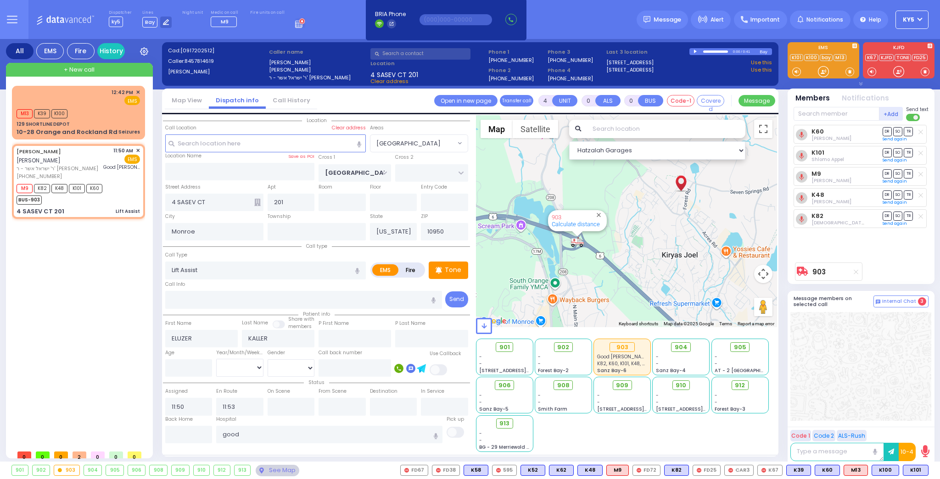
select select
radio input "true"
select select
type input "Good Samaritan Hospital"
select select "Hatzalah Garages"
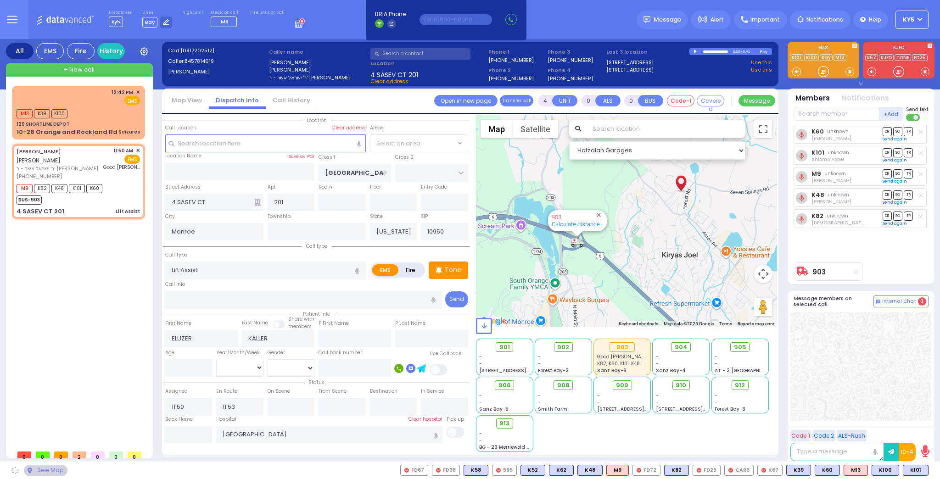
select select "[GEOGRAPHIC_DATA]"
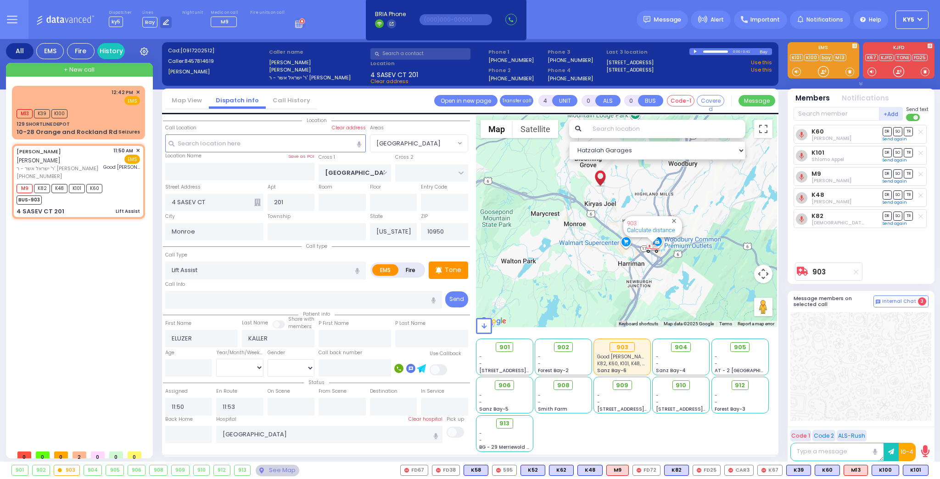
type input "6"
select select
radio input "true"
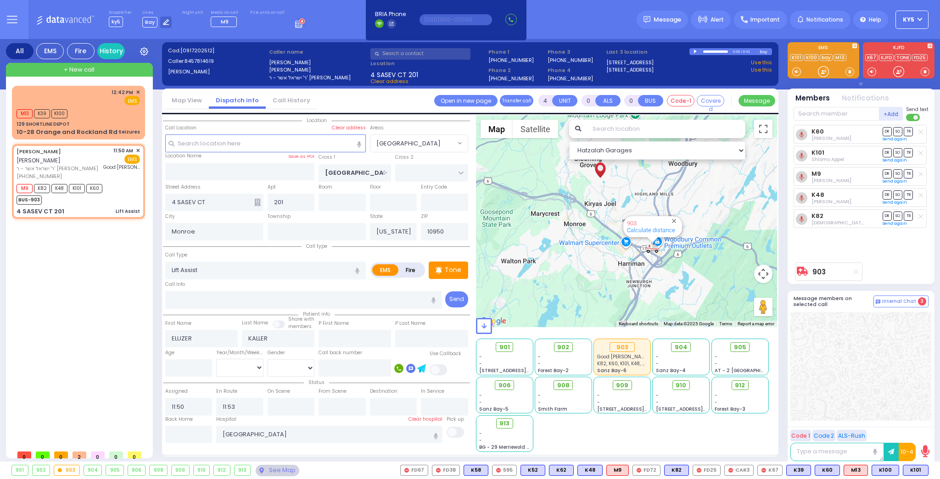
type input "Unknown"
select select "Year"
select select "[GEOGRAPHIC_DATA]"
select select "Hatzalah Garages"
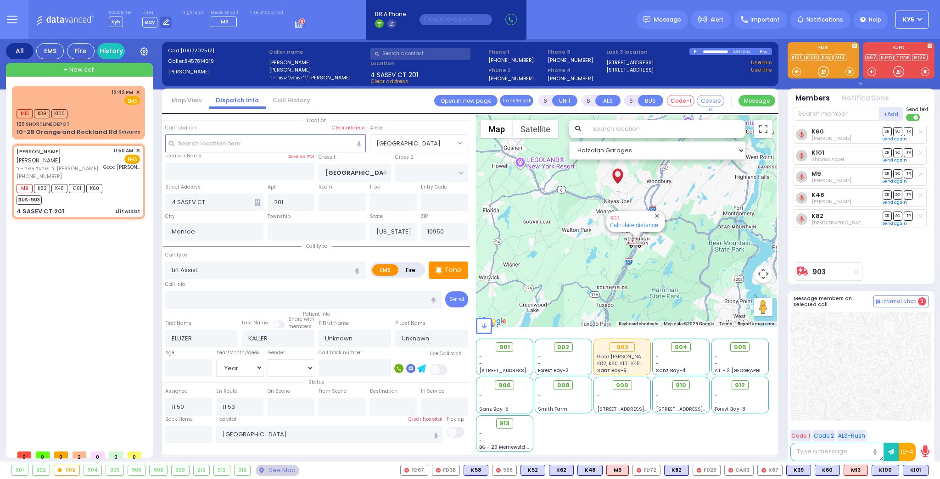
select select
radio input "true"
type input "Lazar"
type input "Kaller"
type input "73"
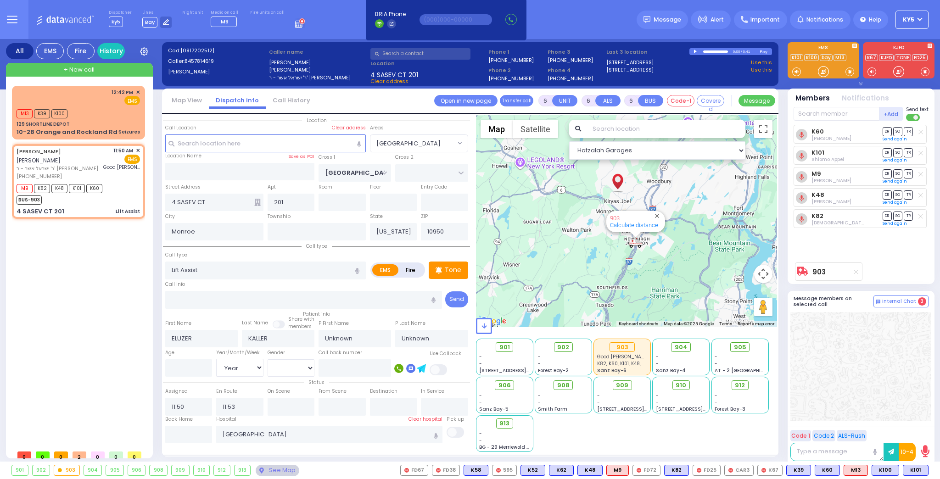
select select "Year"
select select "[DEMOGRAPHIC_DATA]"
select select "Hatzalah Garages"
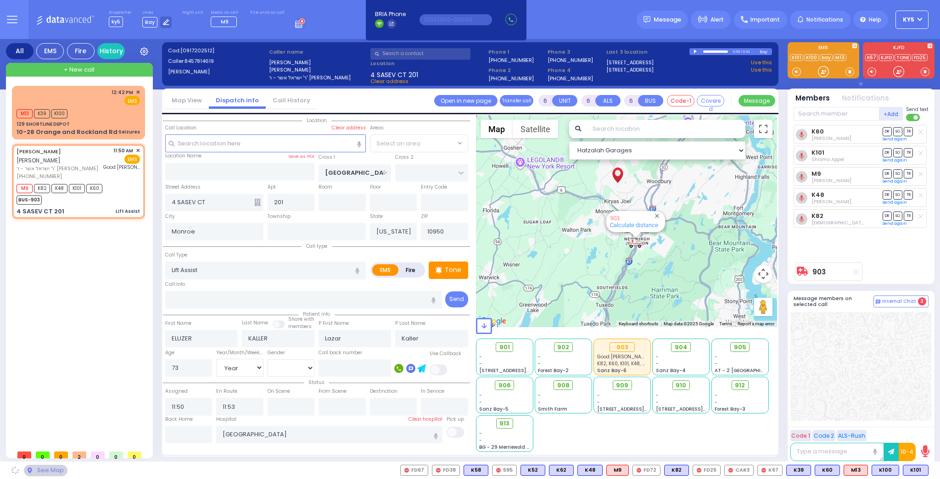
select select "[GEOGRAPHIC_DATA]"
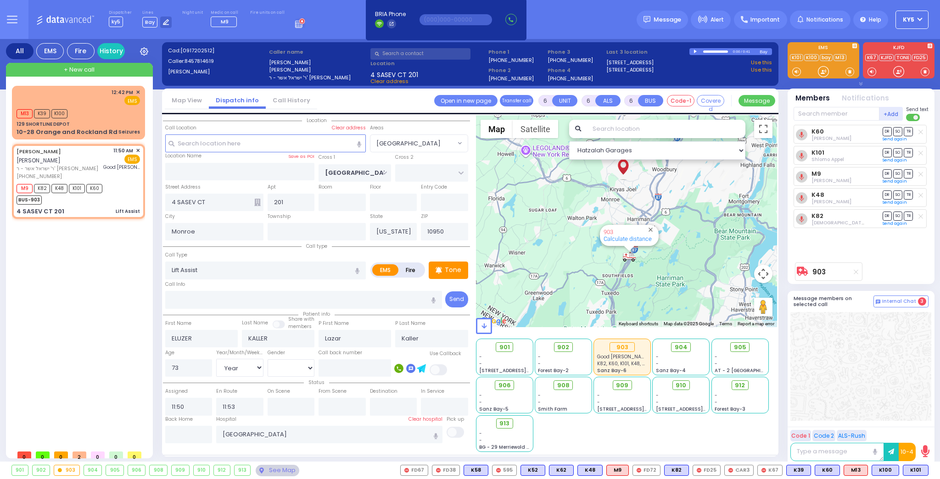
select select
radio input "true"
select select "Year"
select select "[DEMOGRAPHIC_DATA]"
select select "Hatzalah Garages"
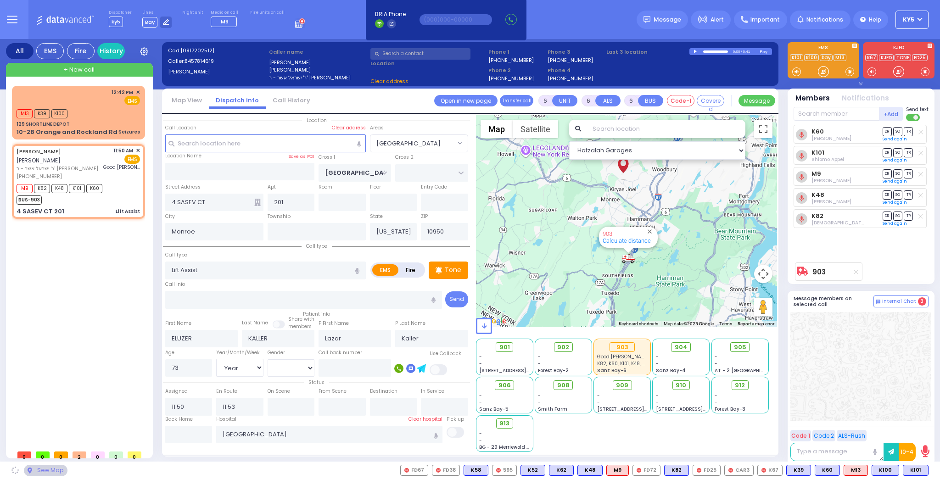
select select "[GEOGRAPHIC_DATA]"
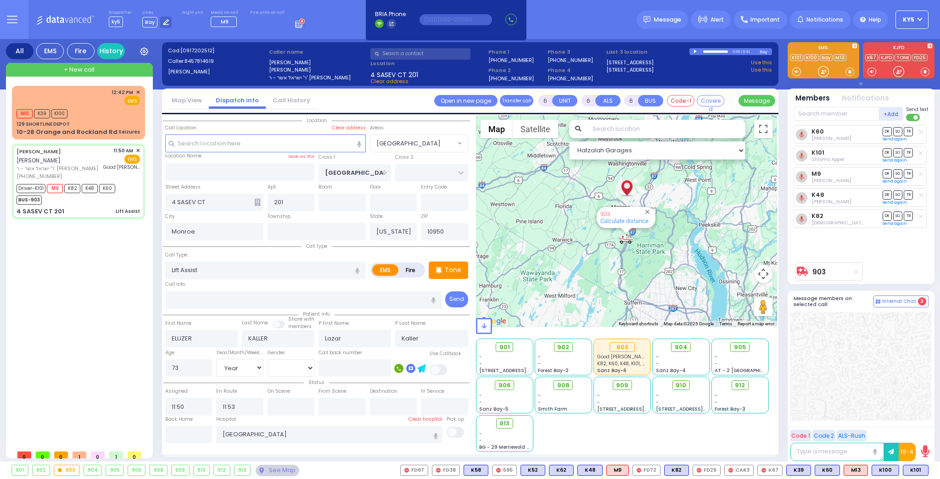
select select
radio input "true"
select select "Year"
select select "[DEMOGRAPHIC_DATA]"
type input "12:40"
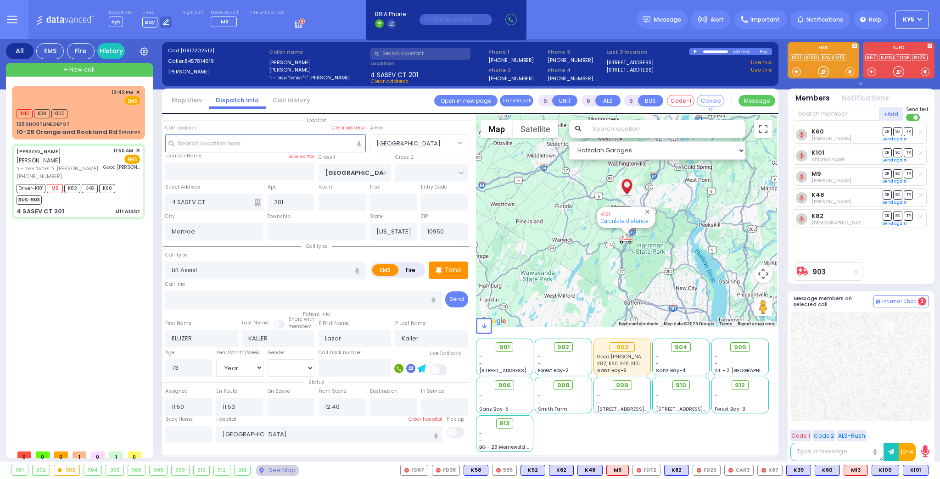
select select "Hatzalah Garages"
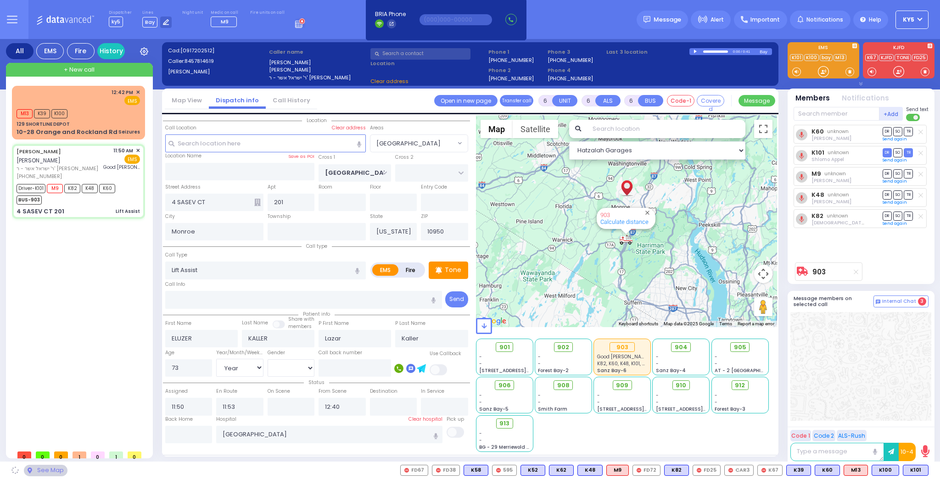
select select
radio input "true"
select select "Year"
select select "[DEMOGRAPHIC_DATA]"
select select "[GEOGRAPHIC_DATA]"
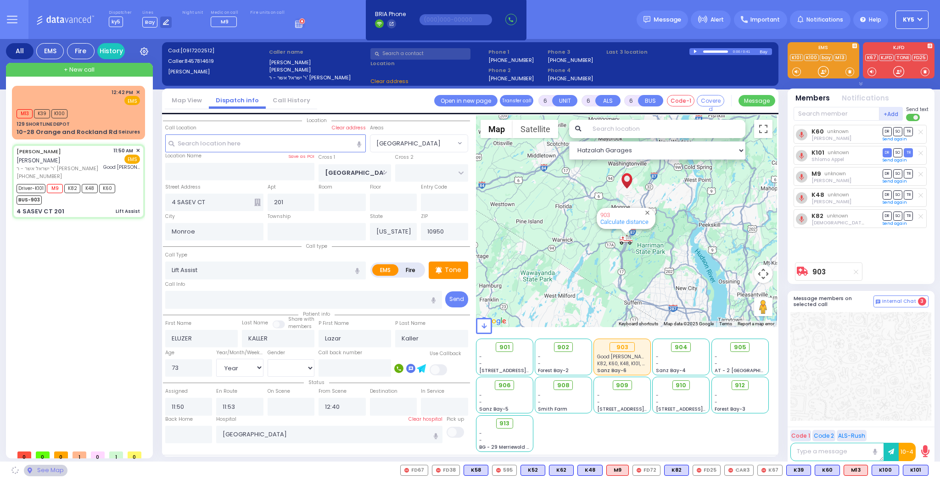
select select "Hatzalah Garages"
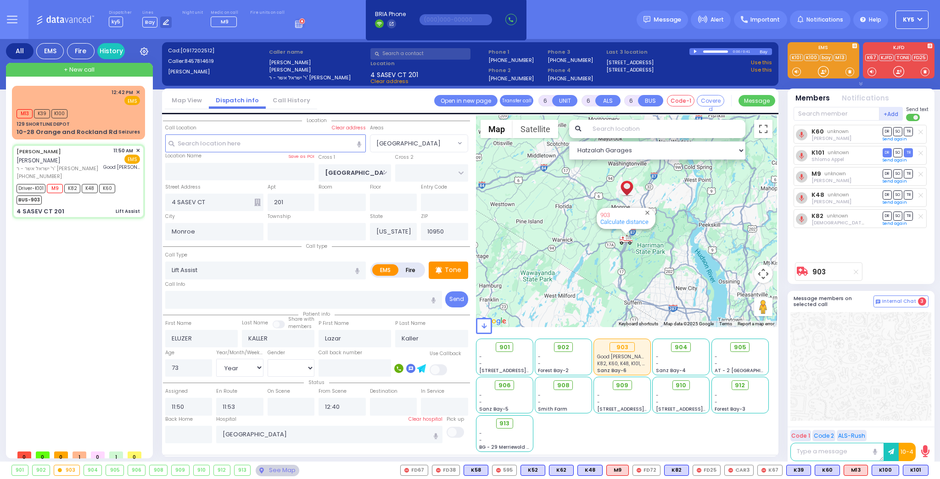
select select
radio input "true"
select select "Year"
select select "[DEMOGRAPHIC_DATA]"
select select "[GEOGRAPHIC_DATA]"
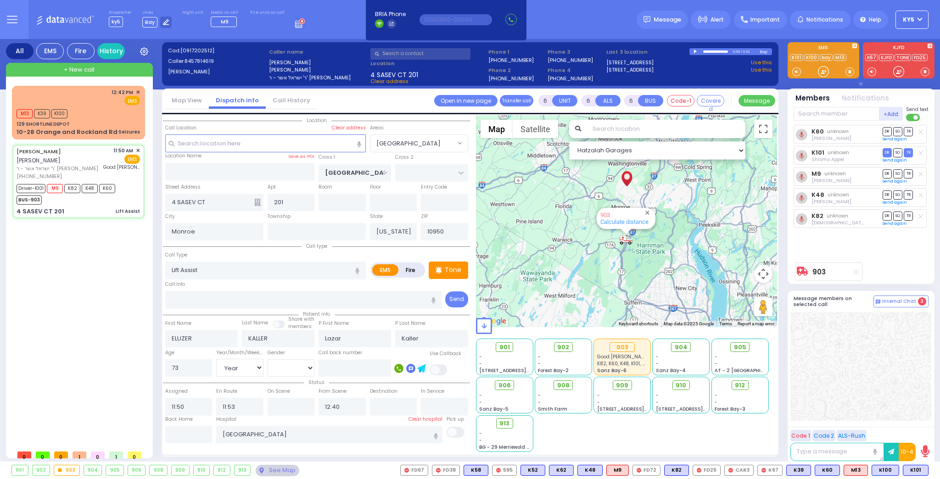
select select "Hatzalah Garages"
select select
radio input "true"
select select "Year"
select select "[DEMOGRAPHIC_DATA]"
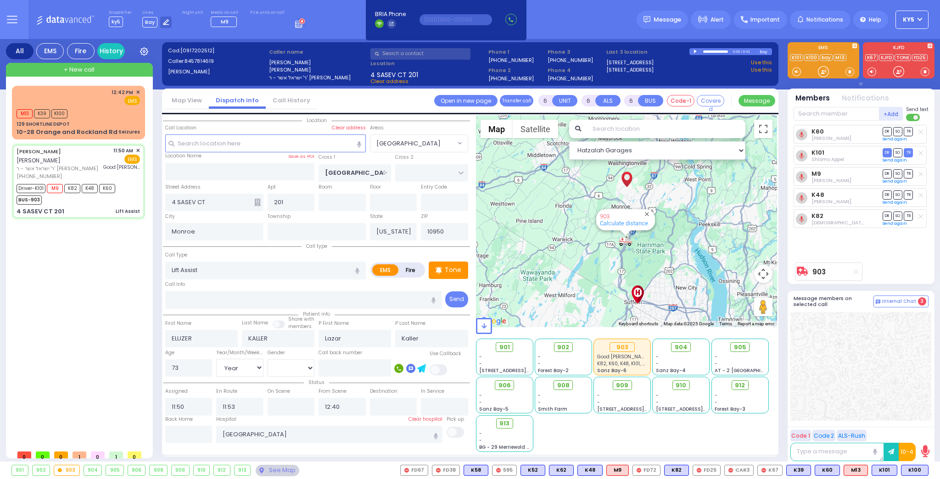
select select "Hatzalah Garages"
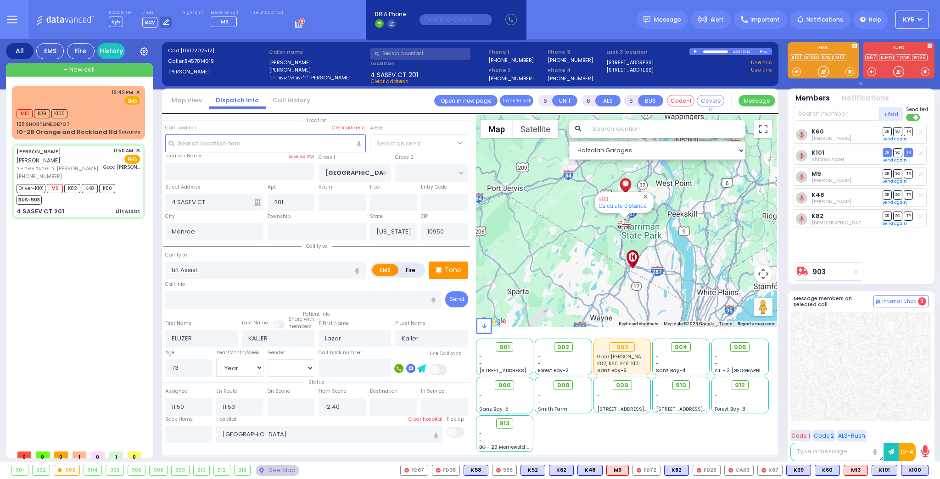
select select "[GEOGRAPHIC_DATA]"
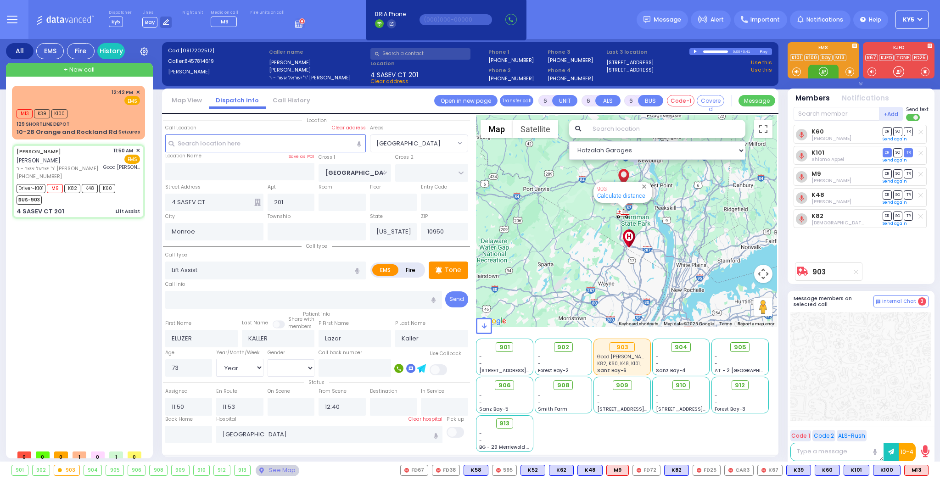
drag, startPoint x: 825, startPoint y: 72, endPoint x: 820, endPoint y: 83, distance: 11.9
click at [823, 74] on div at bounding box center [823, 71] width 9 height 9
click at [834, 105] on div "Members Notifications +Add" at bounding box center [861, 187] width 147 height 196
click at [830, 114] on input "text" at bounding box center [837, 114] width 86 height 14
type input "9"
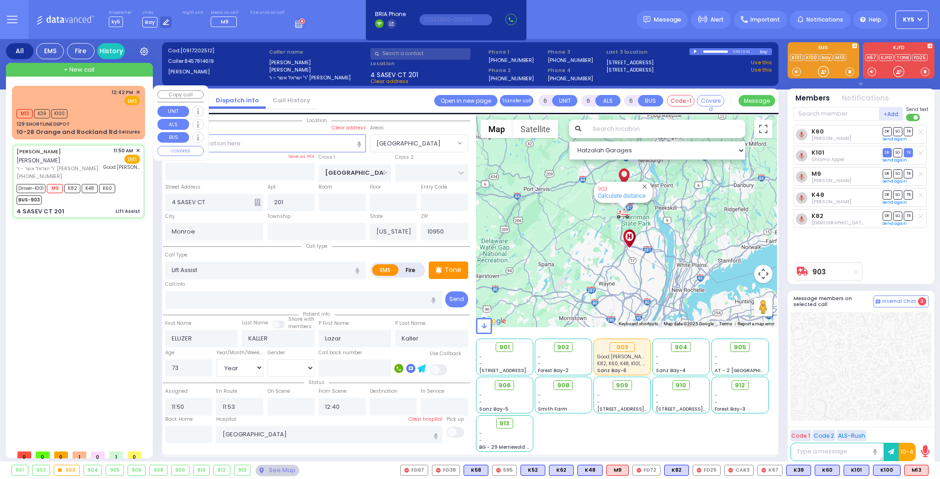
drag, startPoint x: 86, startPoint y: 108, endPoint x: 99, endPoint y: 107, distance: 13.3
click at [88, 108] on div "M13 K39 K100" at bounding box center [78, 112] width 123 height 11
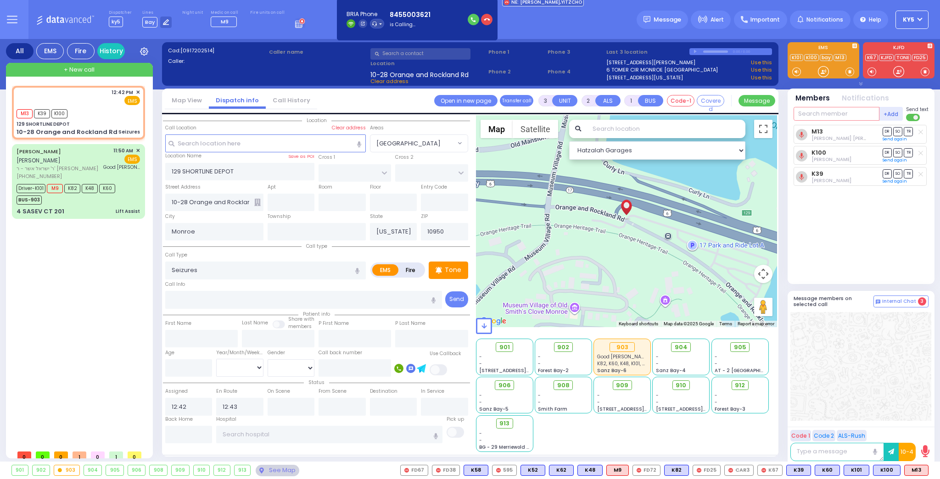
click at [832, 112] on input "text" at bounding box center [837, 114] width 86 height 14
click at [890, 117] on button "+Add" at bounding box center [891, 114] width 24 height 14
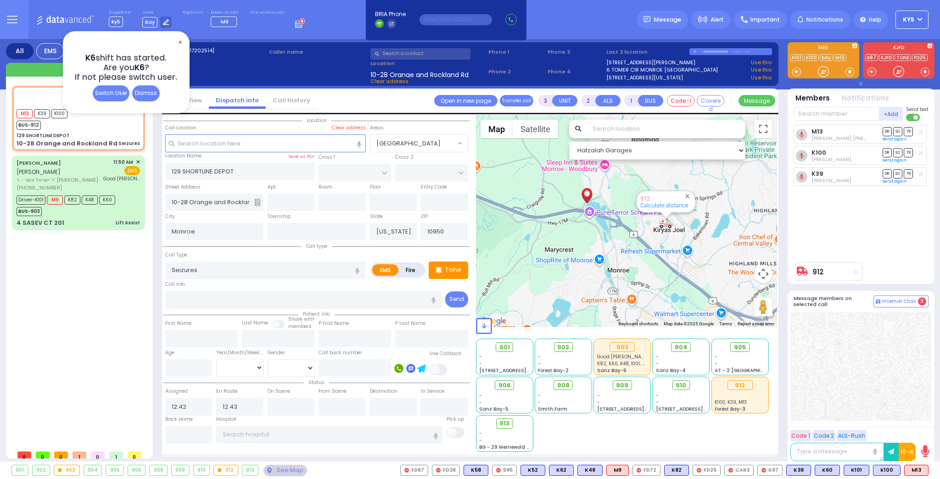
click at [146, 96] on div "Dismiss" at bounding box center [146, 93] width 28 height 16
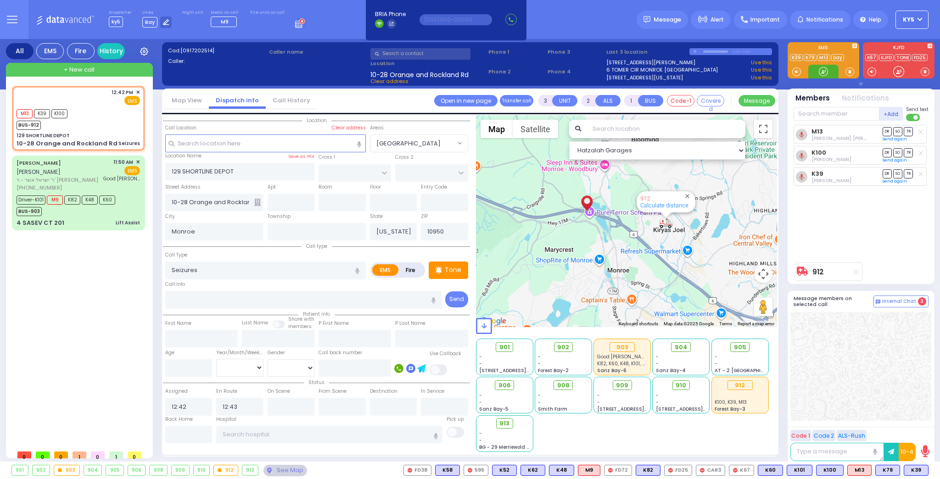
click at [822, 71] on div at bounding box center [823, 71] width 9 height 9
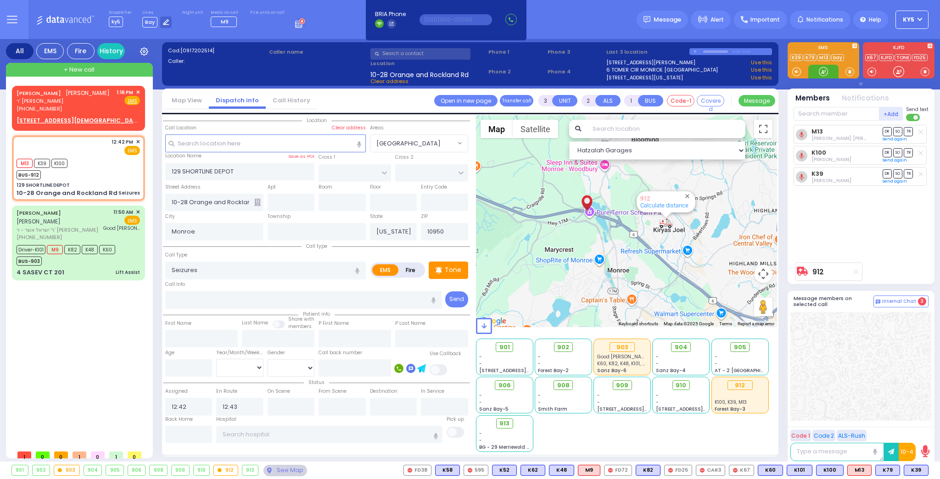
click at [825, 72] on div at bounding box center [823, 71] width 9 height 9
click at [853, 72] on span at bounding box center [849, 71] width 9 height 9
click at [825, 73] on div at bounding box center [823, 71] width 9 height 9
click at [826, 70] on div at bounding box center [823, 71] width 9 height 9
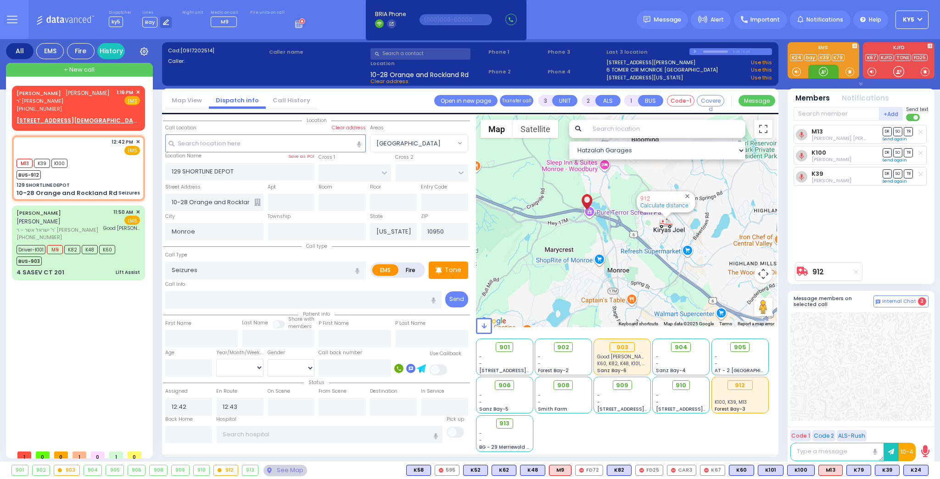
click at [826, 69] on div at bounding box center [823, 71] width 9 height 9
click at [825, 67] on div at bounding box center [823, 71] width 9 height 9
click at [822, 72] on div at bounding box center [823, 71] width 9 height 9
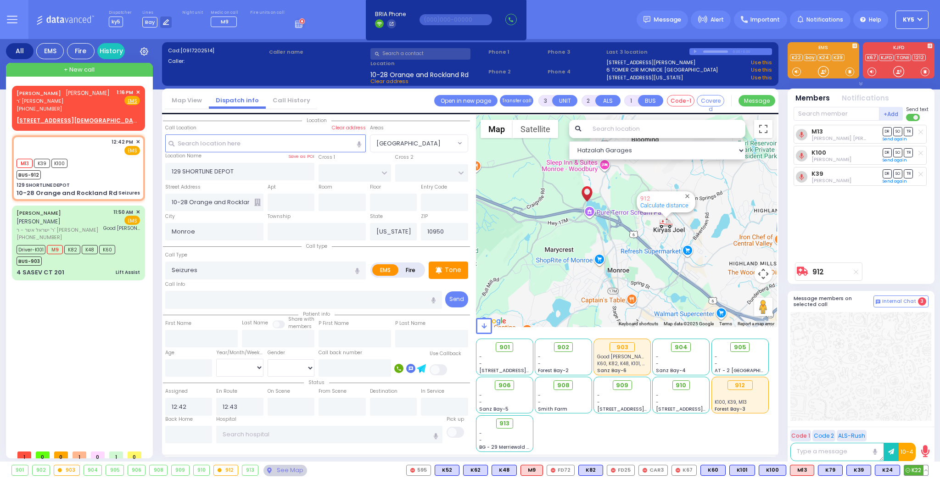
click at [914, 470] on span "K22" at bounding box center [916, 470] width 24 height 10
click at [920, 132] on icon at bounding box center [920, 131] width 5 height 5
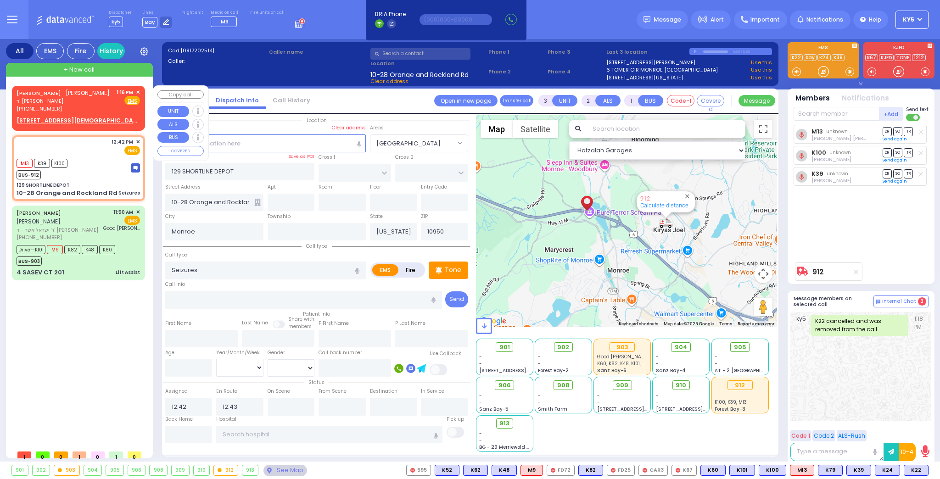
drag, startPoint x: 108, startPoint y: 105, endPoint x: 113, endPoint y: 106, distance: 5.2
click at [112, 106] on div "JOEL DEUTSCH יואל דייטש ר' יעקב מנחם - ר' ליפא גראס (845) 783-1047 1:16 PM ✕ Fi…" at bounding box center [78, 101] width 123 height 24
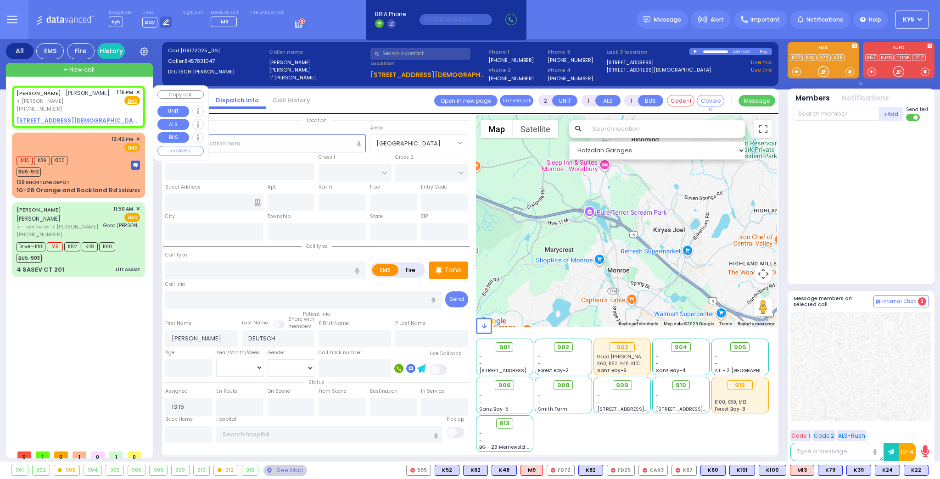
click at [102, 120] on u "6 PRESHBURG BLVD 202 - Use this" at bounding box center [95, 121] width 157 height 8
click at [190, 270] on input "text" at bounding box center [265, 270] width 201 height 17
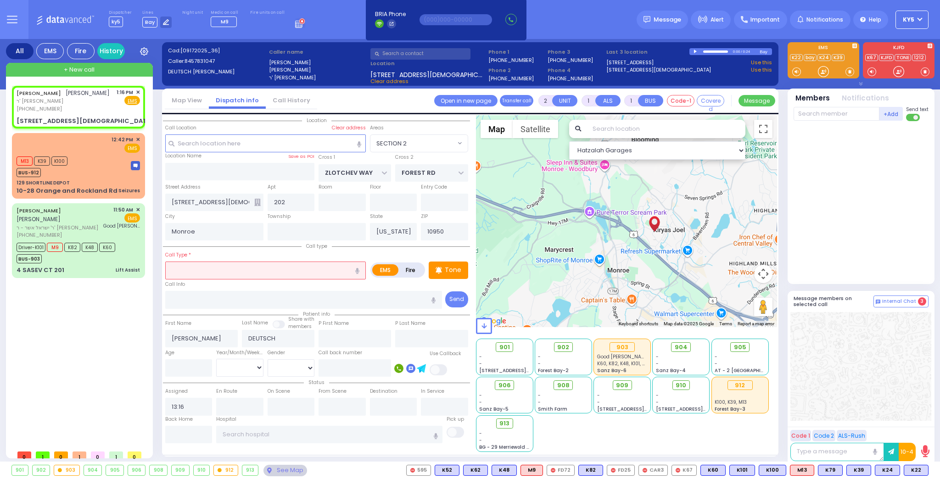
click at [192, 270] on input "text" at bounding box center [265, 270] width 201 height 17
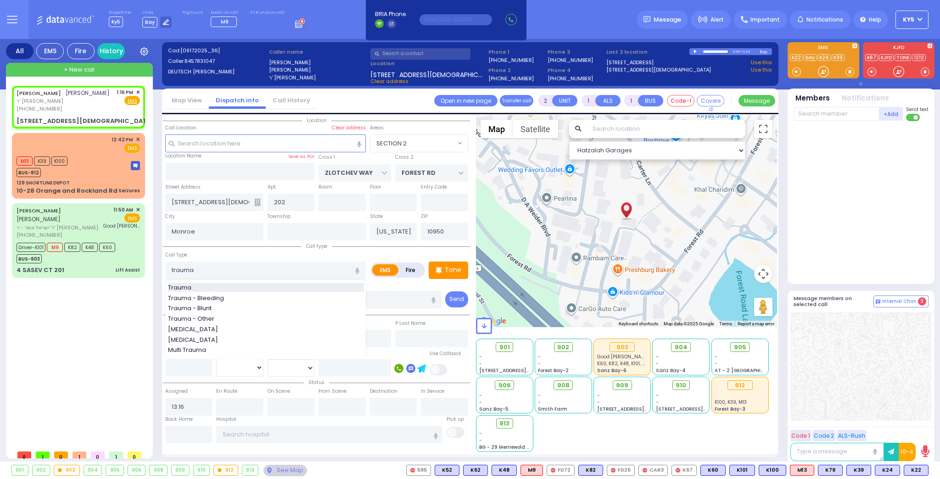
click at [203, 286] on div "Trauma" at bounding box center [266, 287] width 196 height 9
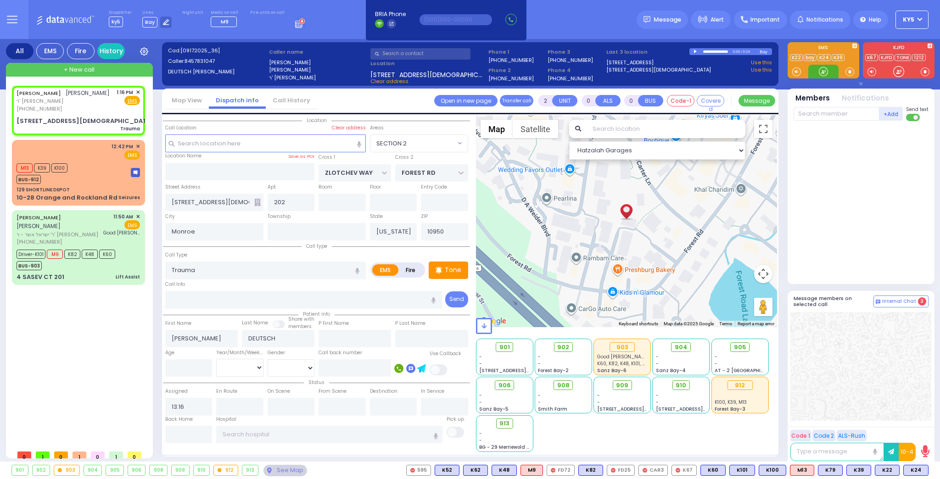
click at [822, 71] on div at bounding box center [823, 71] width 9 height 9
click at [890, 470] on span "K22" at bounding box center [887, 470] width 24 height 10
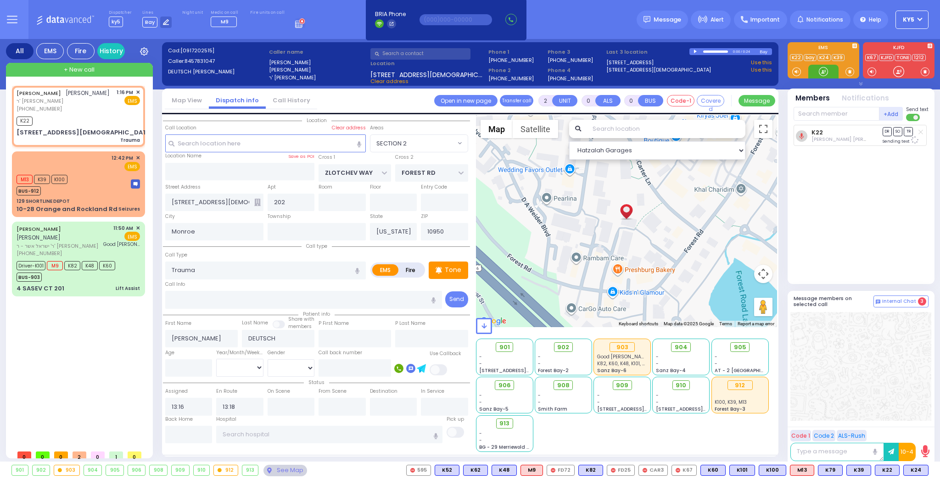
click at [825, 71] on div at bounding box center [823, 71] width 9 height 9
click at [918, 473] on span "K24" at bounding box center [916, 470] width 24 height 10
click at [923, 470] on button at bounding box center [925, 470] width 5 height 10
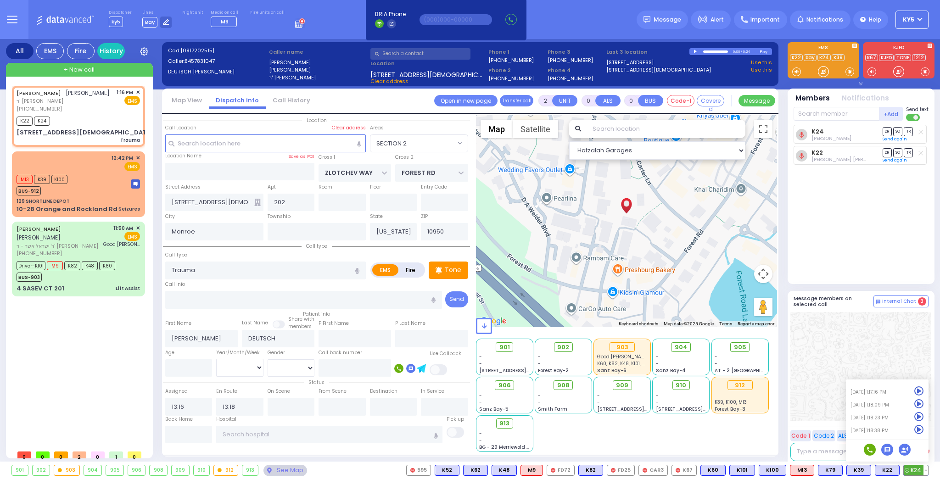
click at [919, 431] on icon at bounding box center [919, 430] width 10 height 10
click at [820, 71] on div at bounding box center [823, 71] width 9 height 9
click at [819, 71] on div at bounding box center [823, 71] width 9 height 9
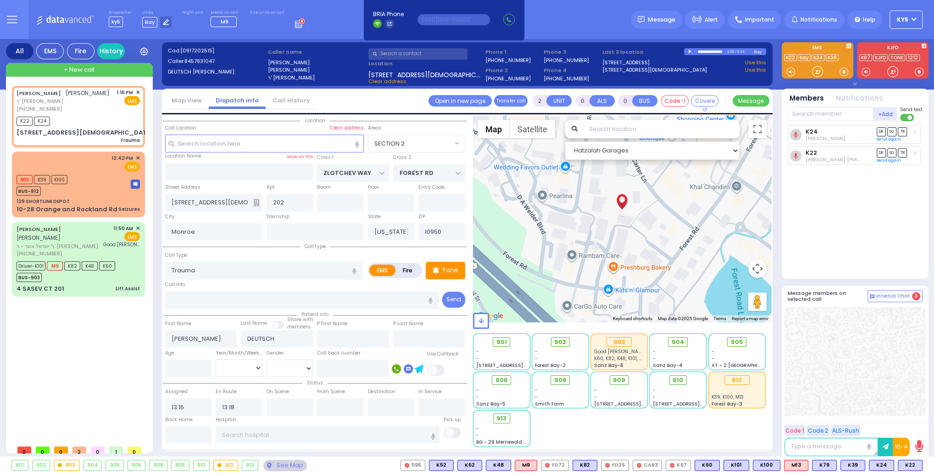
click at [916, 17] on button "ky5" at bounding box center [906, 20] width 33 height 18
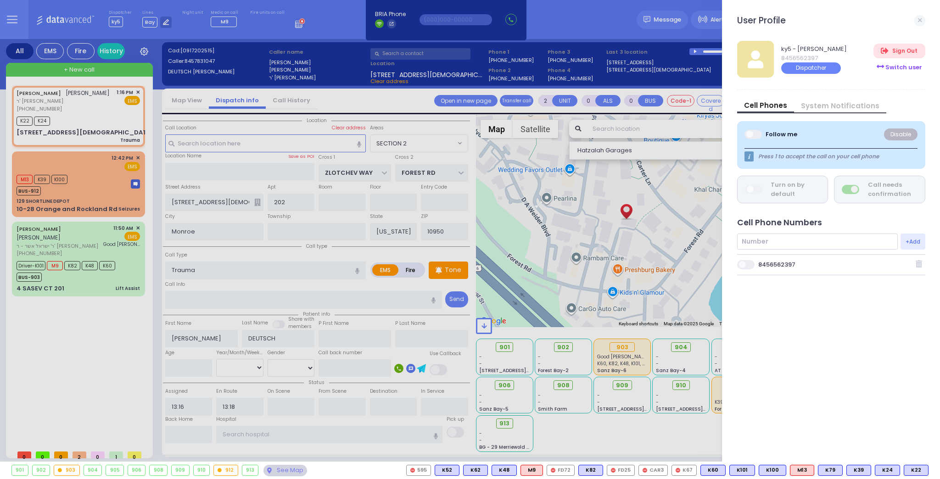
click at [904, 67] on div "Switch user" at bounding box center [898, 67] width 51 height 15
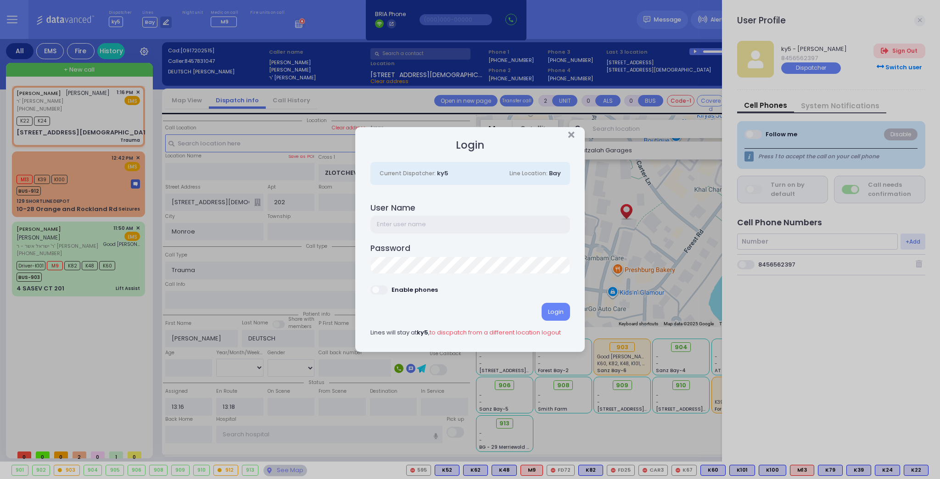
click at [399, 222] on input "text" at bounding box center [470, 224] width 200 height 17
